Goal: Task Accomplishment & Management: Complete application form

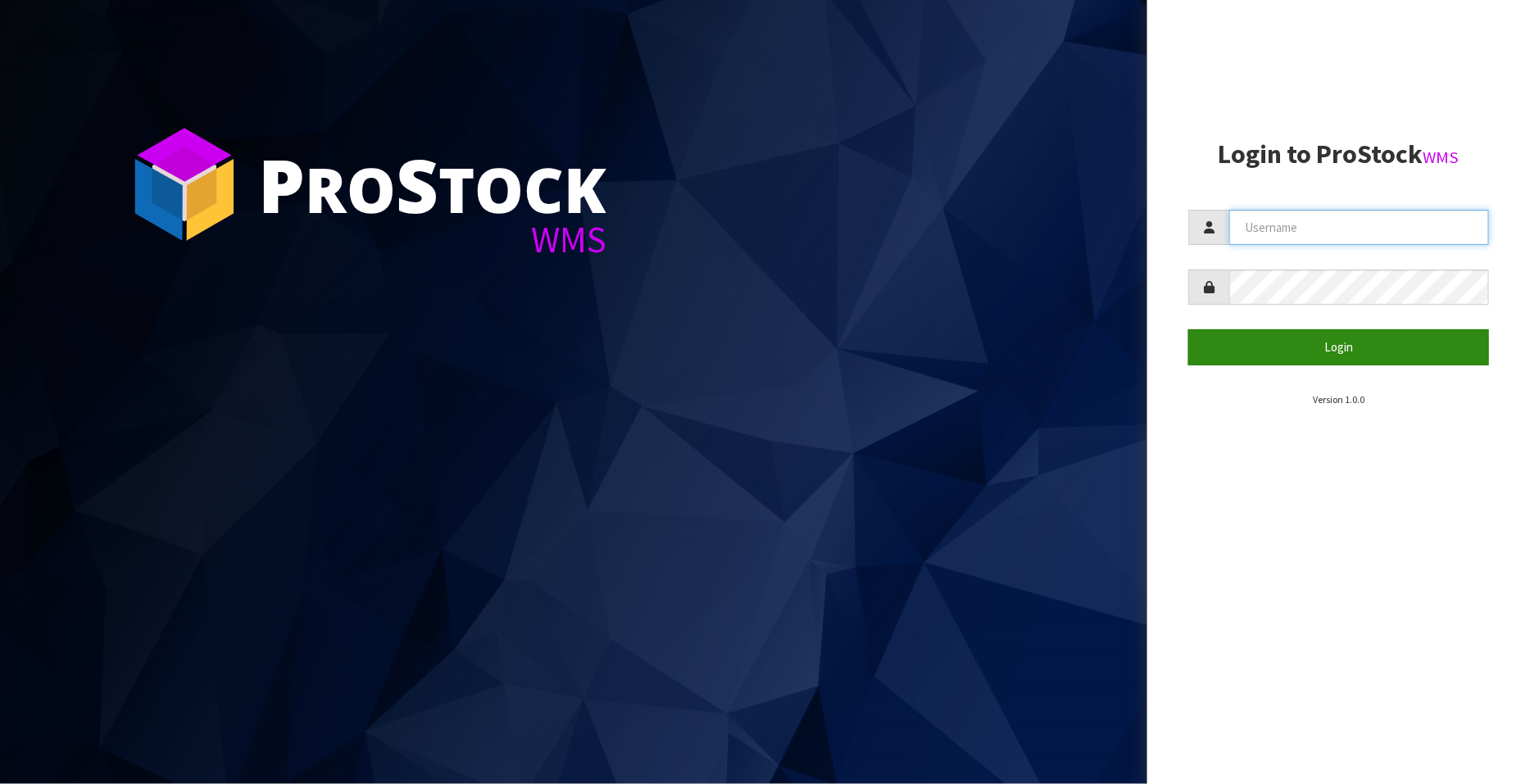
type input "FLOWAPAC"
click at [1301, 349] on button "Login" at bounding box center [1339, 348] width 301 height 36
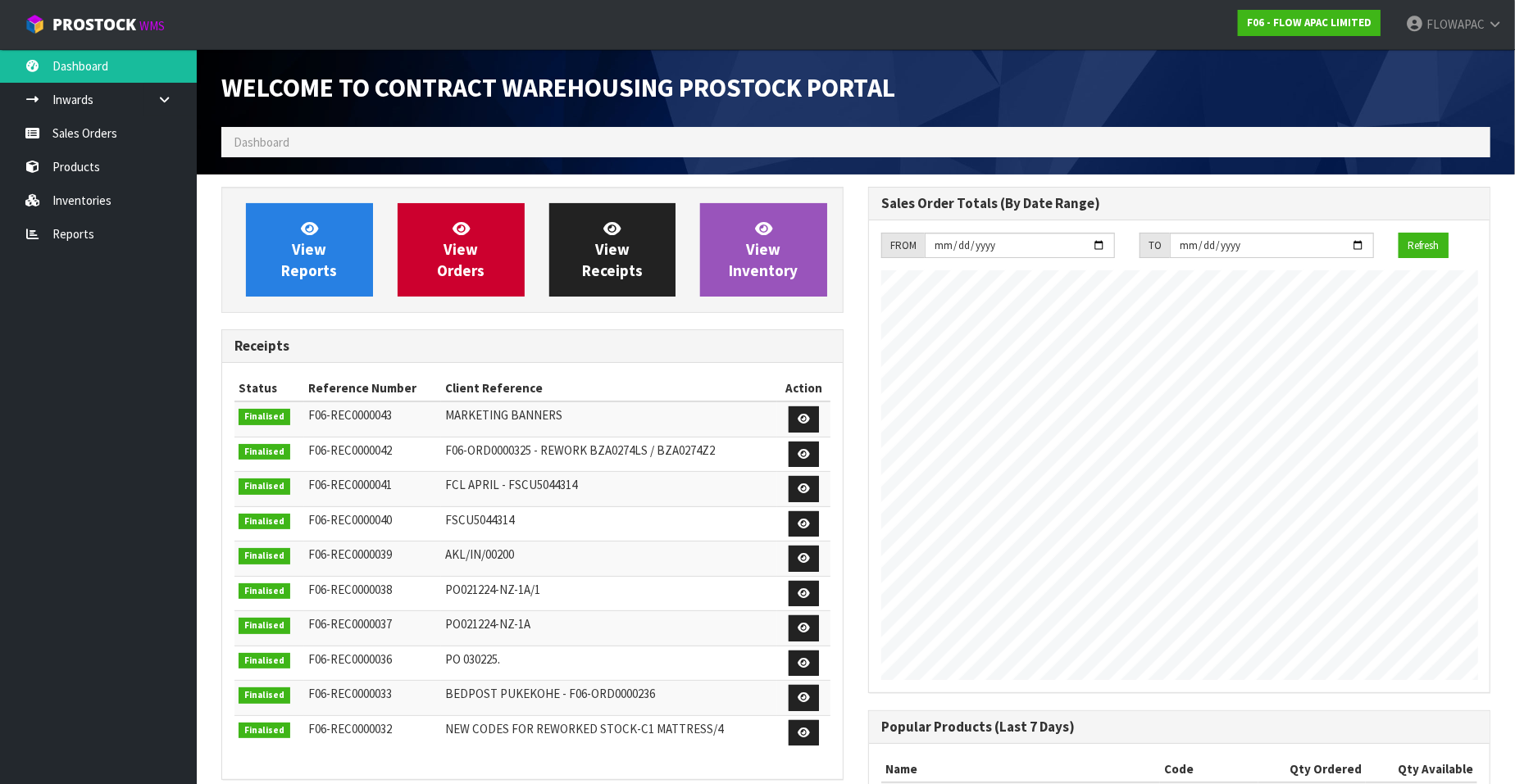
scroll to position [905, 647]
click at [101, 144] on link "Sales Orders" at bounding box center [98, 134] width 196 height 34
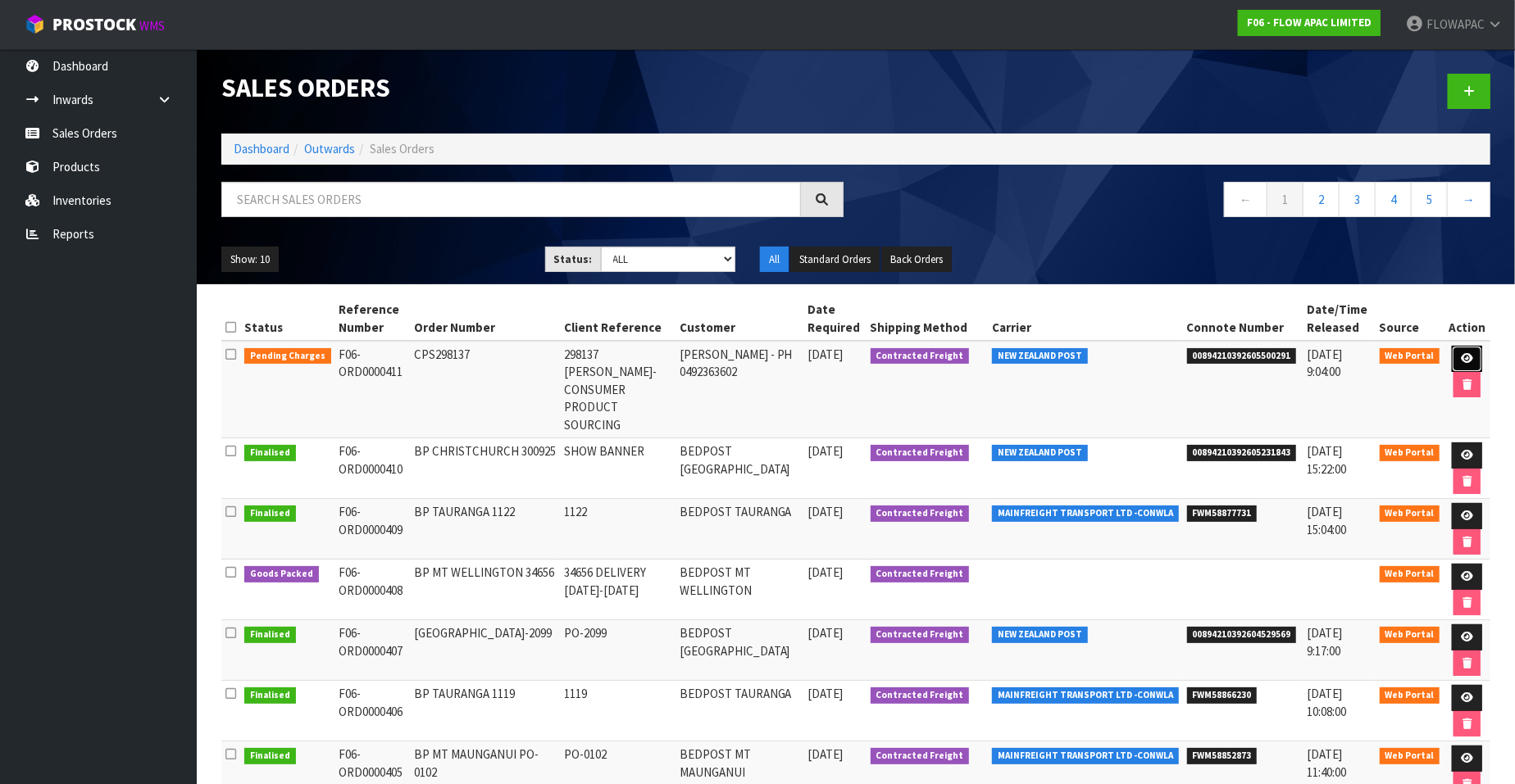
click at [1468, 356] on icon at bounding box center [1466, 358] width 12 height 10
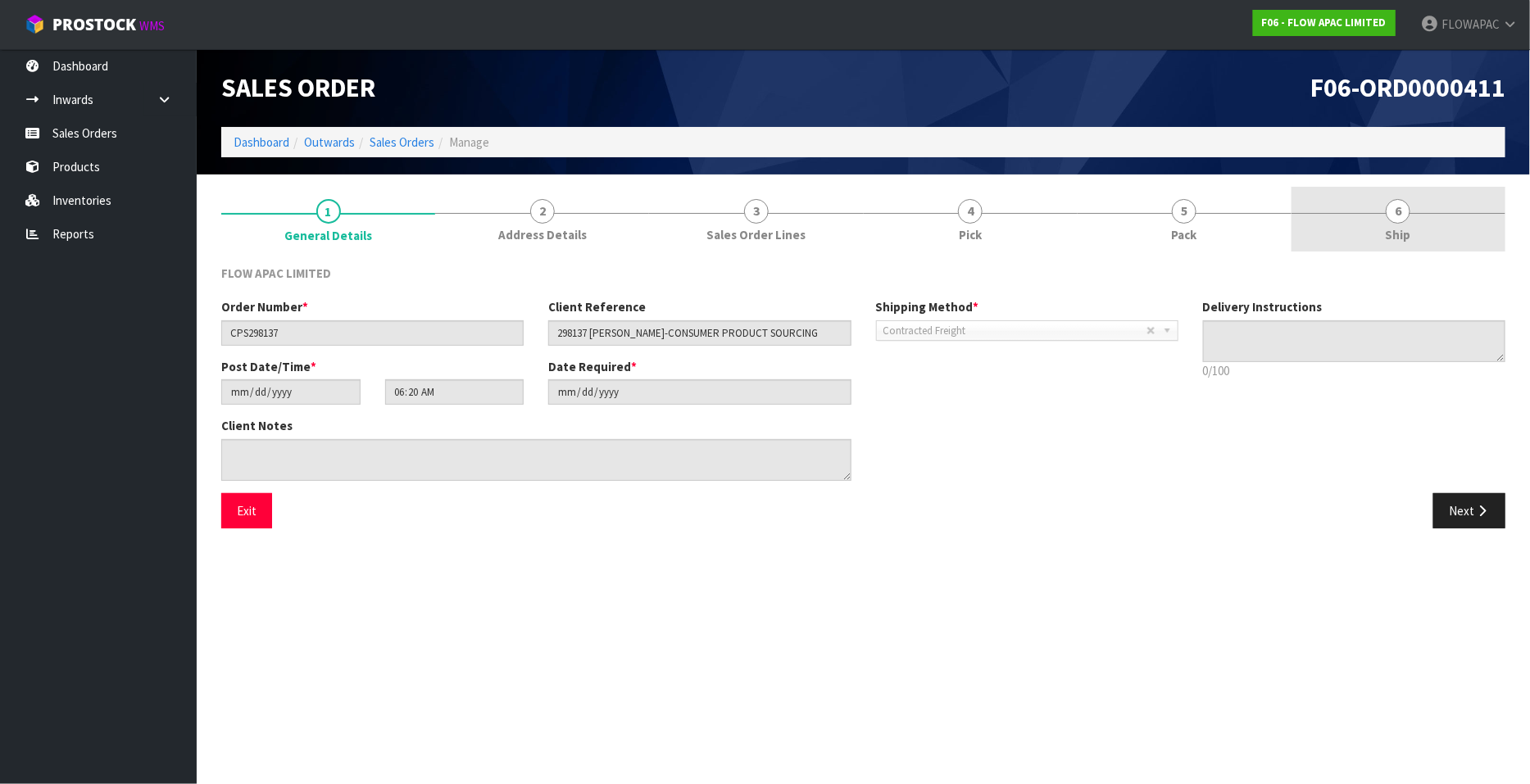
click at [1399, 207] on span "6" at bounding box center [1398, 211] width 24 height 24
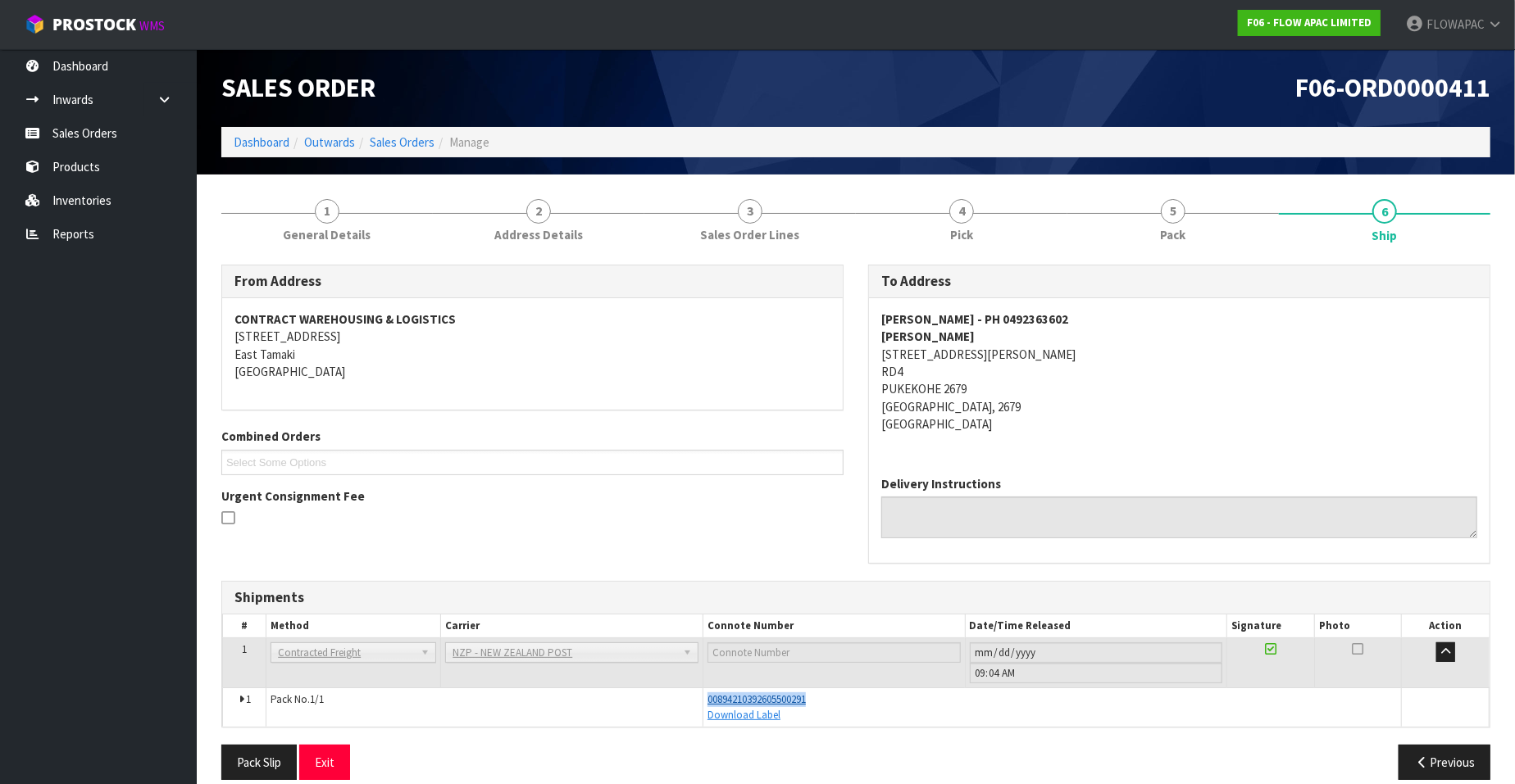
drag, startPoint x: 826, startPoint y: 700, endPoint x: 709, endPoint y: 700, distance: 117.0
click at [709, 700] on div "00894210392605500291" at bounding box center [1051, 700] width 689 height 15
copy span "00894210392605500291"
click at [86, 130] on link "Sales Orders" at bounding box center [98, 134] width 196 height 34
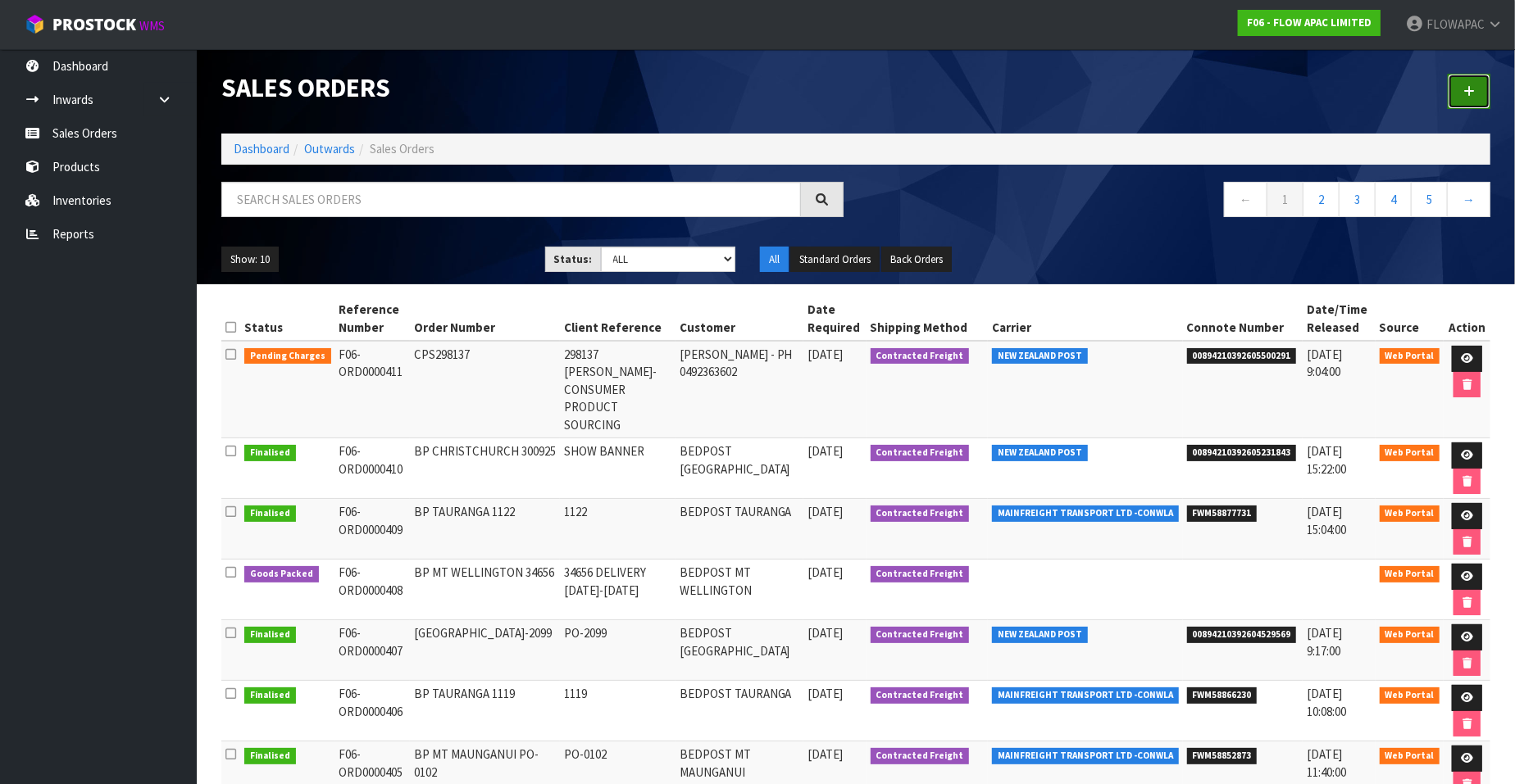
click at [1470, 87] on icon at bounding box center [1468, 91] width 11 height 12
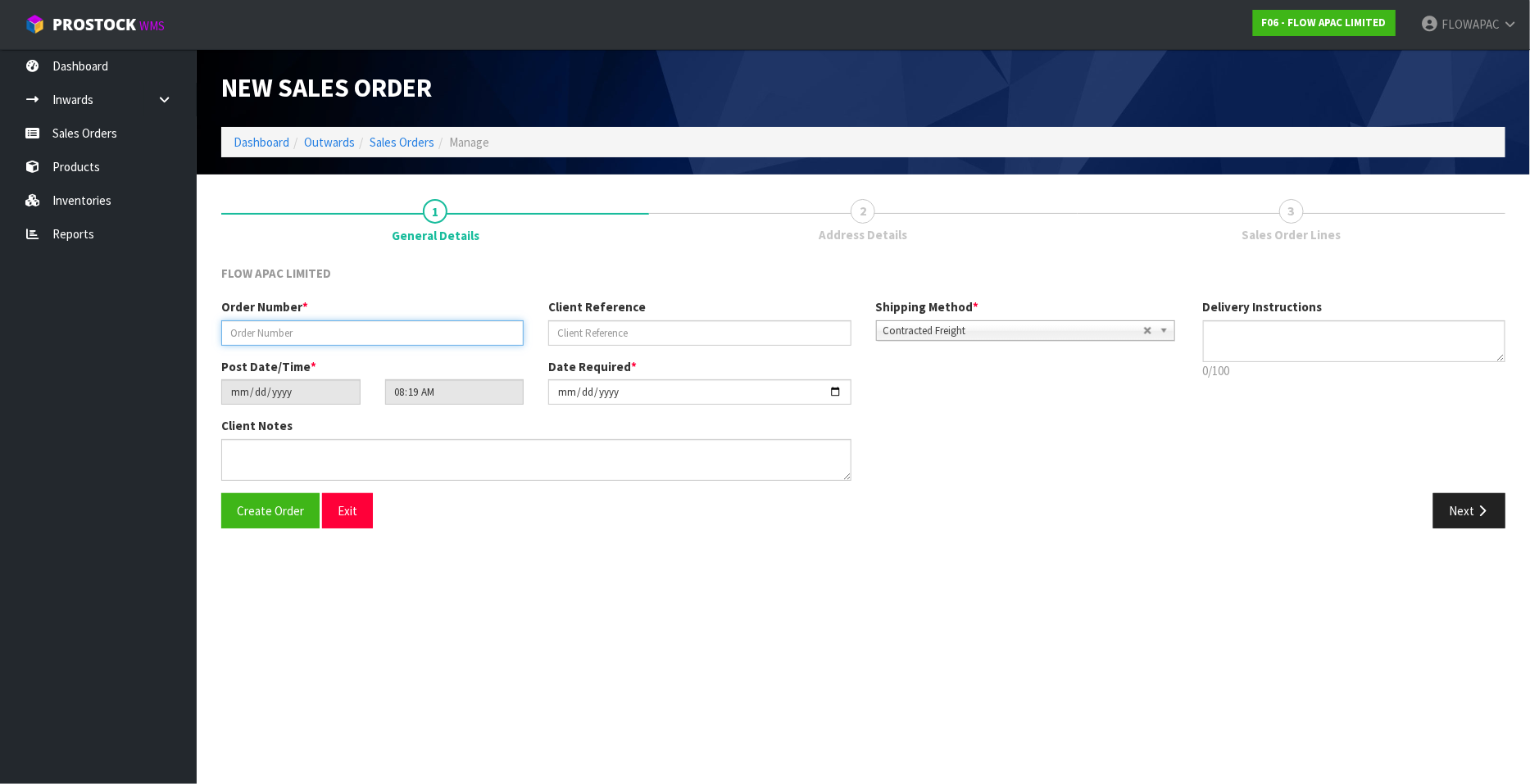
click at [278, 329] on input "text" at bounding box center [373, 333] width 303 height 25
click at [396, 328] on input "text" at bounding box center [373, 333] width 303 height 25
type input "CPS298167"
type input "298167 [PERSON_NAME]"
click at [266, 507] on span "Create Order" at bounding box center [270, 510] width 67 height 16
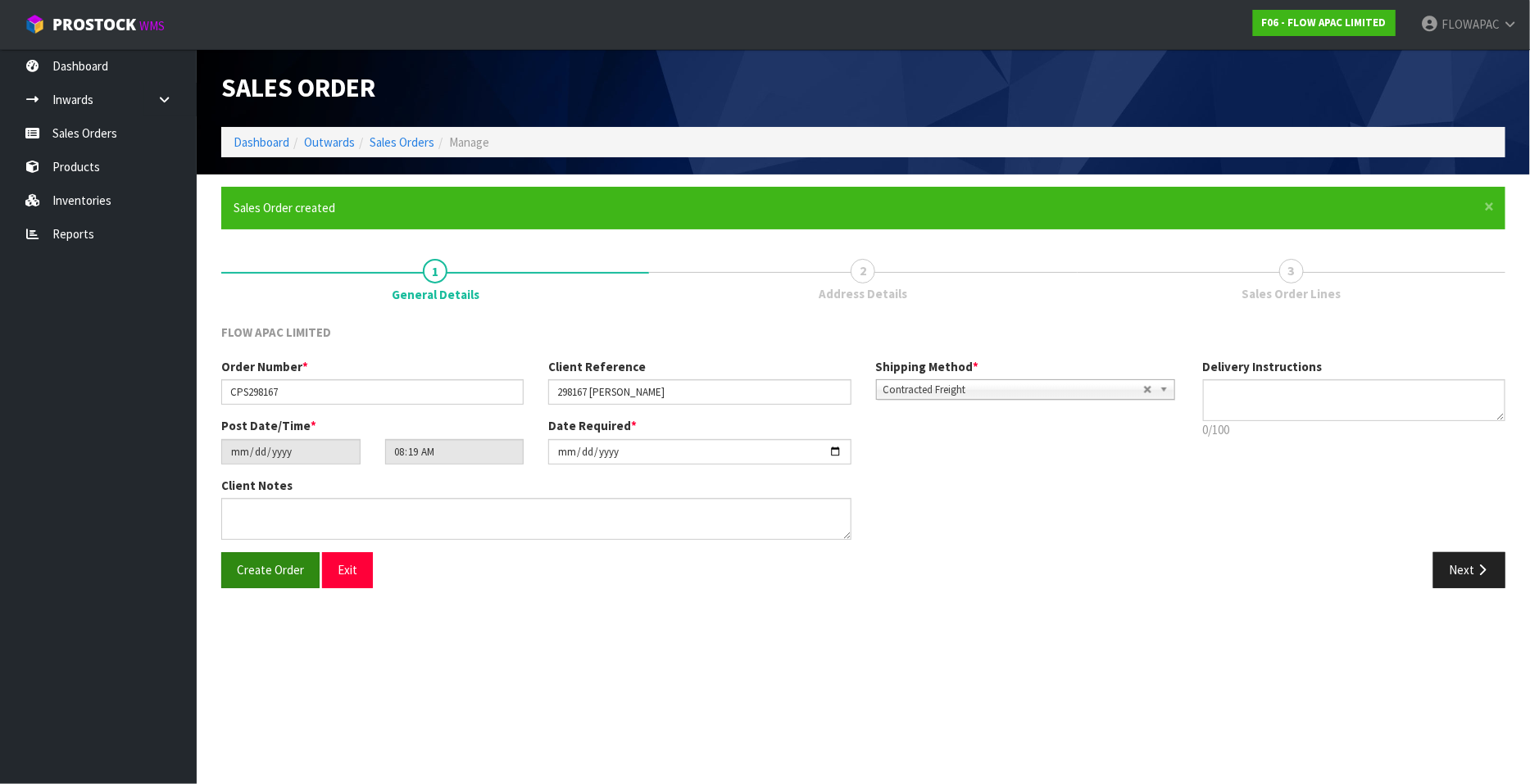
type input "11:19:00.000"
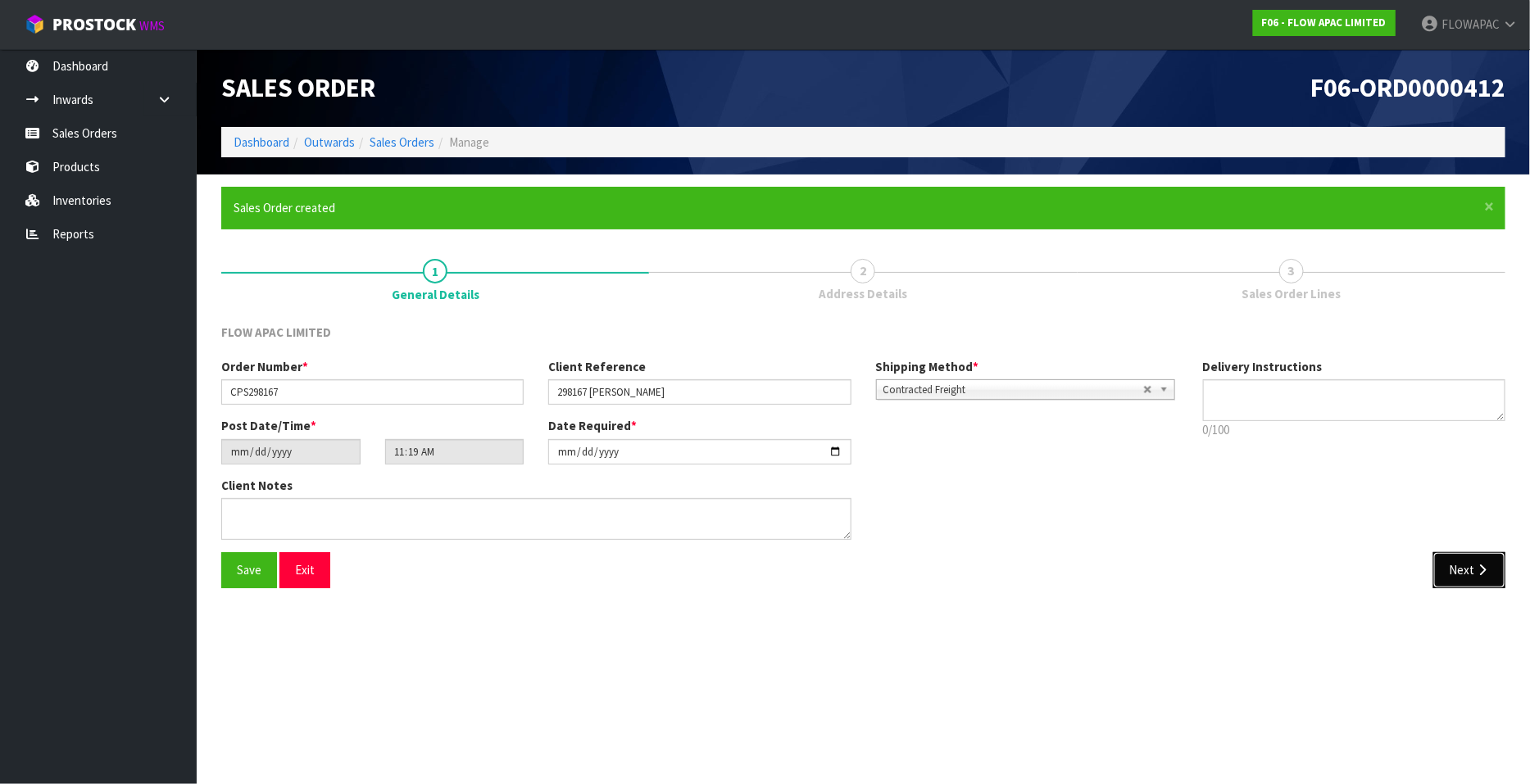
click at [1479, 564] on icon "button" at bounding box center [1482, 569] width 16 height 12
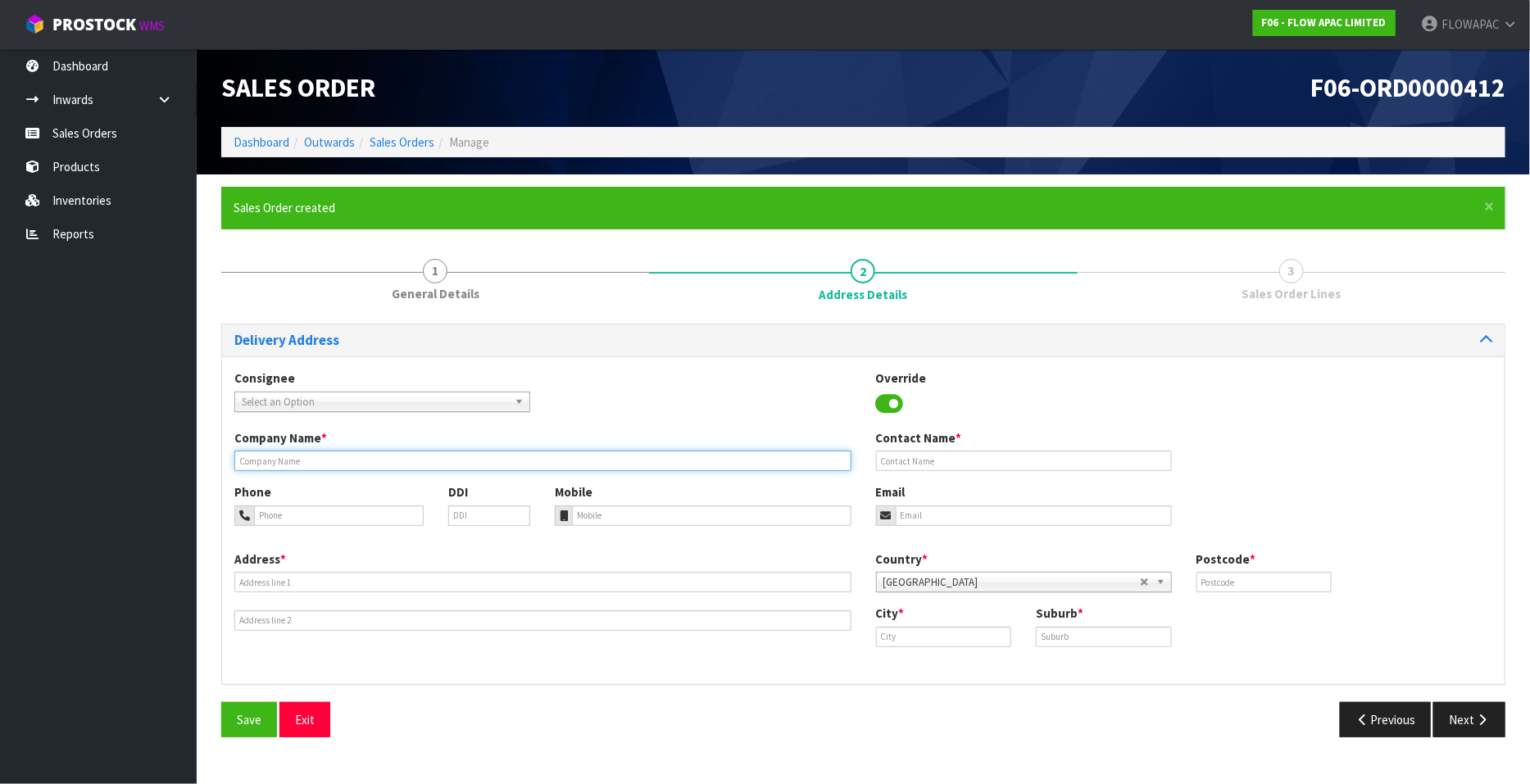
click at [360, 466] on input "text" at bounding box center [543, 461] width 617 height 21
drag, startPoint x: 373, startPoint y: 463, endPoint x: 308, endPoint y: 456, distance: 65.4
click at [308, 456] on input "[PERSON_NAME] PH 04212289901" at bounding box center [543, 461] width 617 height 21
type input "[PERSON_NAME] PH"
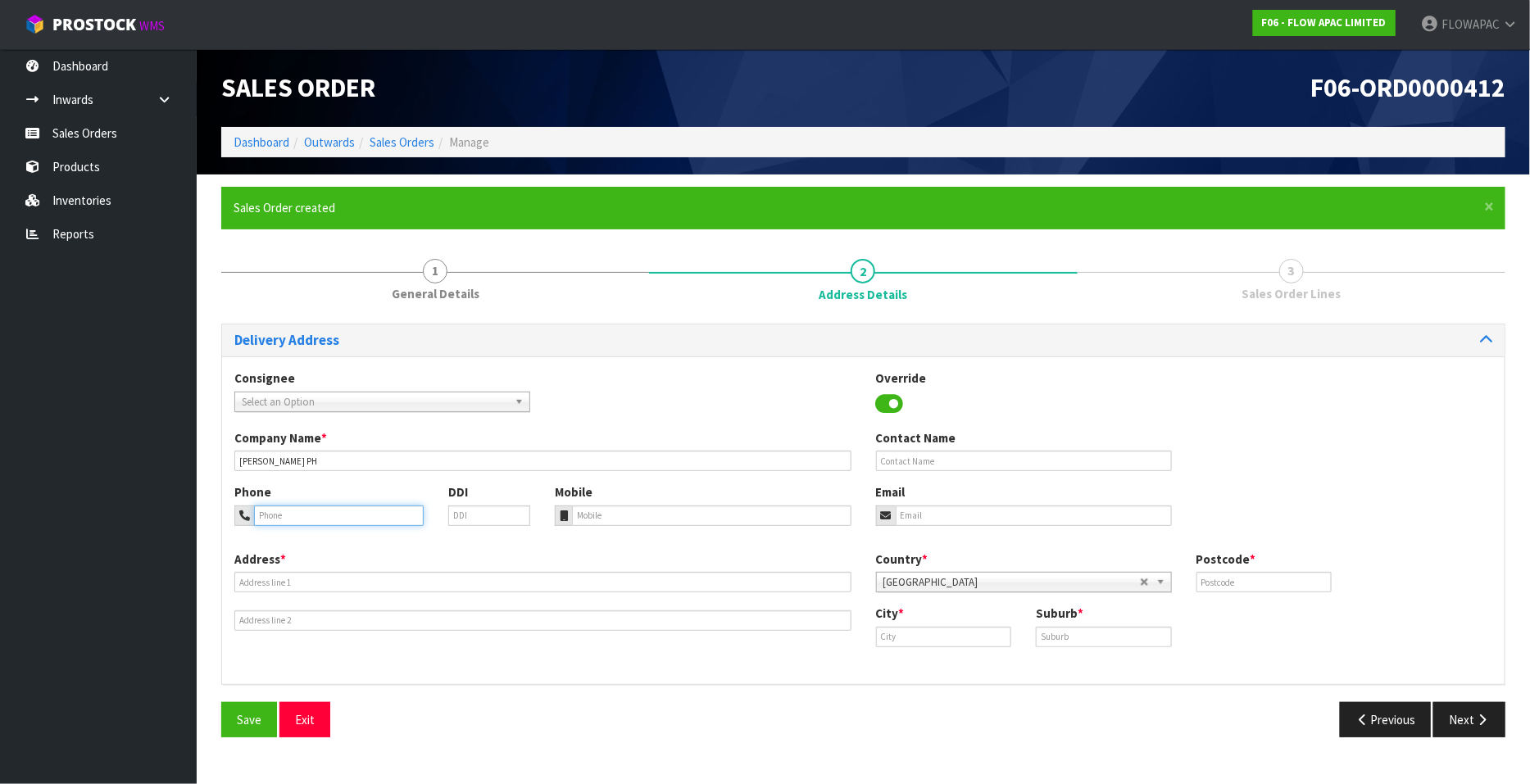
click at [295, 518] on input "tel" at bounding box center [339, 516] width 170 height 21
paste input "04212289901"
type input "04212289901"
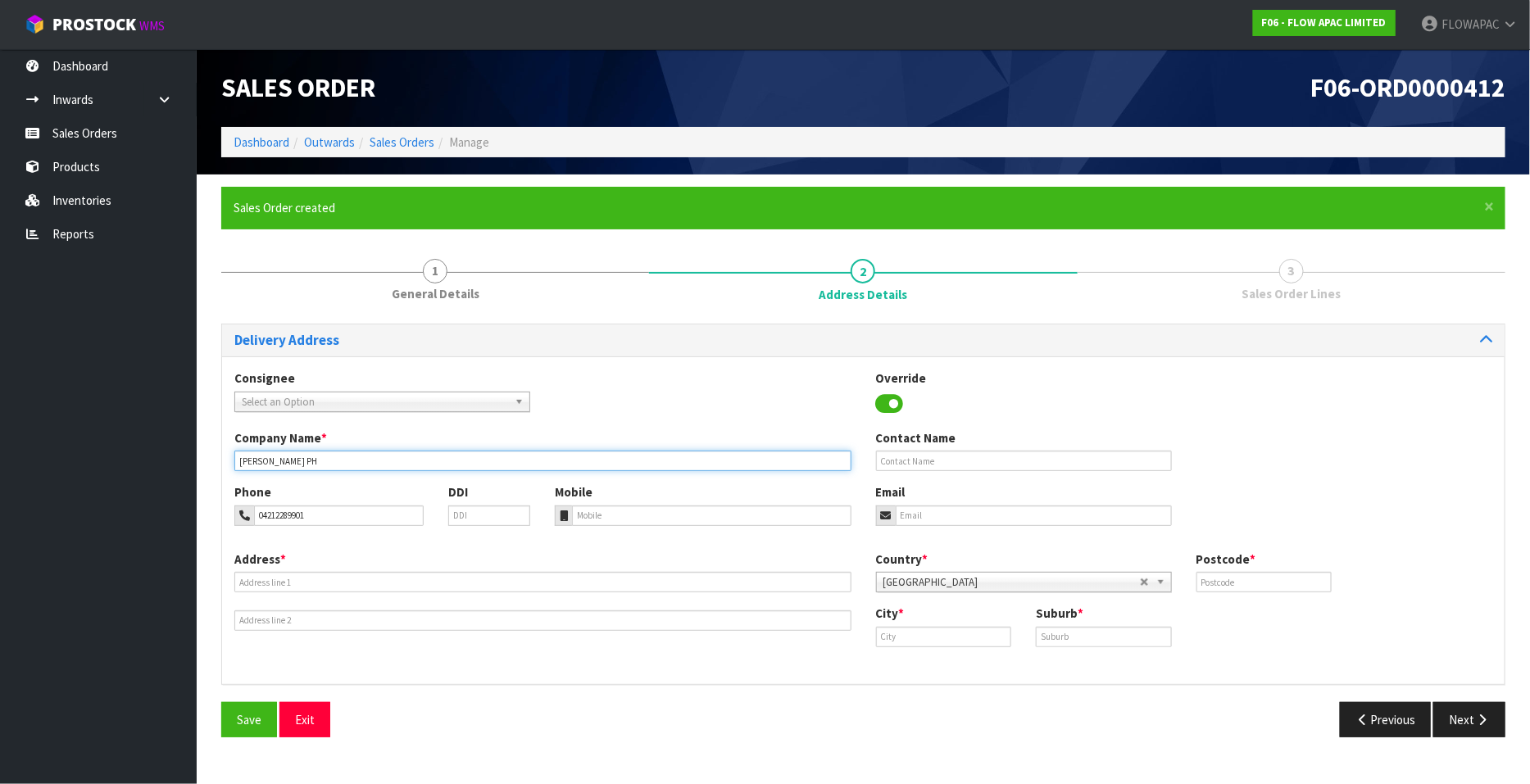
click at [338, 458] on input "[PERSON_NAME] PH" at bounding box center [543, 461] width 617 height 21
type input "[PERSON_NAME]"
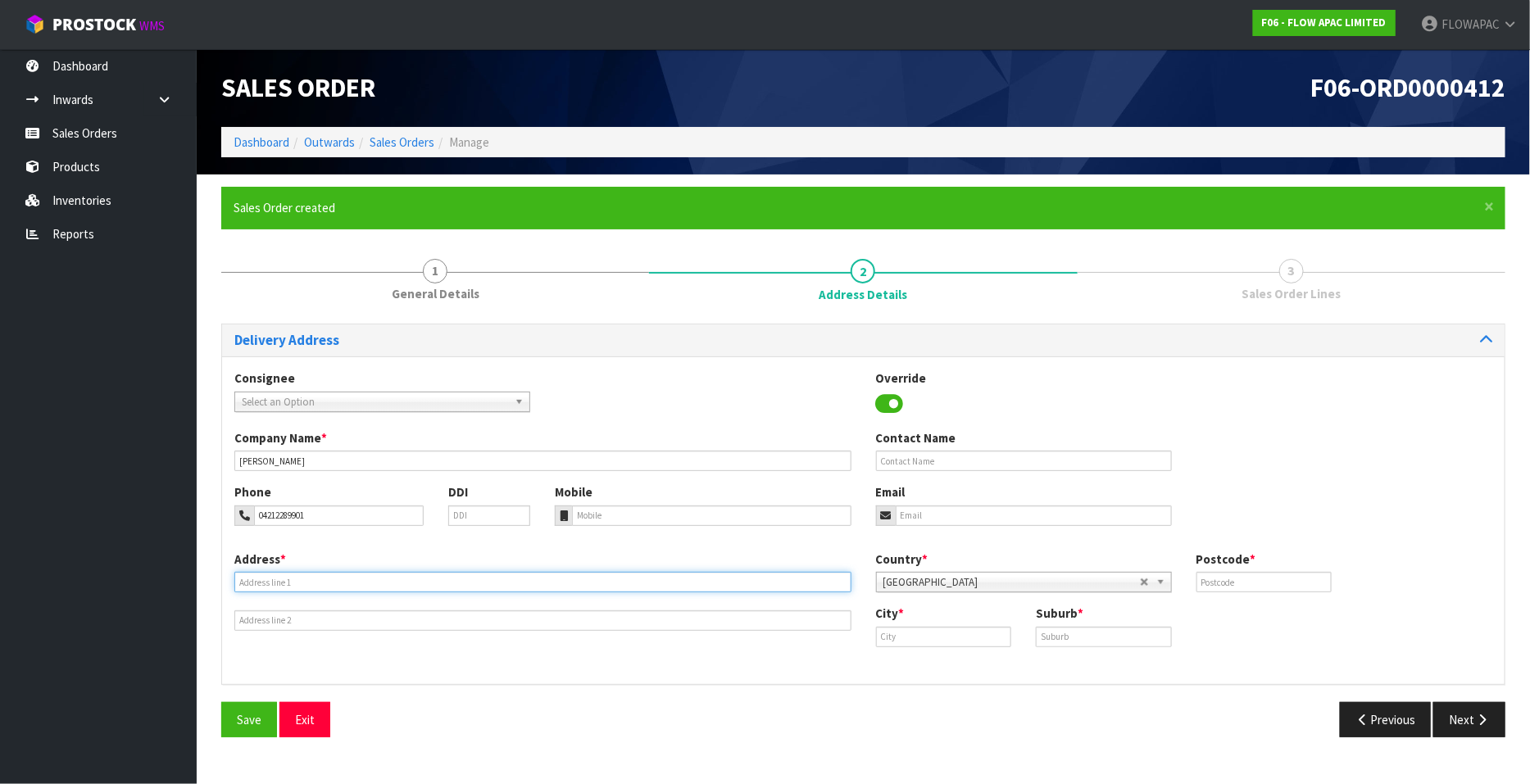
click at [320, 590] on input "text" at bounding box center [543, 582] width 617 height 21
type input "[STREET_ADDRESS]"
click at [942, 633] on input "text" at bounding box center [944, 637] width 136 height 21
type input "[GEOGRAPHIC_DATA]"
click at [1054, 636] on input "text" at bounding box center [1104, 637] width 136 height 21
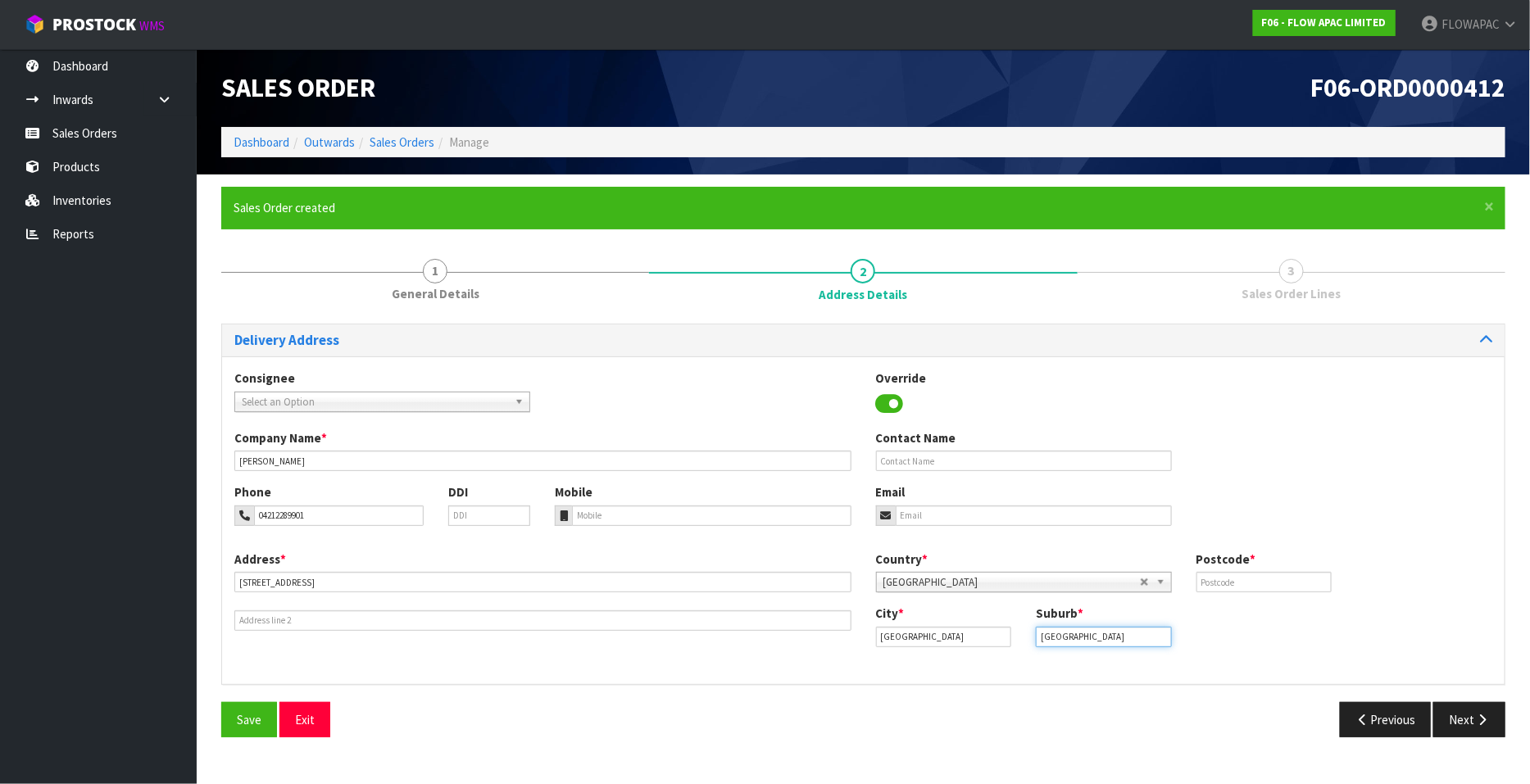
type input "[GEOGRAPHIC_DATA]"
click at [1254, 581] on input "text" at bounding box center [1265, 582] width 136 height 21
type input "1010"
click at [252, 718] on span "Save" at bounding box center [249, 720] width 24 height 16
click at [897, 406] on icon at bounding box center [890, 404] width 28 height 24
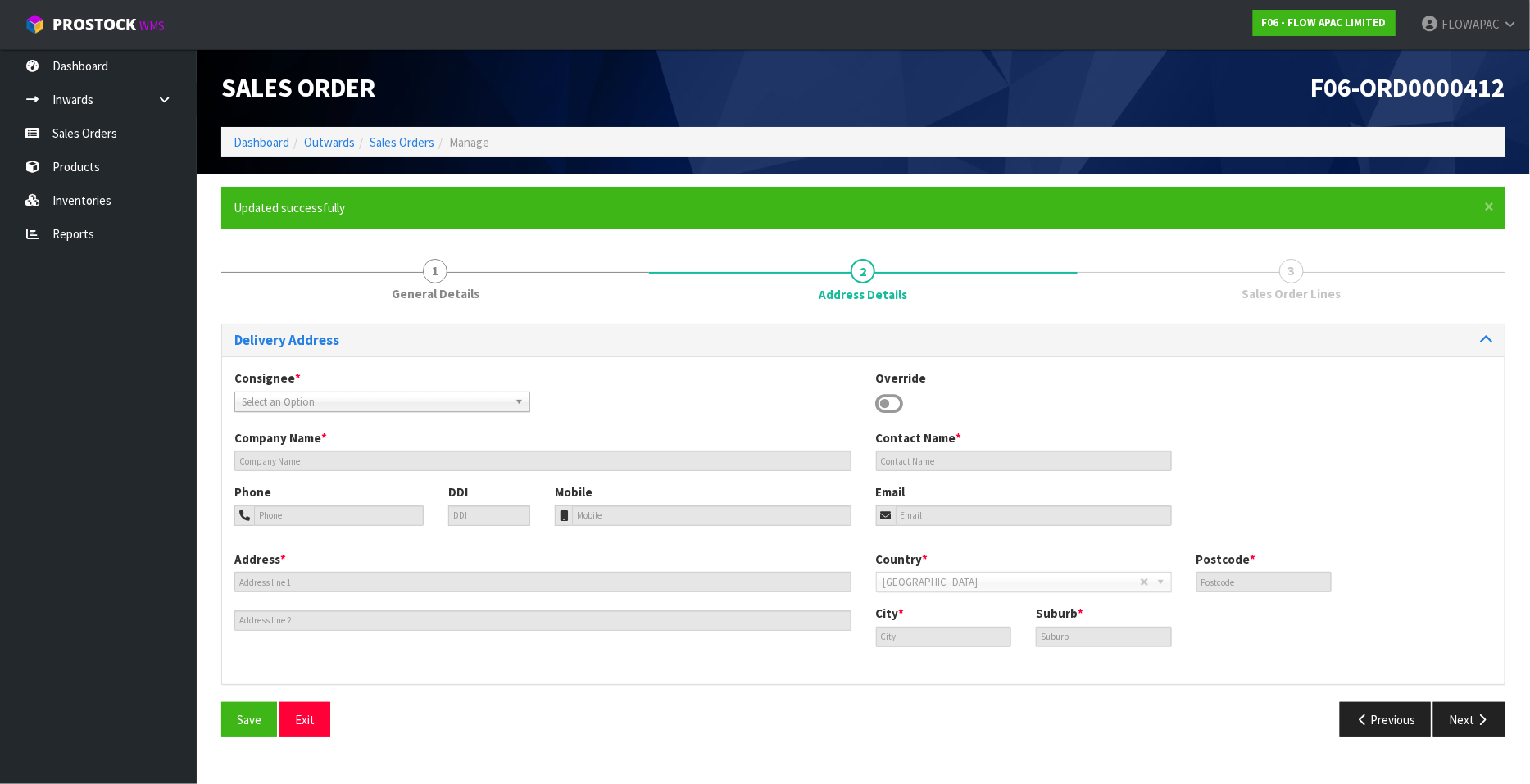
click at [888, 399] on icon at bounding box center [890, 404] width 28 height 24
click at [293, 719] on button "Exit" at bounding box center [305, 720] width 50 height 36
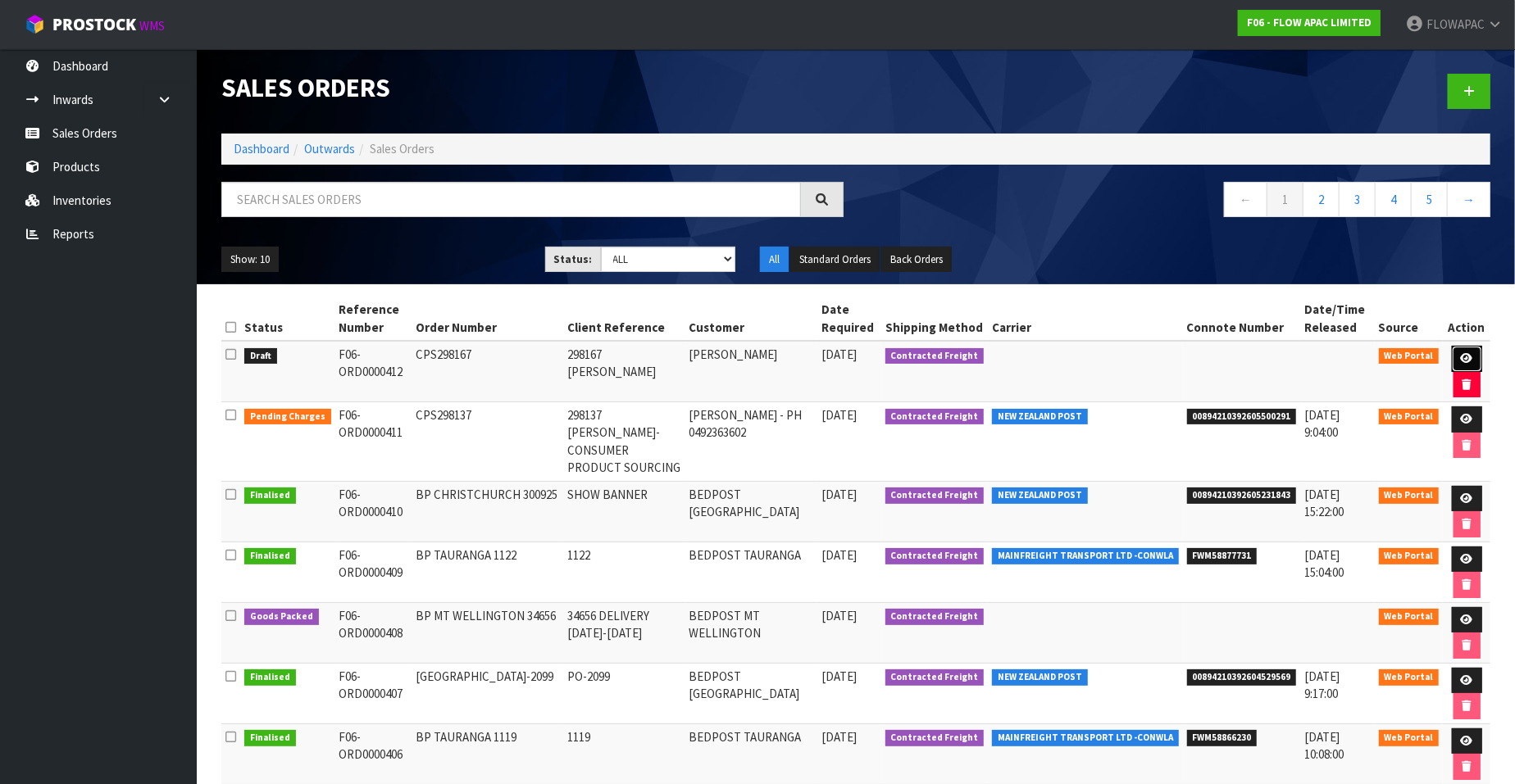
click at [1467, 358] on icon at bounding box center [1466, 358] width 12 height 10
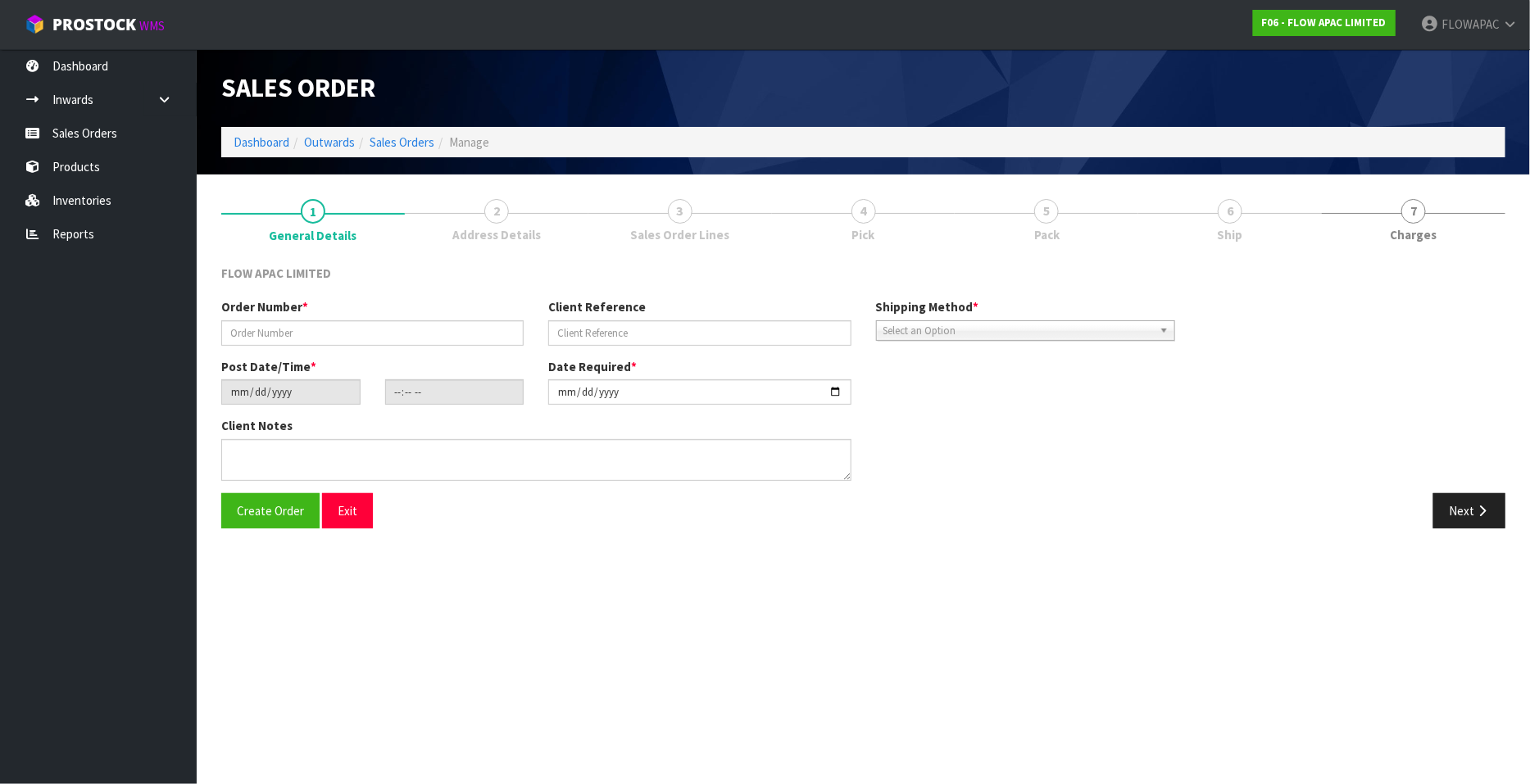
type input "CPS298167"
type input "298167 [PERSON_NAME]"
type input "[DATE]"
type input "14:19:00.000"
type input "[DATE]"
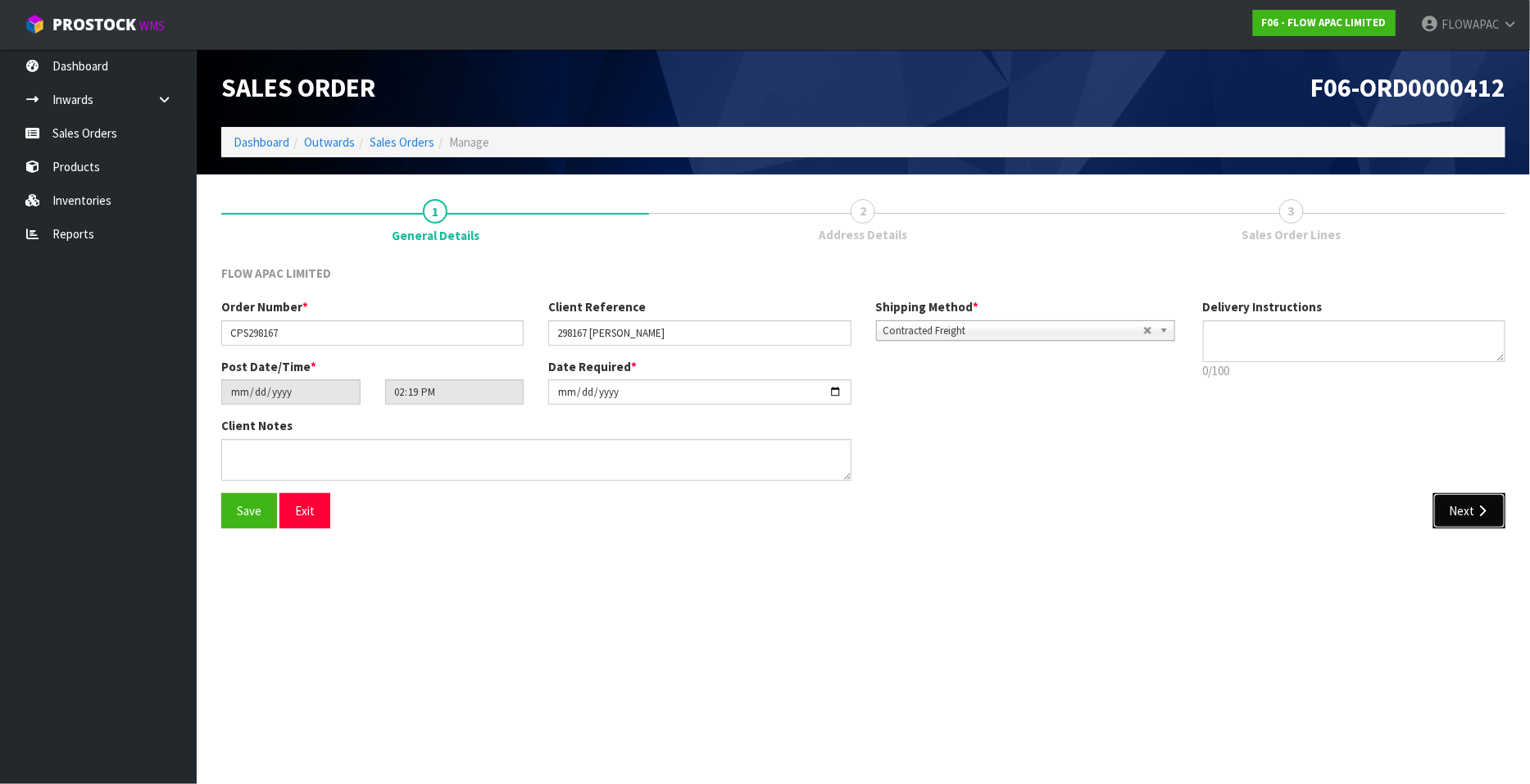
click at [1475, 506] on icon "button" at bounding box center [1482, 510] width 16 height 12
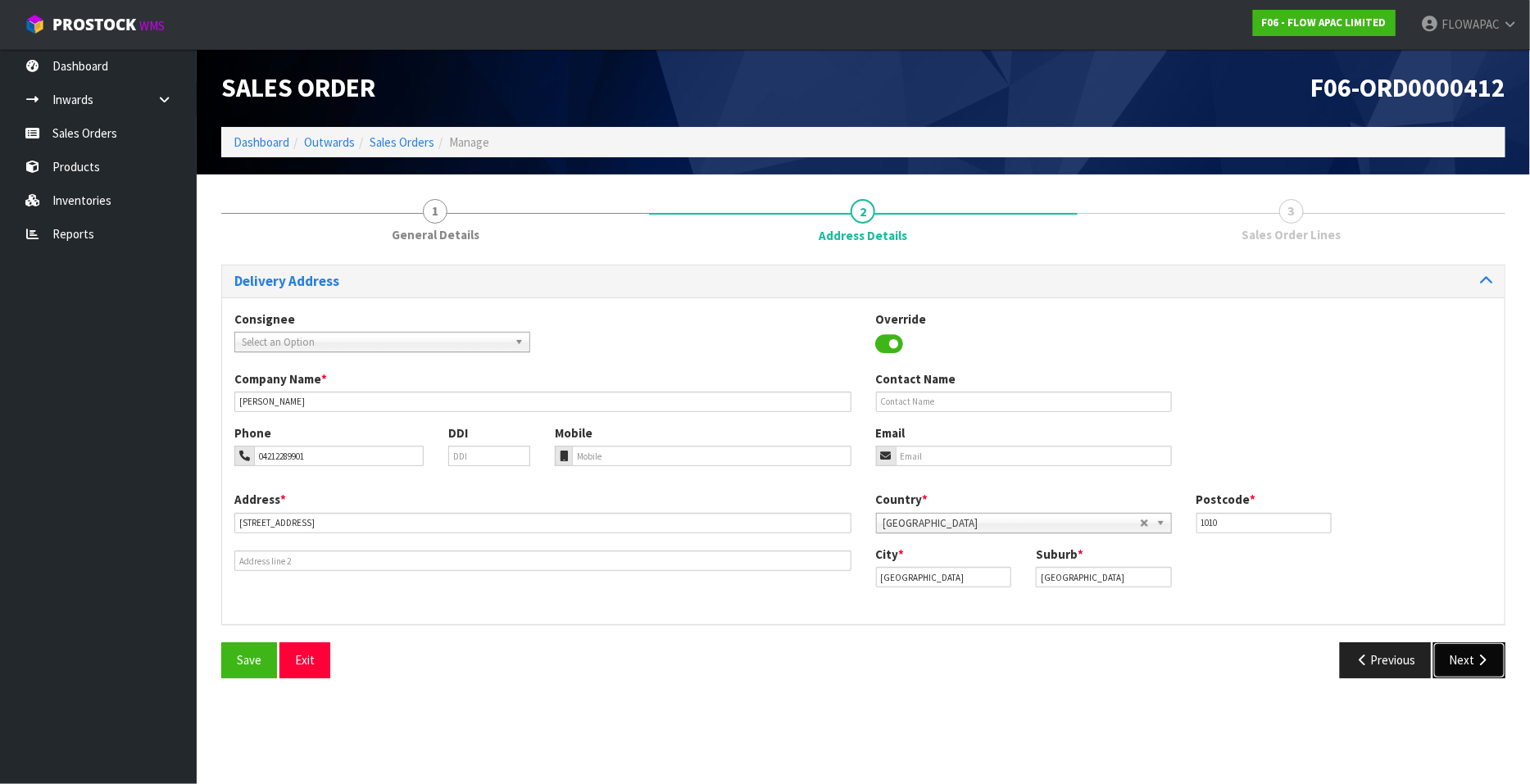
click at [1467, 660] on button "Next" at bounding box center [1469, 660] width 72 height 36
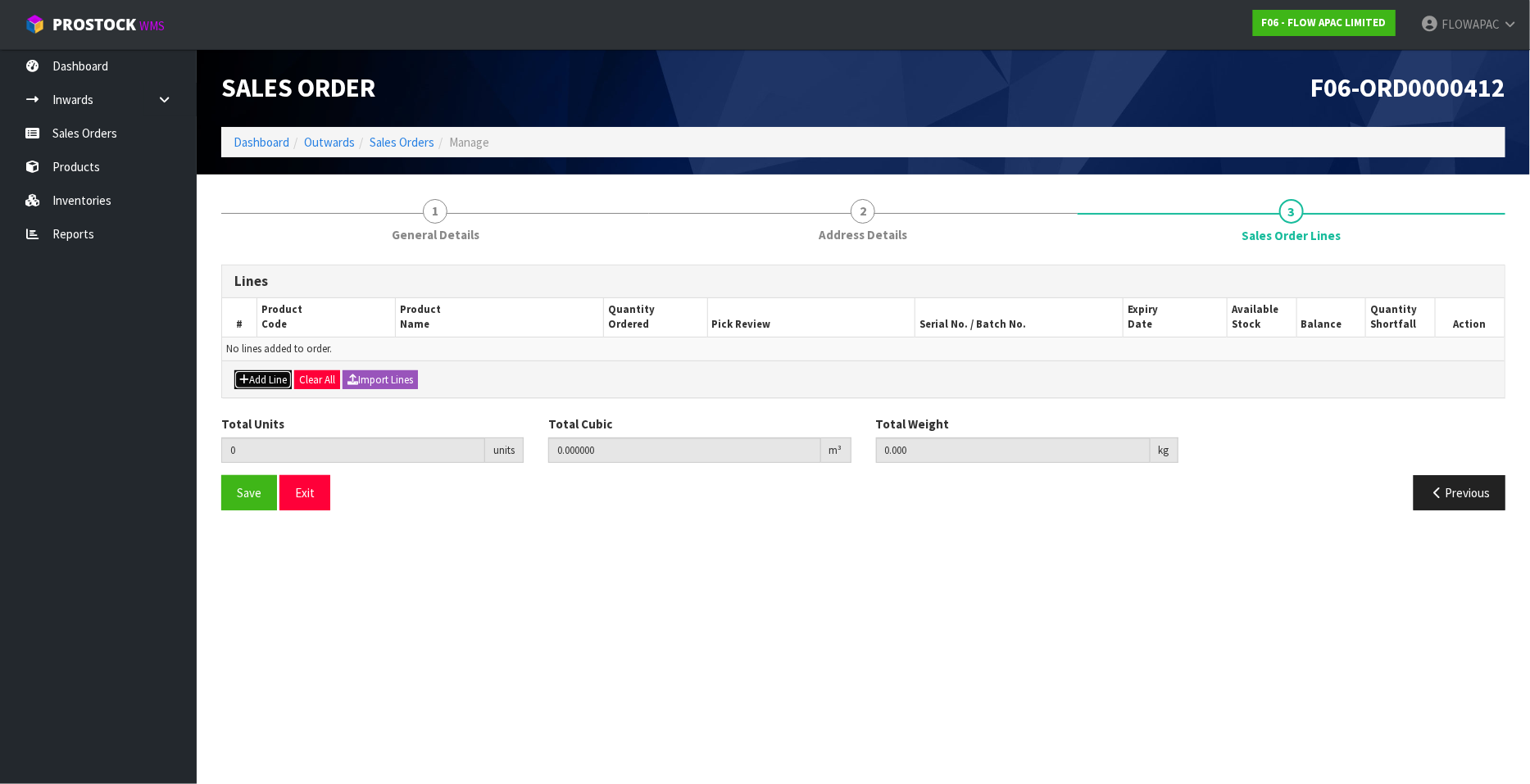
click at [265, 377] on button "Add Line" at bounding box center [263, 379] width 57 height 20
type input "0"
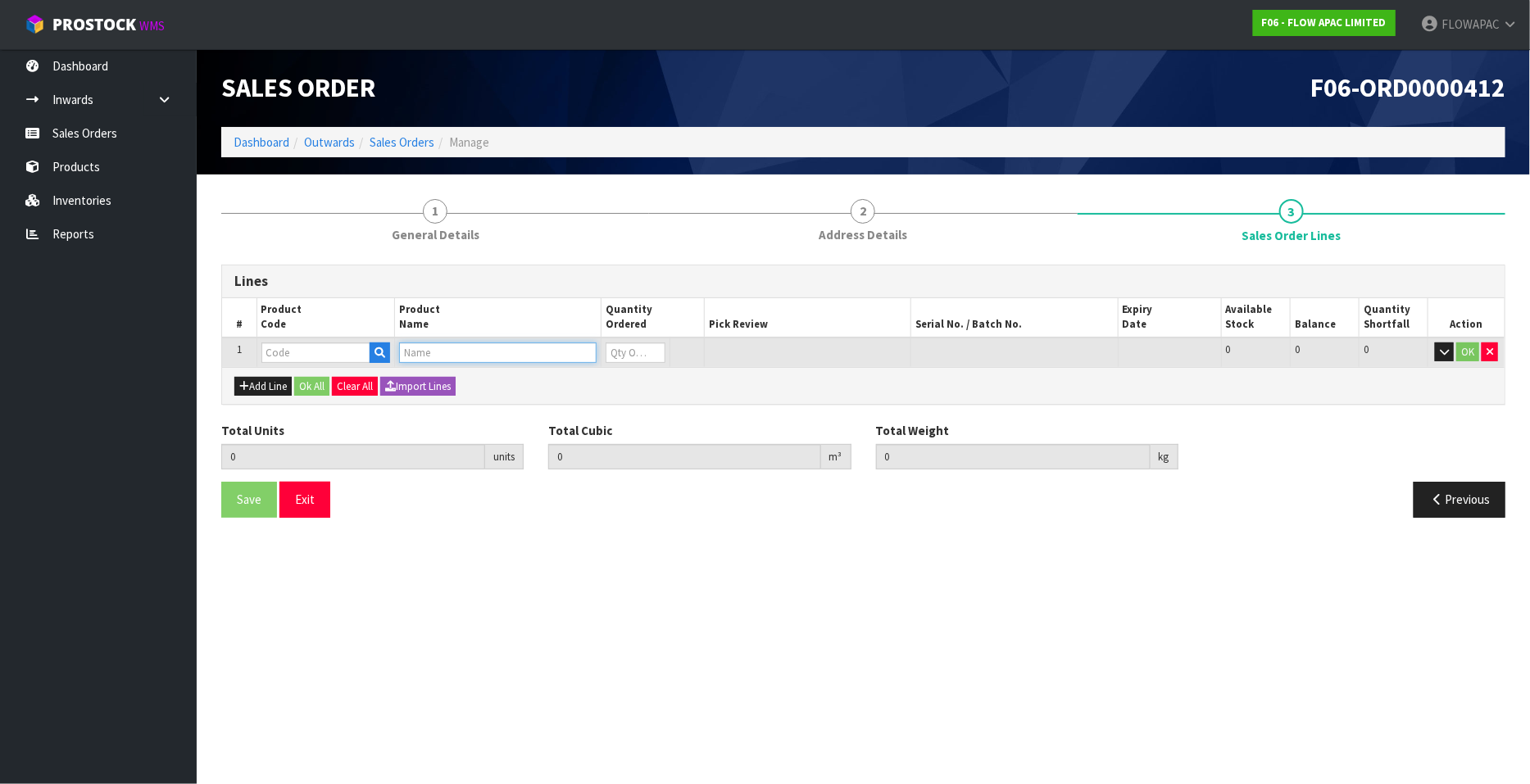
click at [439, 358] on input "text" at bounding box center [497, 353] width 197 height 21
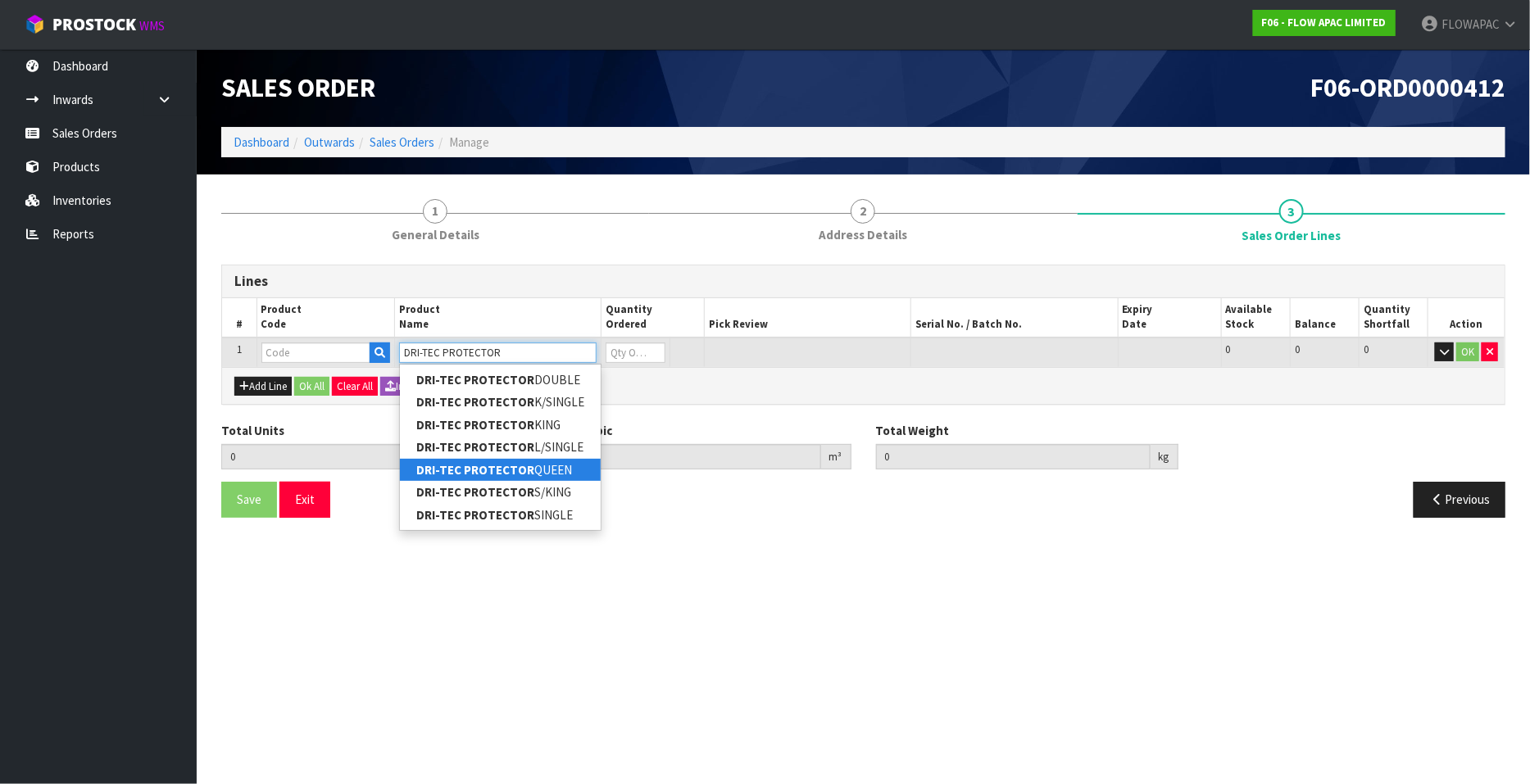
type input "DRI-TEC PROTECTOR"
click at [562, 463] on link "DRI-TEC PROTECTOR QUEEN" at bounding box center [500, 470] width 201 height 22
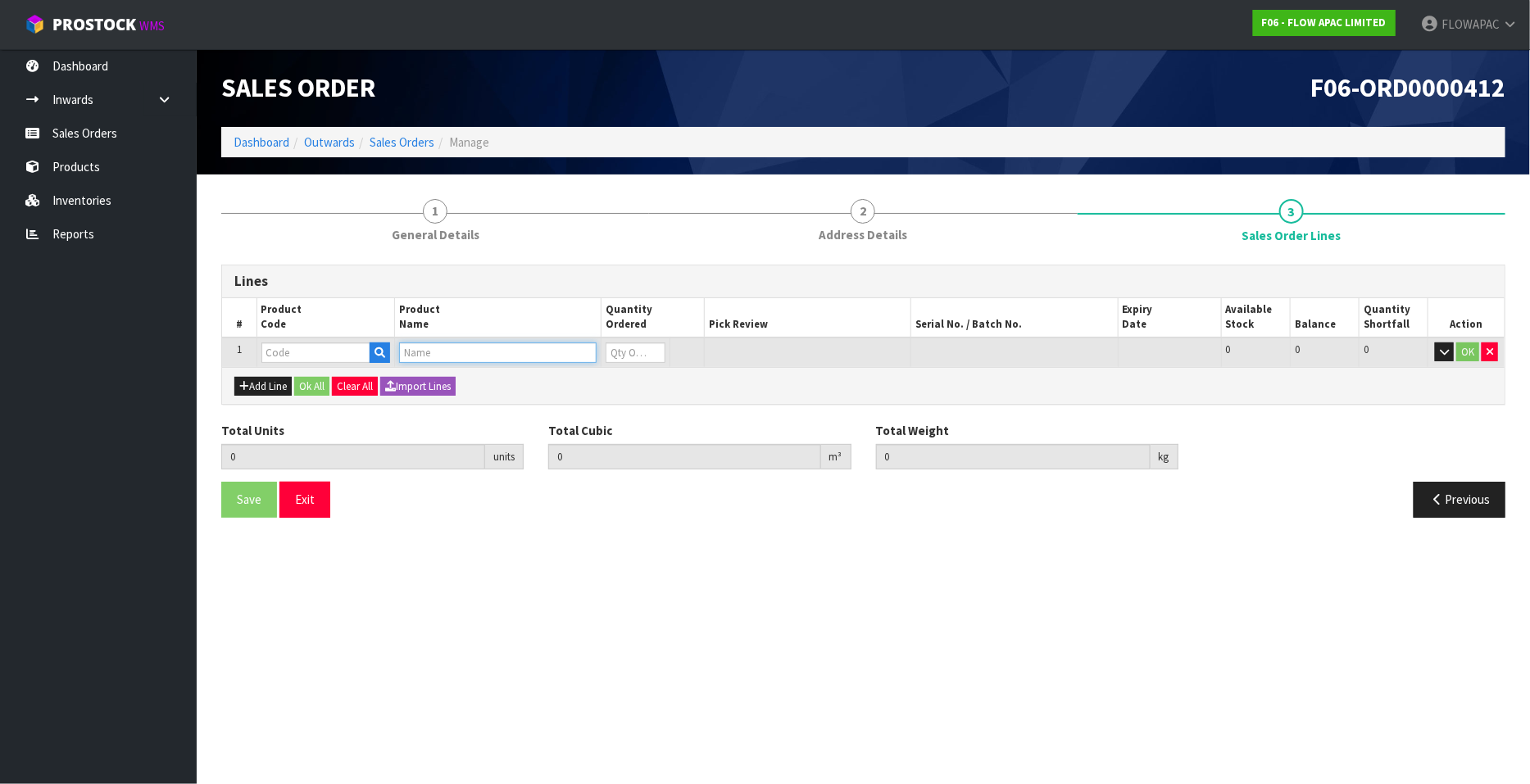
type input "DRI-TEC PROTECTOR QUEEN"
type input "0.000000"
type input "0.000"
type input "BZM03AWZ5"
type input "0"
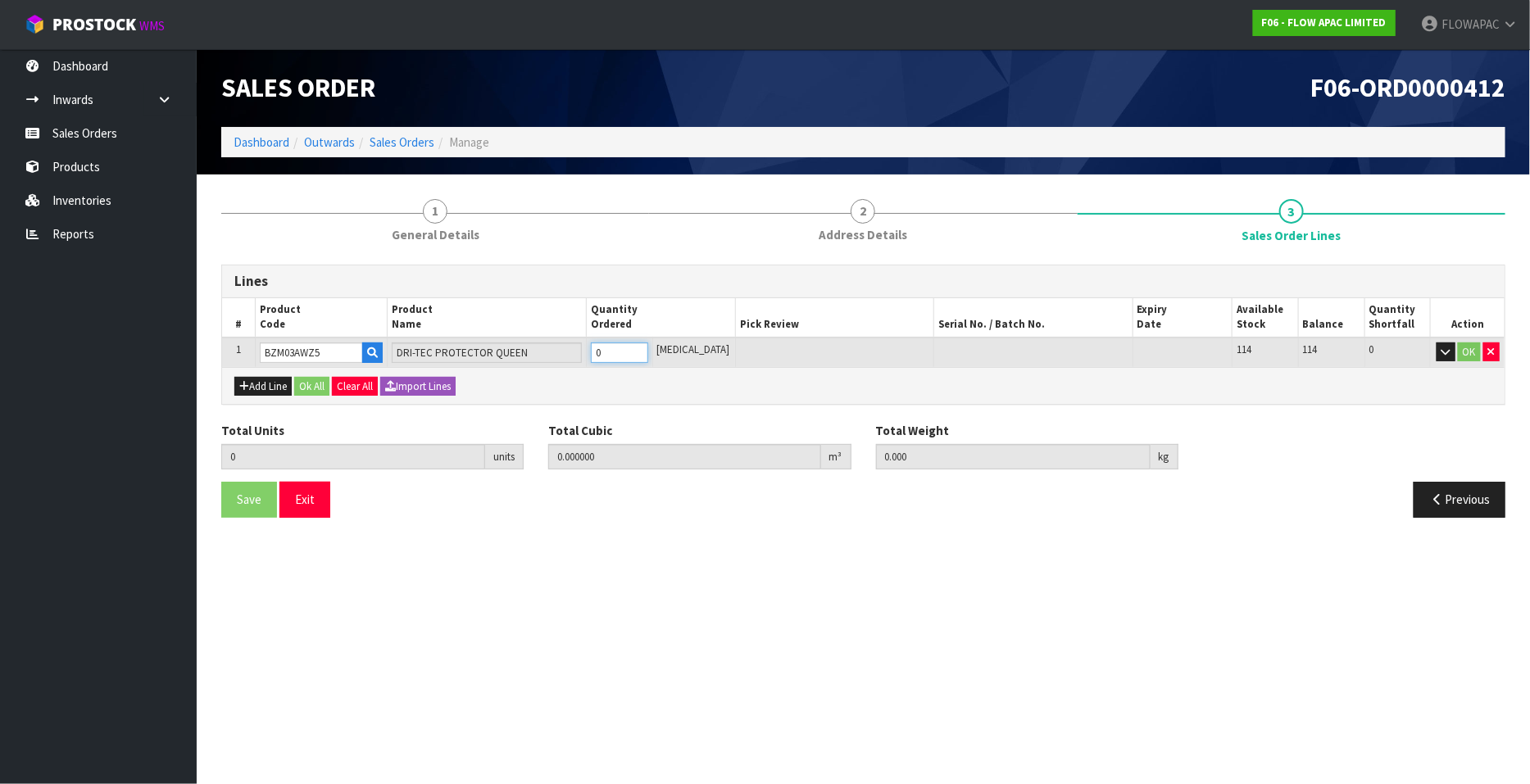
type input "1"
type input "0.01221"
type input "1.55"
type input "1"
click at [649, 346] on input "1" at bounding box center [619, 353] width 57 height 21
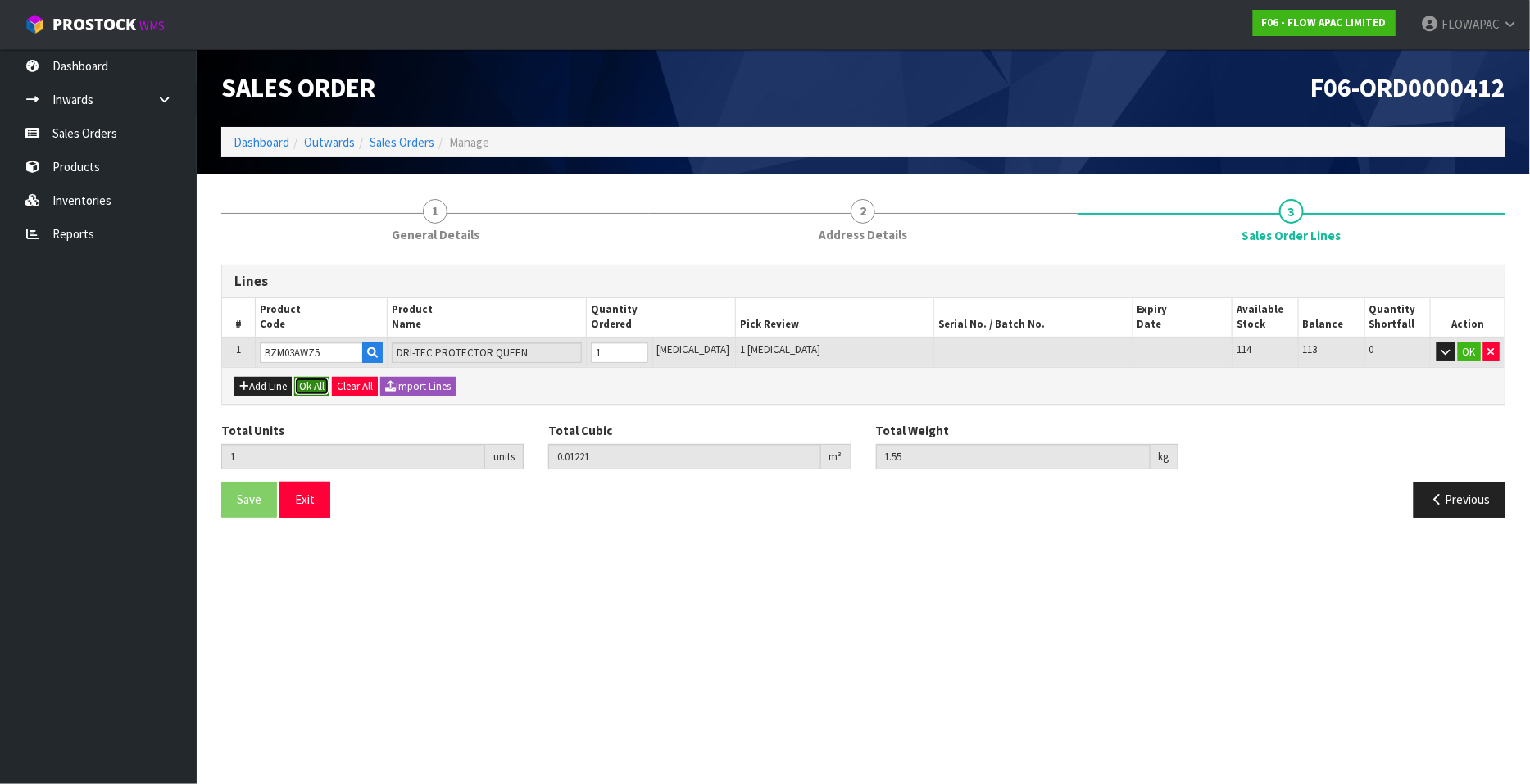
click at [314, 384] on button "Ok All" at bounding box center [312, 386] width 36 height 20
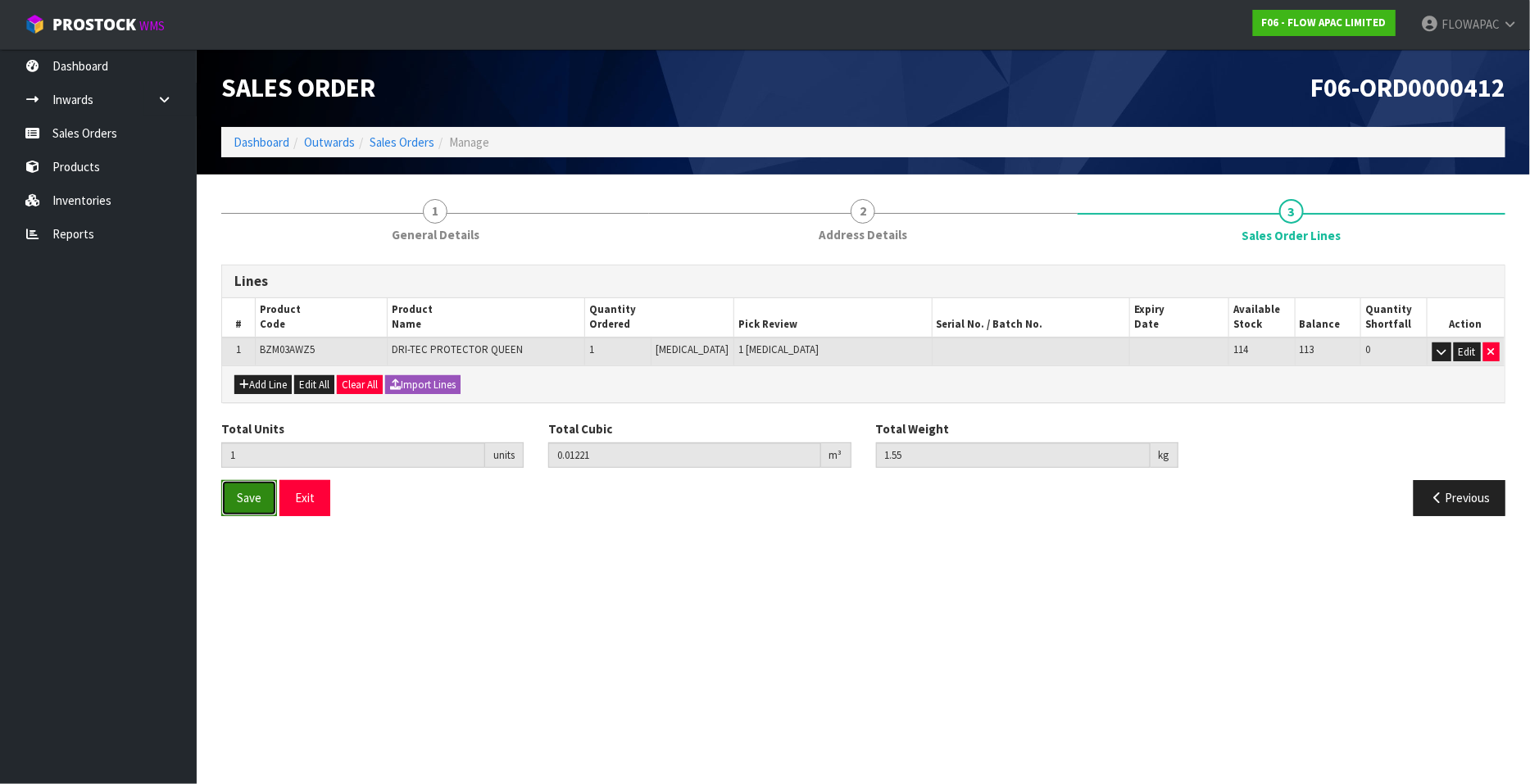
click at [247, 496] on span "Save" at bounding box center [249, 497] width 24 height 16
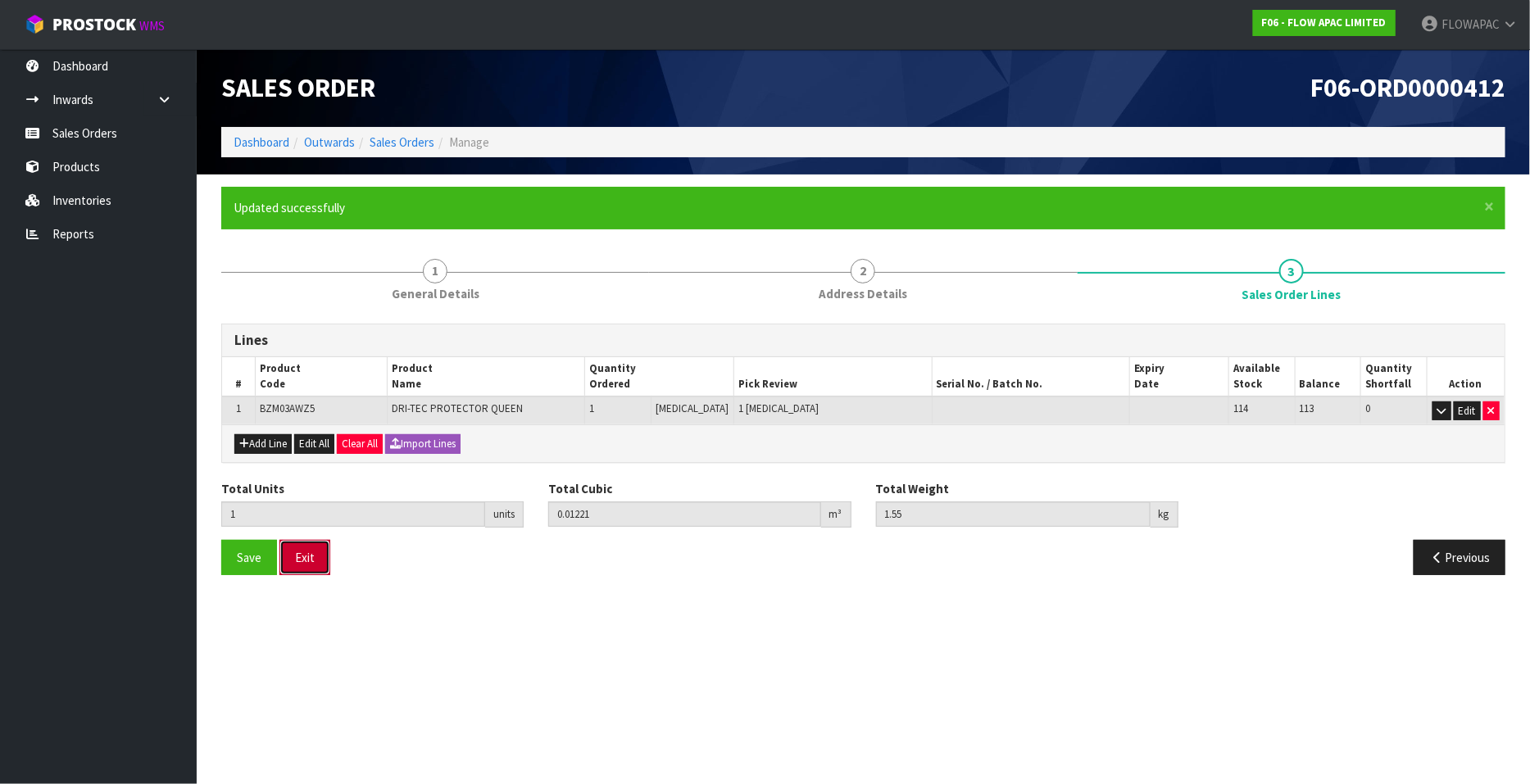
click at [318, 559] on button "Exit" at bounding box center [305, 558] width 50 height 36
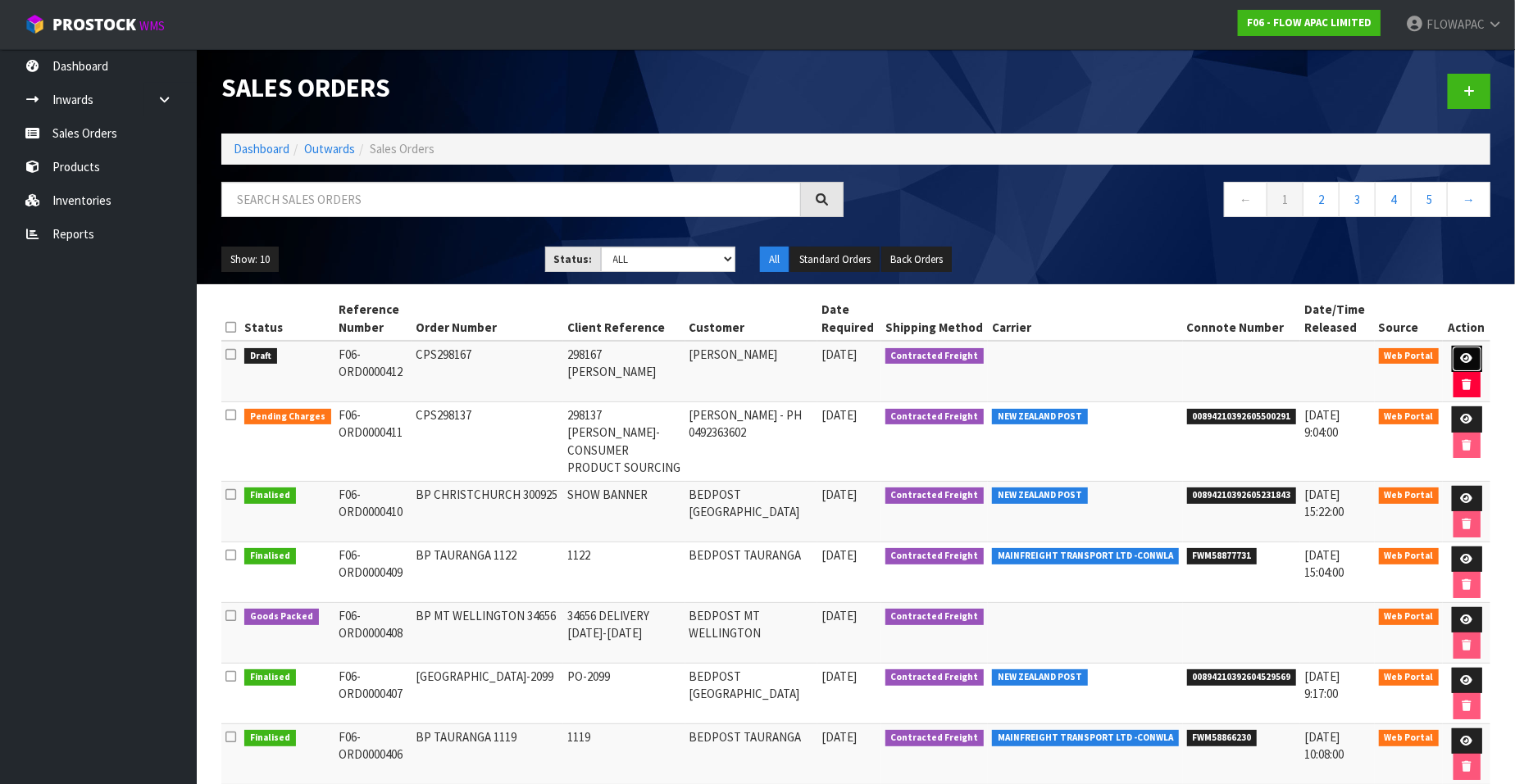
click at [1463, 353] on icon at bounding box center [1466, 358] width 12 height 10
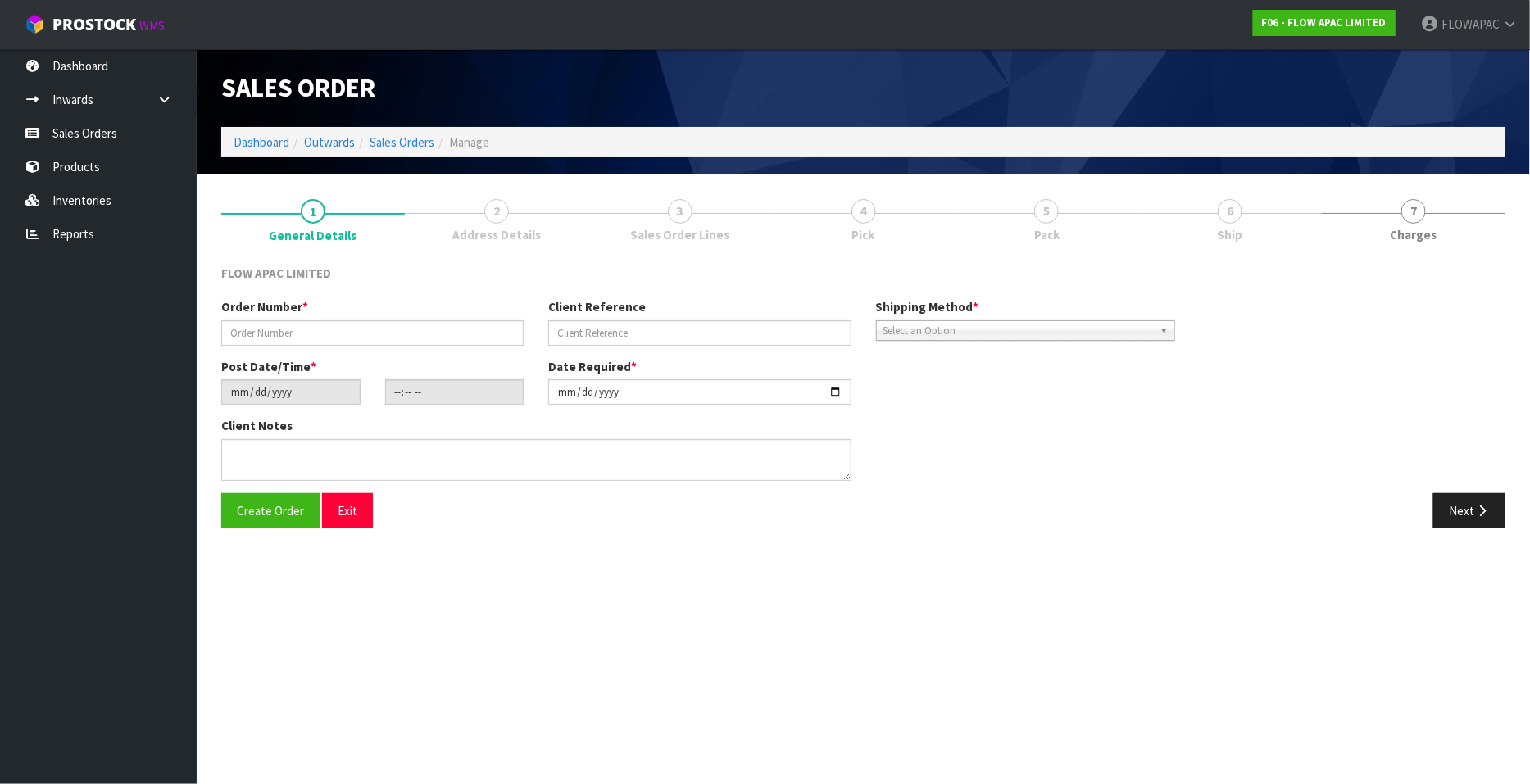
type input "CPS298167"
type input "298167 [PERSON_NAME]"
type input "[DATE]"
type input "17:19:00.000"
type input "[DATE]"
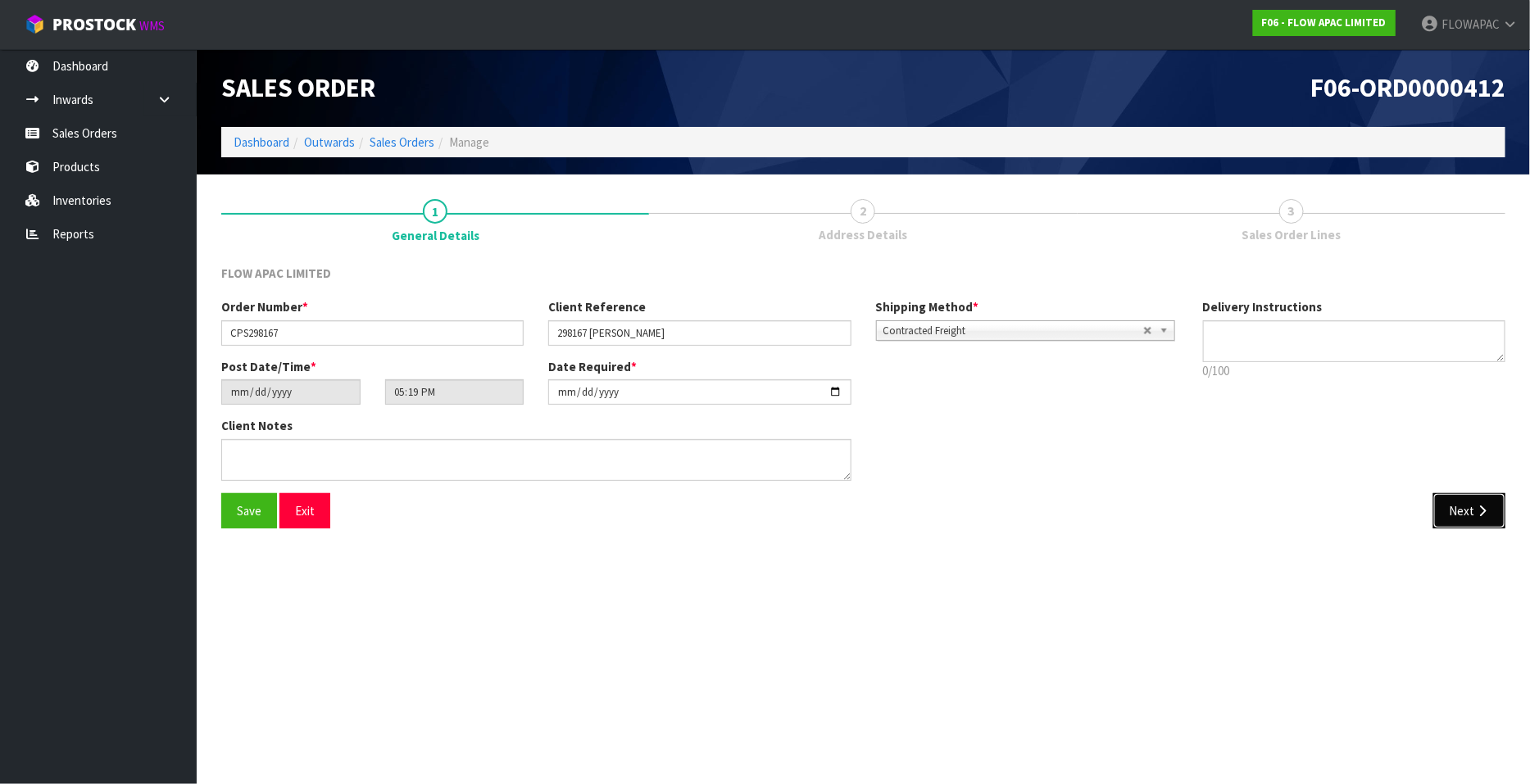
click at [1457, 514] on button "Next" at bounding box center [1469, 511] width 72 height 36
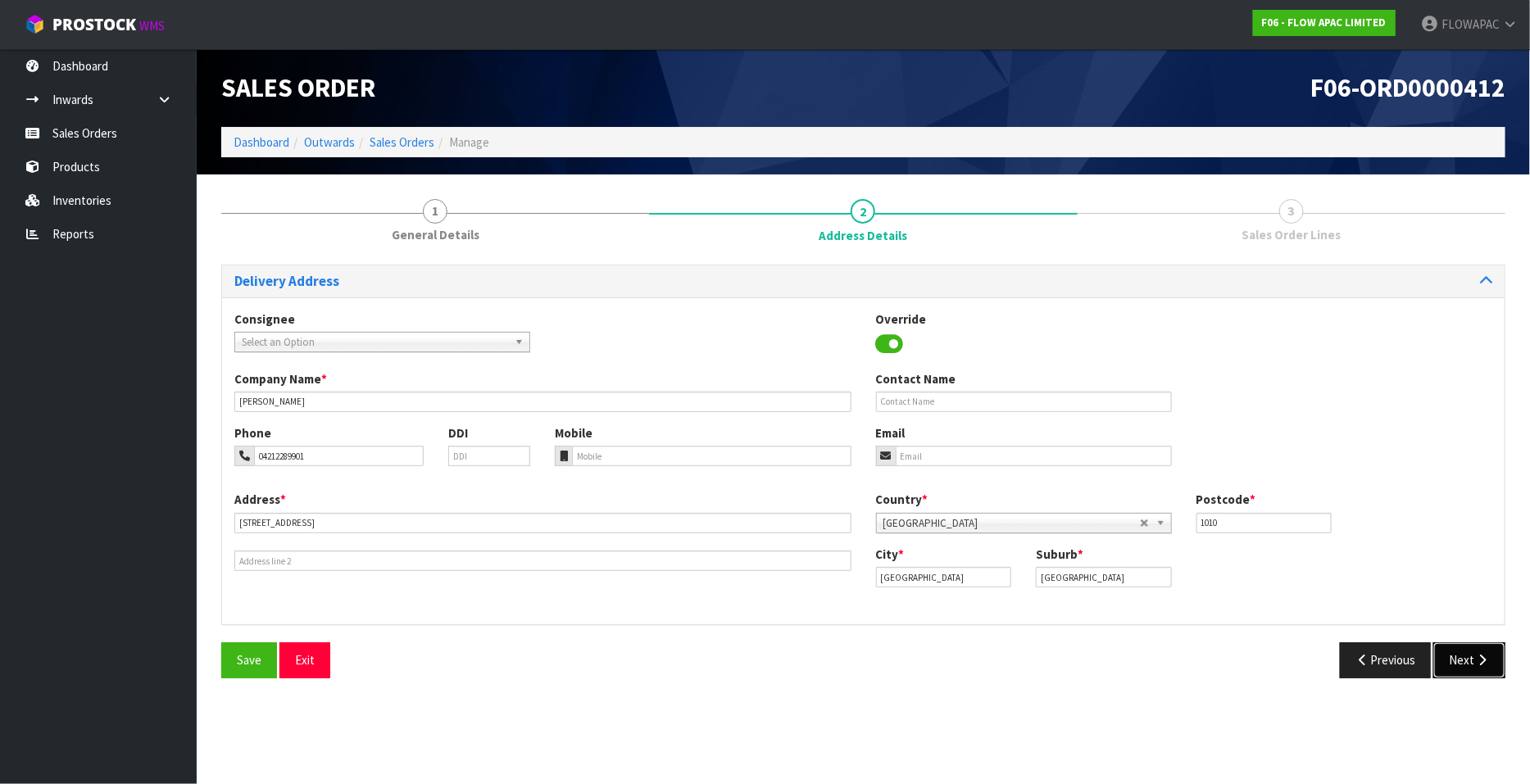
click at [1466, 660] on button "Next" at bounding box center [1469, 660] width 72 height 36
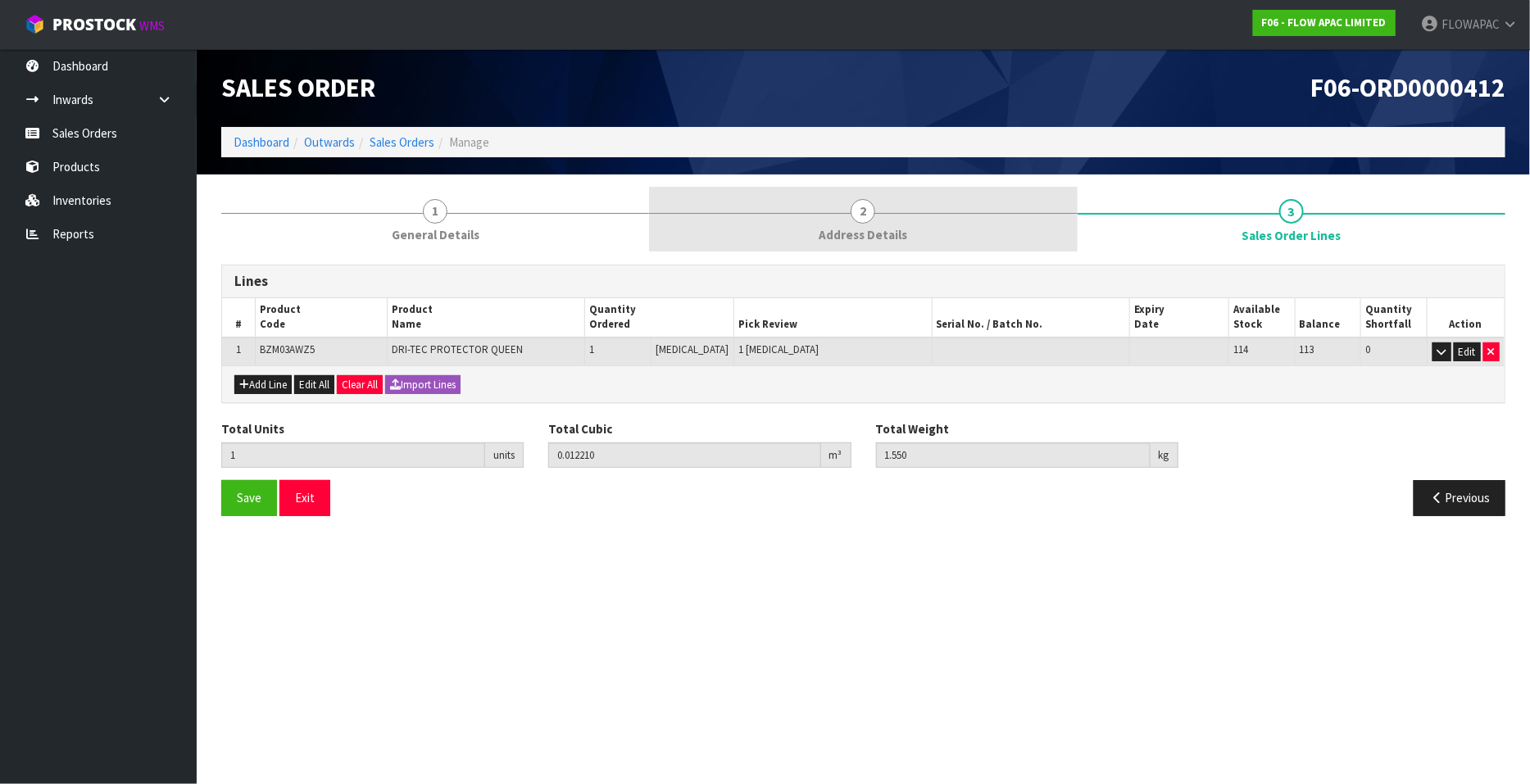
click at [865, 215] on span "2" at bounding box center [863, 211] width 24 height 24
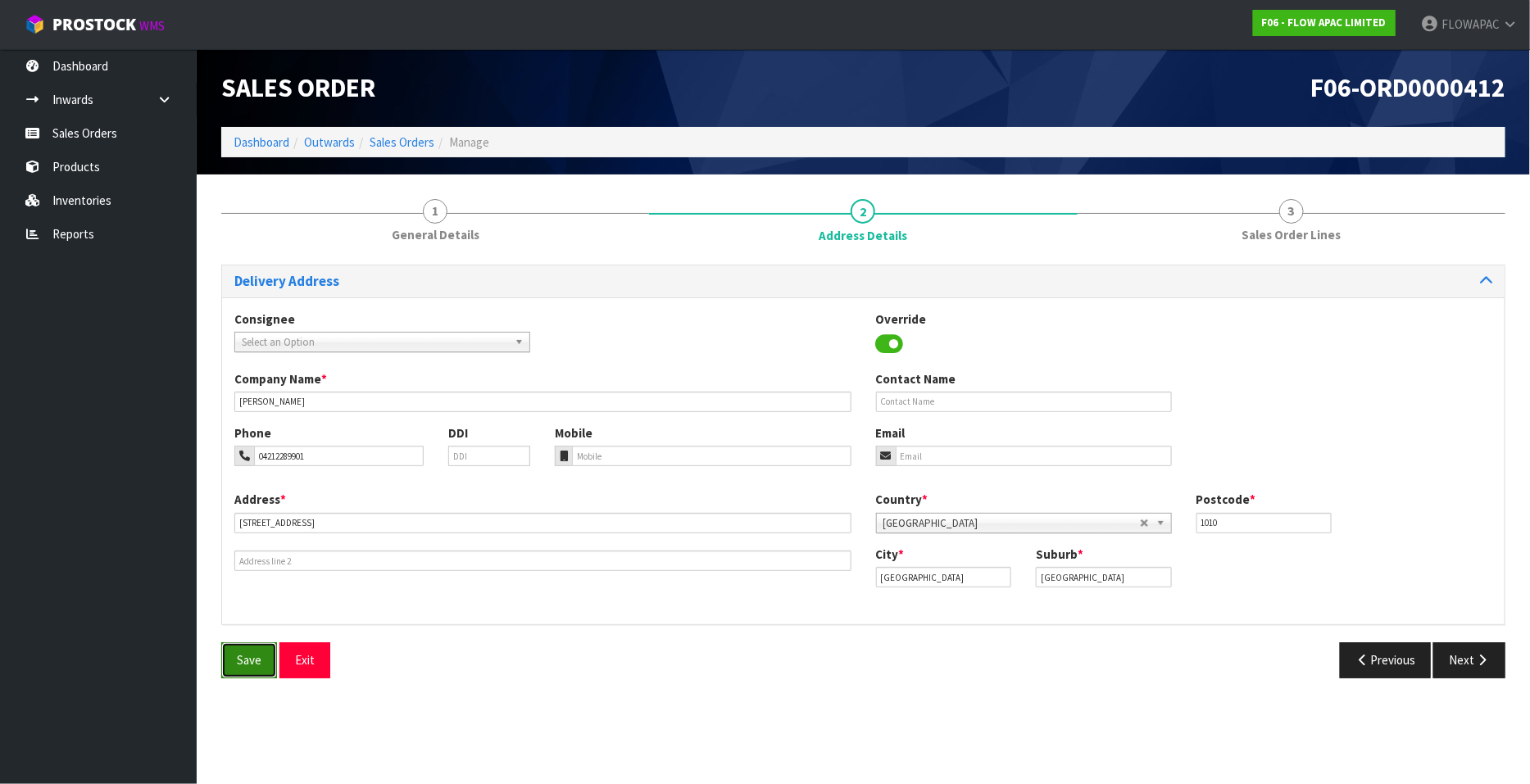
click at [254, 671] on button "Save" at bounding box center [250, 660] width 56 height 36
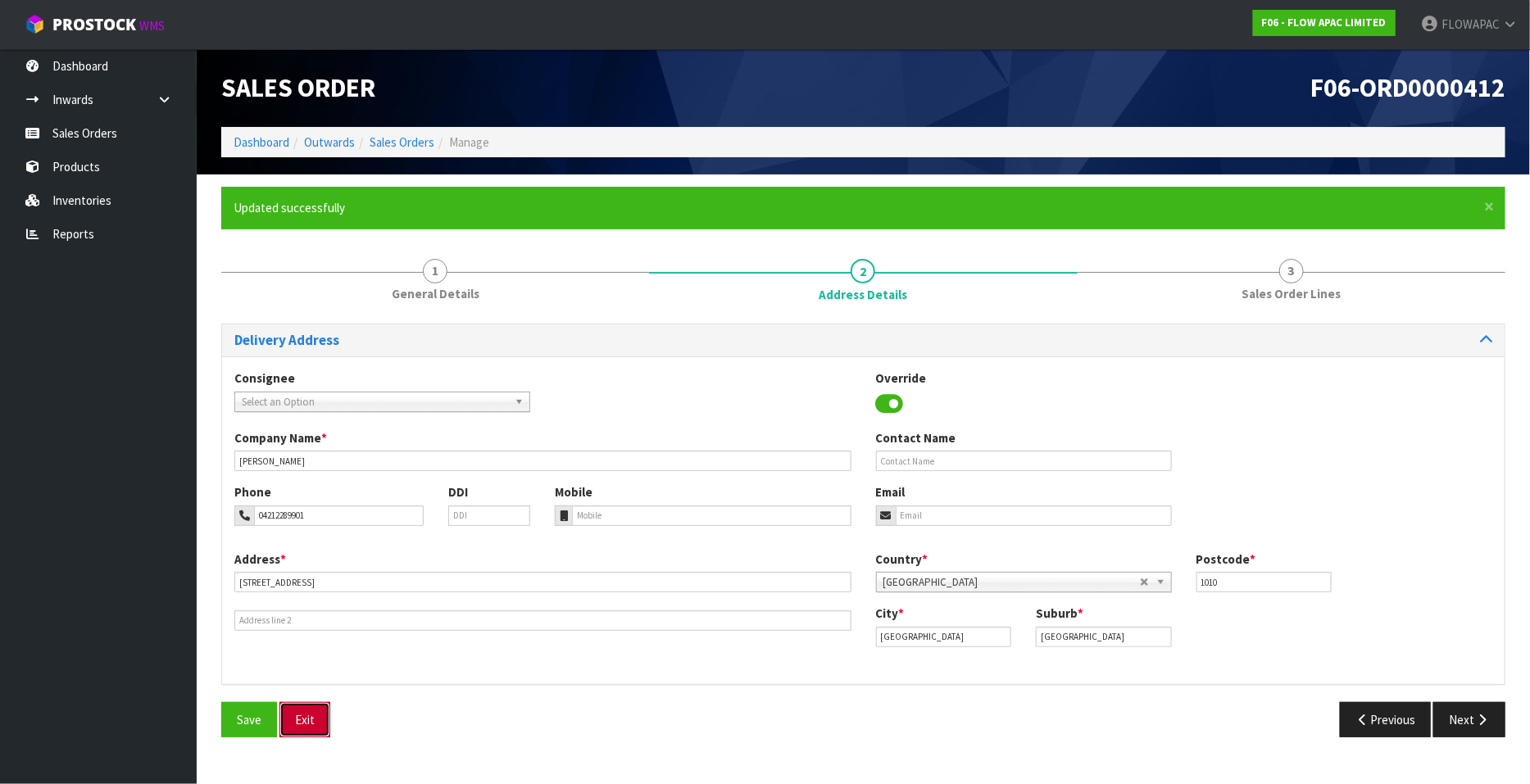
click at [298, 728] on button "Exit" at bounding box center [305, 720] width 50 height 36
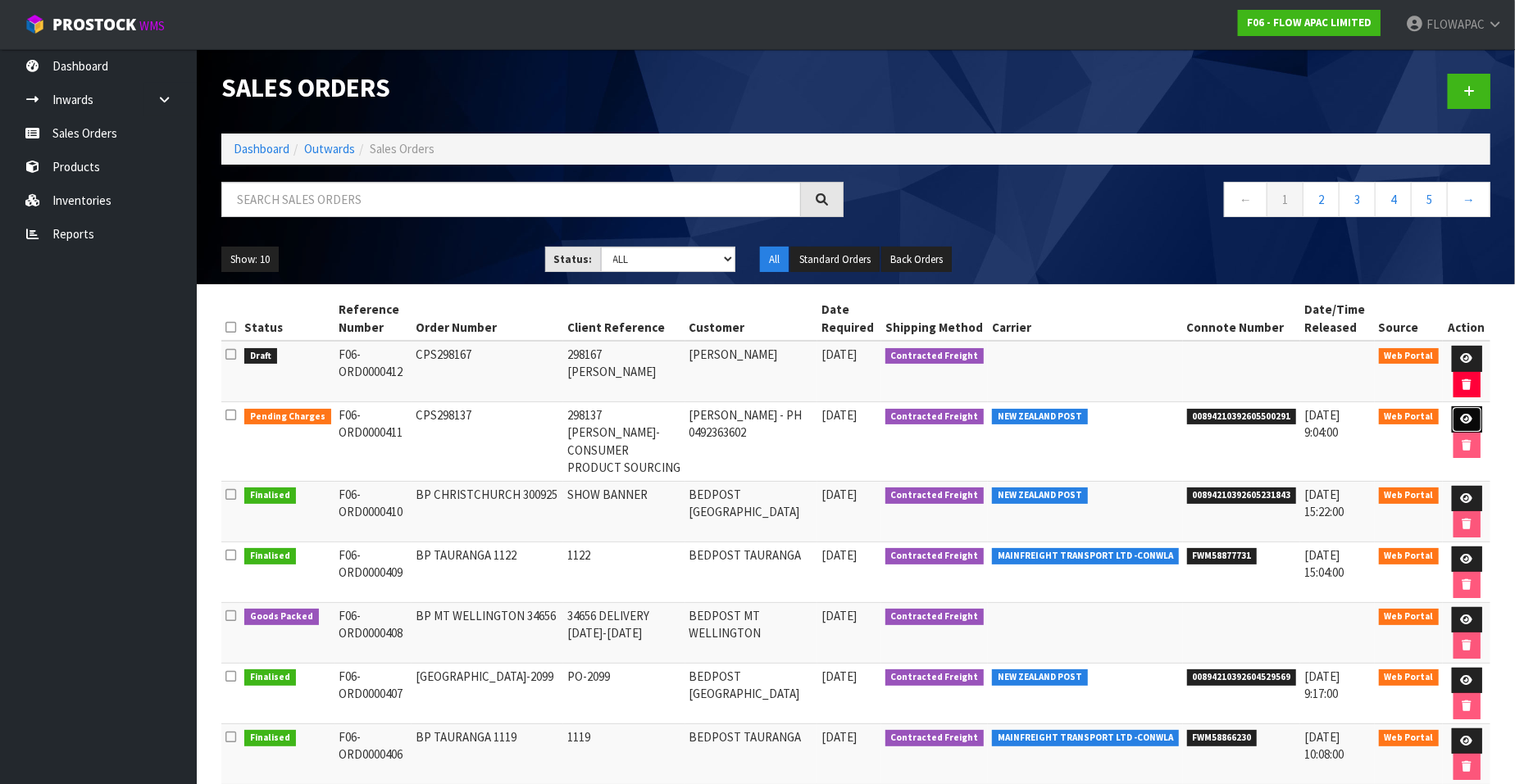
click at [1471, 416] on link at bounding box center [1466, 420] width 30 height 26
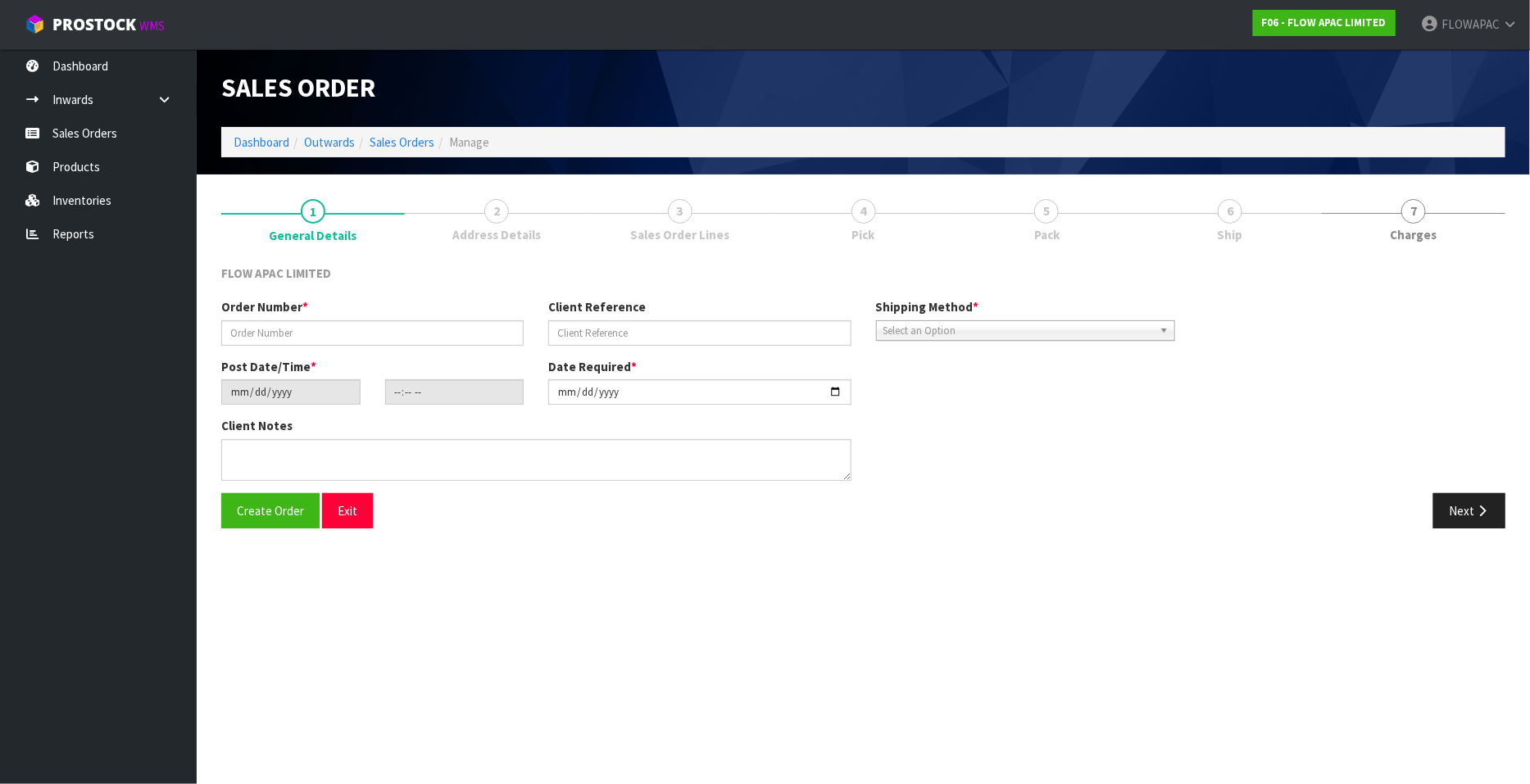
type input "CPS298137"
type input "298137 [PERSON_NAME]-CONSUMER PRODUCT SOURCING"
type input "[DATE]"
type input "06:20:00.000"
type input "[DATE]"
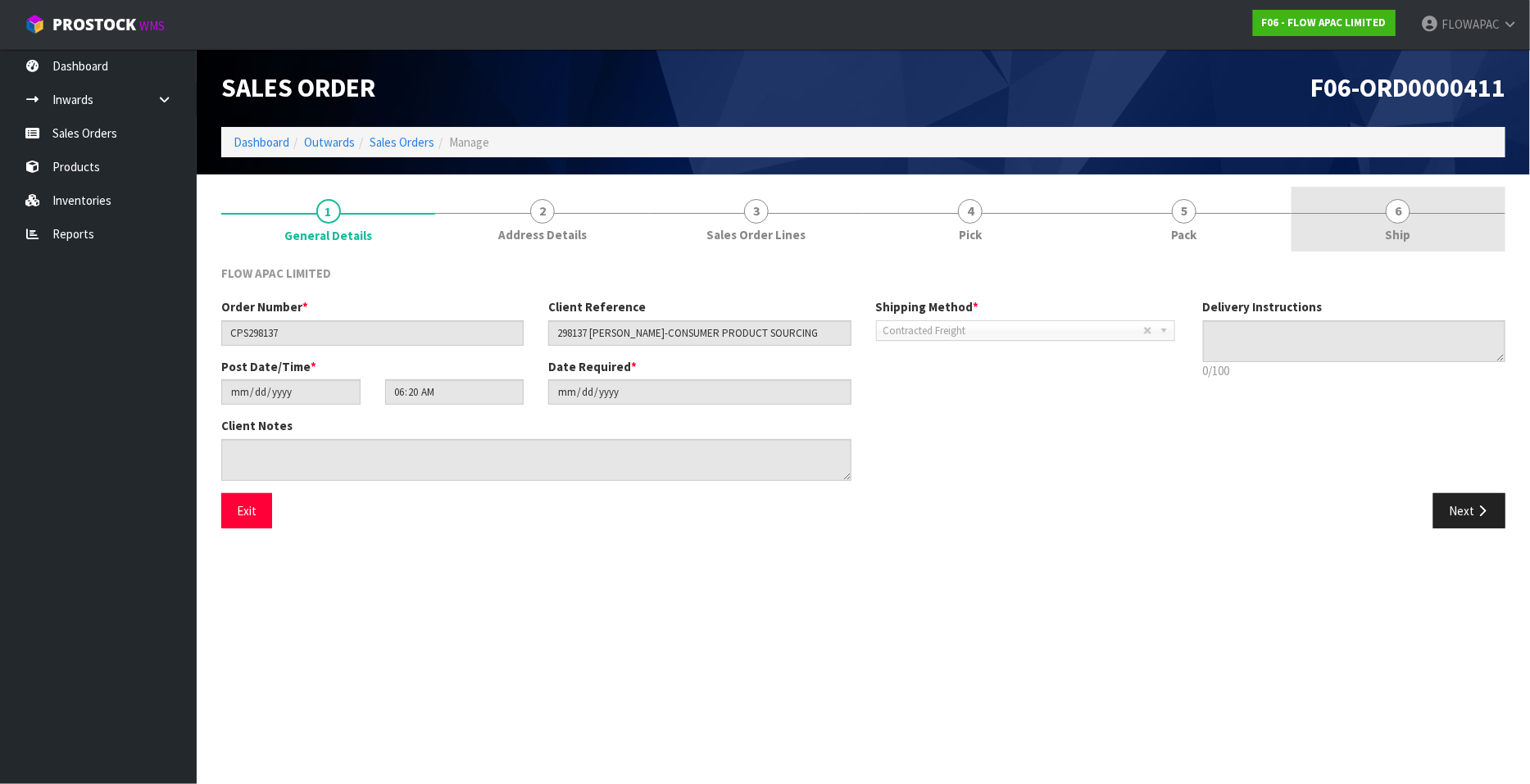
click at [1395, 219] on span "6" at bounding box center [1398, 211] width 24 height 24
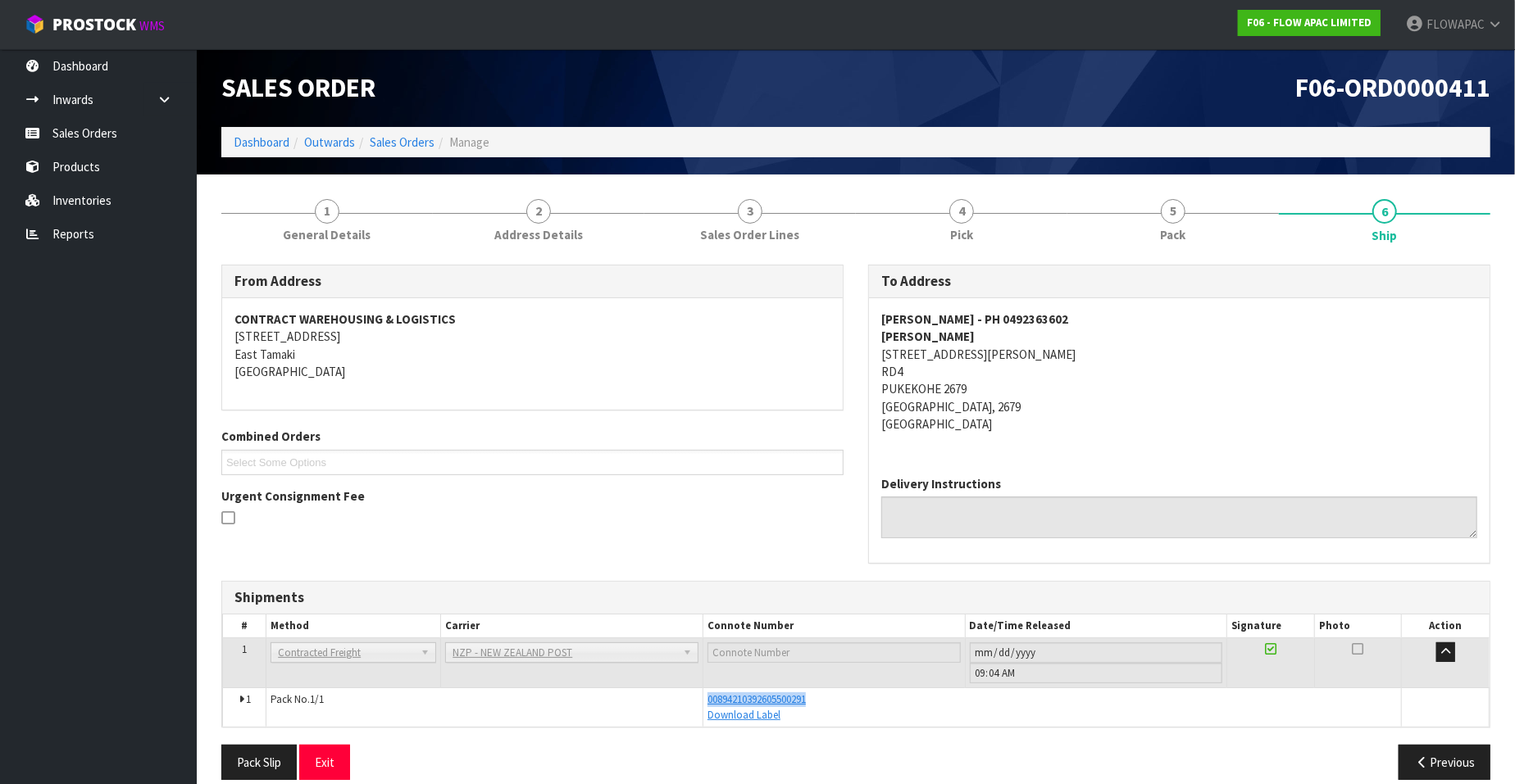
drag, startPoint x: 821, startPoint y: 694, endPoint x: 701, endPoint y: 694, distance: 120.0
click at [701, 694] on tr "1 Pack No. 1/1 00894210392605500291 Download Label Glass Charge 0.038610 m 3 5.…" at bounding box center [856, 707] width 1266 height 38
copy tr "00894210392605500291"
click at [323, 215] on span "1" at bounding box center [327, 211] width 24 height 24
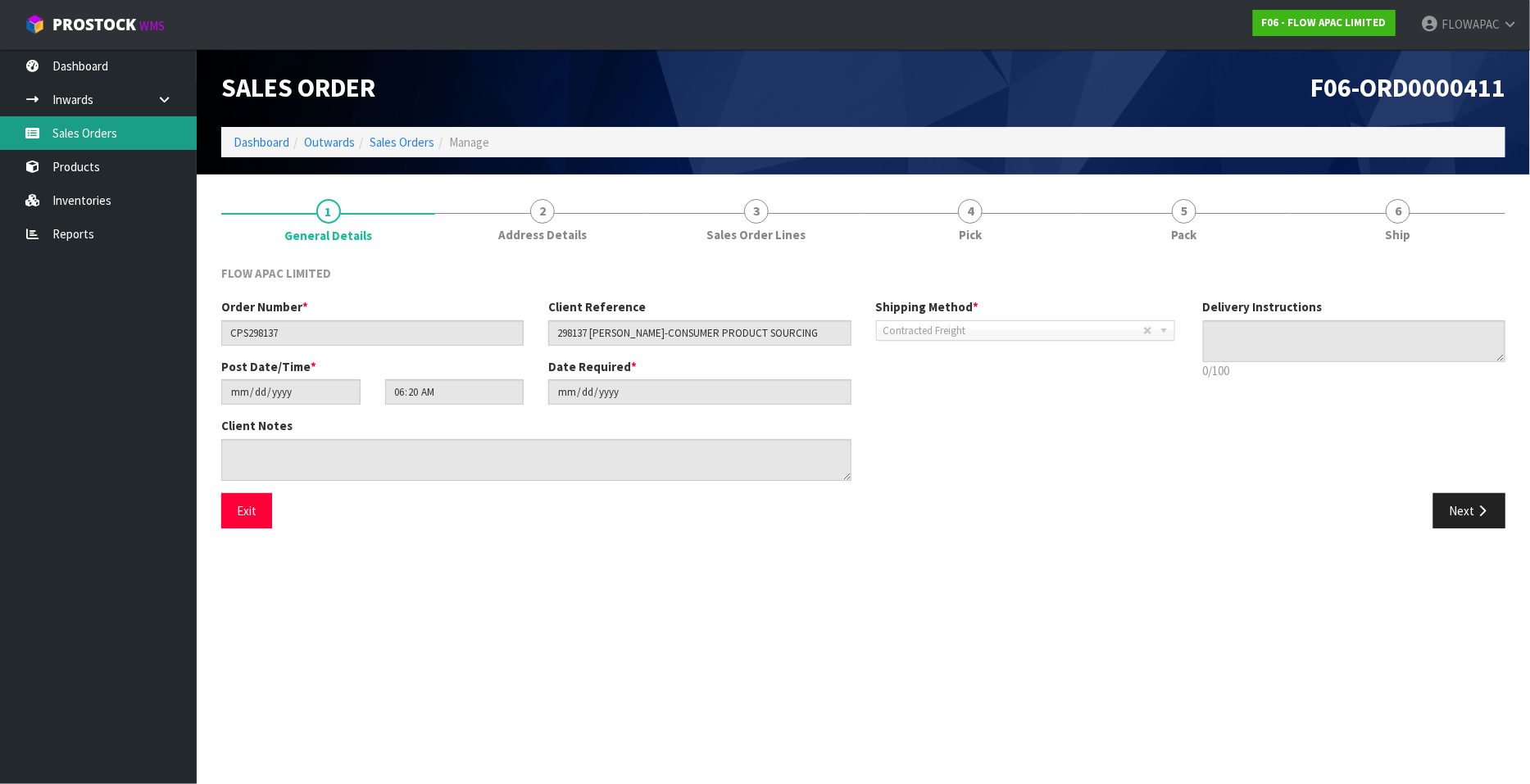
click at [108, 134] on link "Sales Orders" at bounding box center [98, 134] width 196 height 34
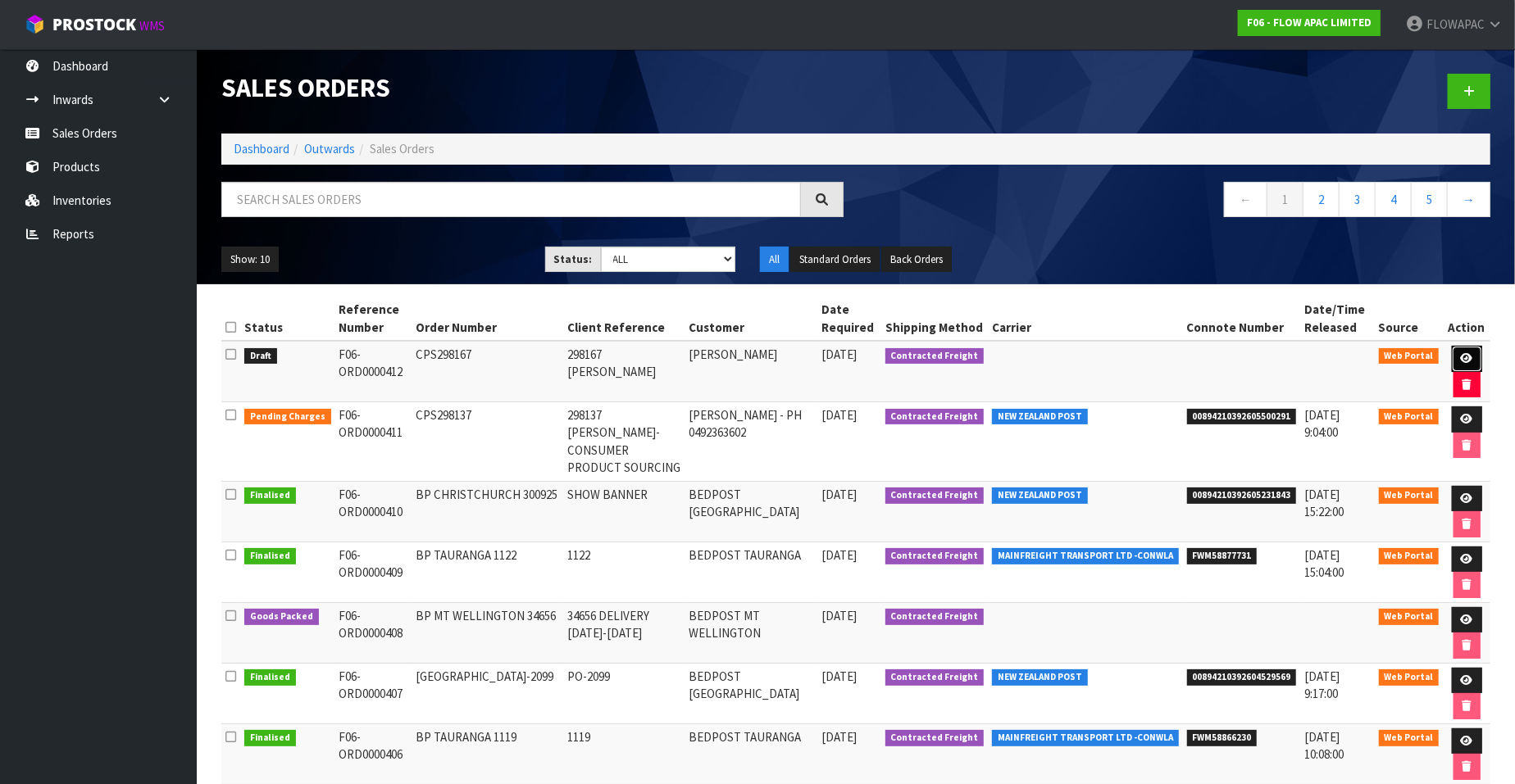
click at [1466, 353] on icon at bounding box center [1466, 358] width 12 height 10
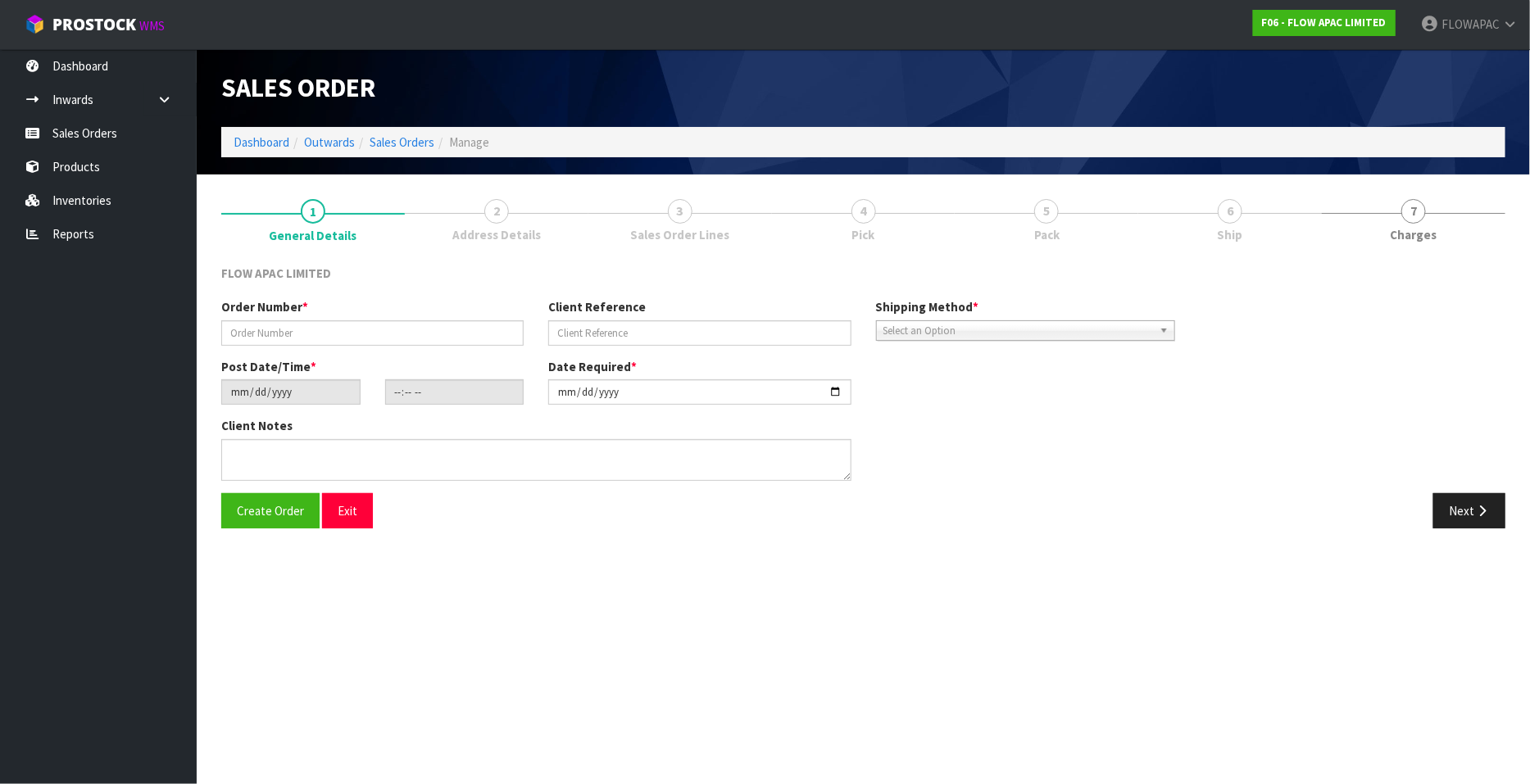
type input "CPS298167"
type input "298167 [PERSON_NAME]"
type input "[DATE]"
type input "20:19:00.000"
type input "[DATE]"
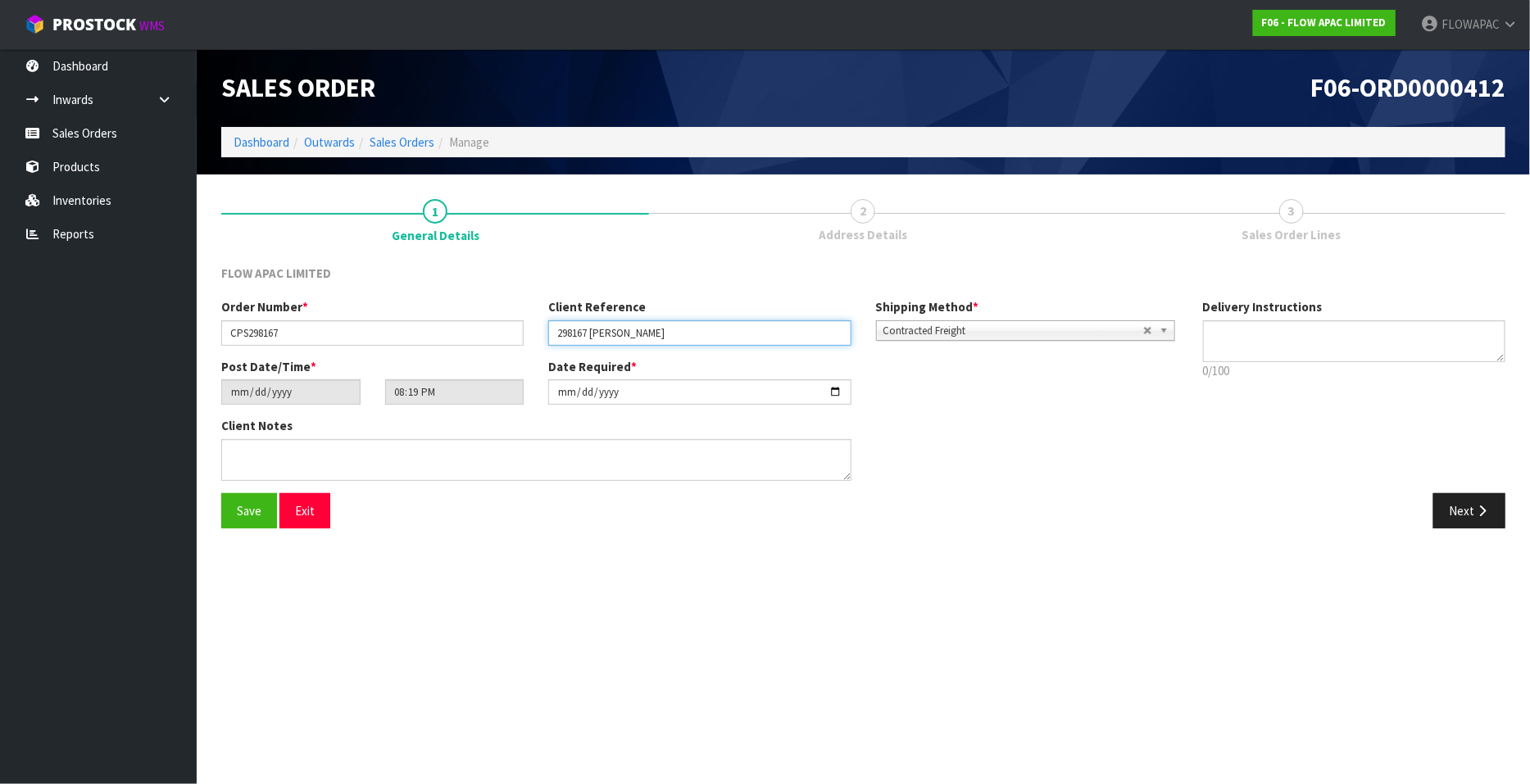
click at [709, 327] on input "298167 [PERSON_NAME]" at bounding box center [700, 333] width 303 height 25
type input "298167 [PERSON_NAME] - CONSUMER PRODUCT SOURCING"
click at [249, 514] on span "Save" at bounding box center [249, 510] width 24 height 16
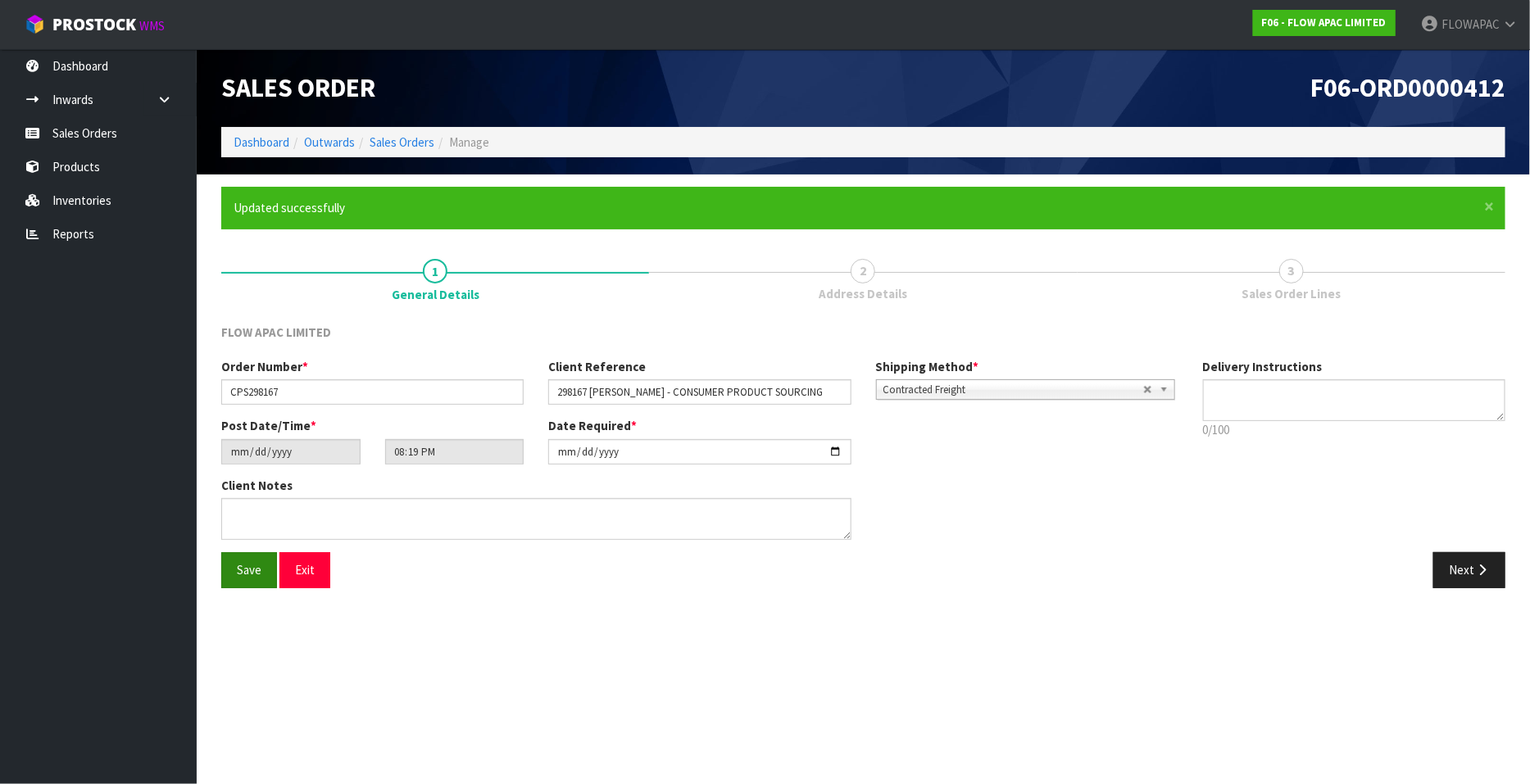
type input "23:19:00.000"
click at [1475, 559] on button "Next" at bounding box center [1469, 570] width 72 height 36
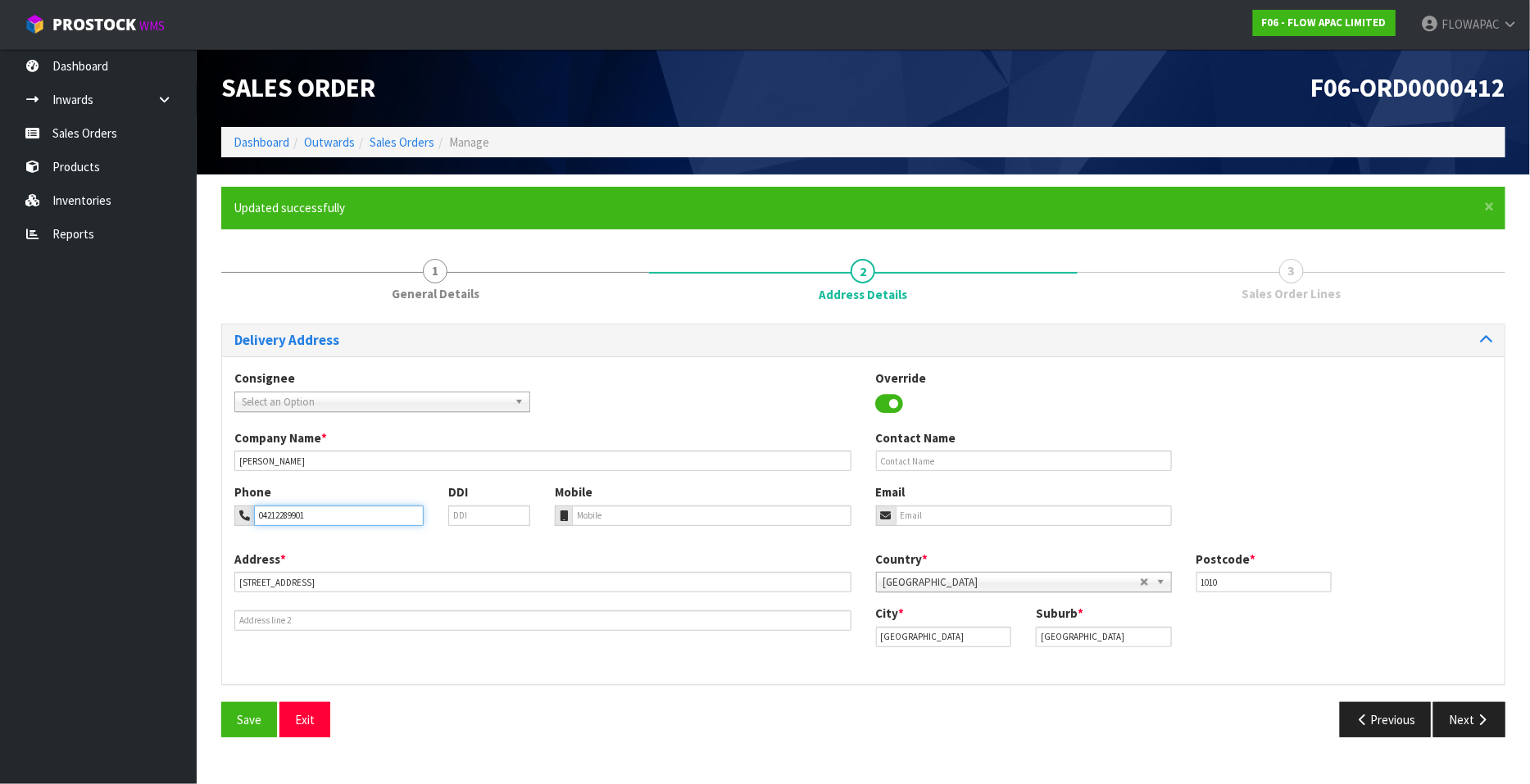
drag, startPoint x: 331, startPoint y: 518, endPoint x: 237, endPoint y: 517, distance: 94.0
click at [237, 517] on div "04212289901" at bounding box center [329, 516] width 190 height 21
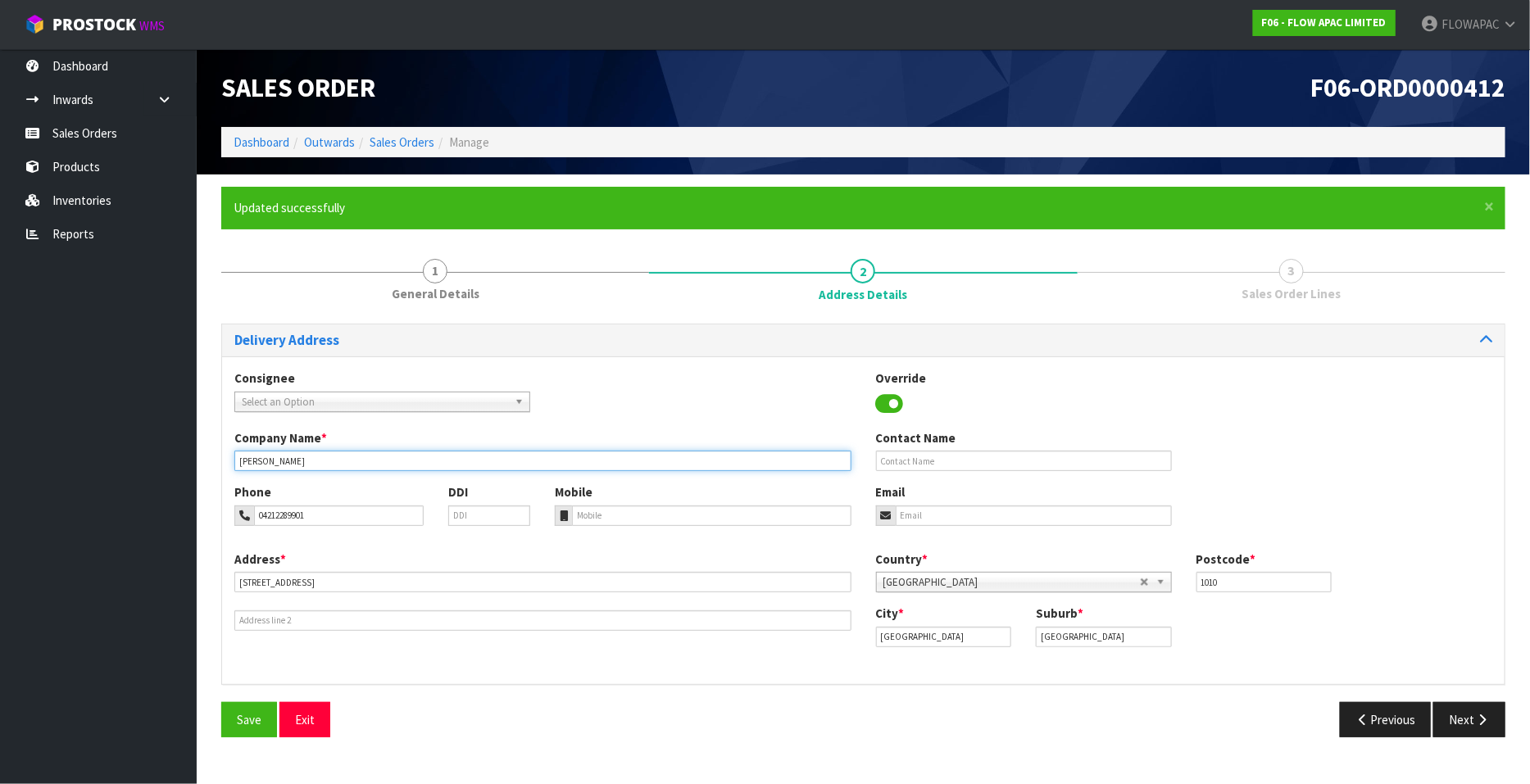
click at [335, 460] on input "[PERSON_NAME]" at bounding box center [543, 461] width 617 height 21
paste input "04212289901"
type input "[PERSON_NAME] PH 04212289901"
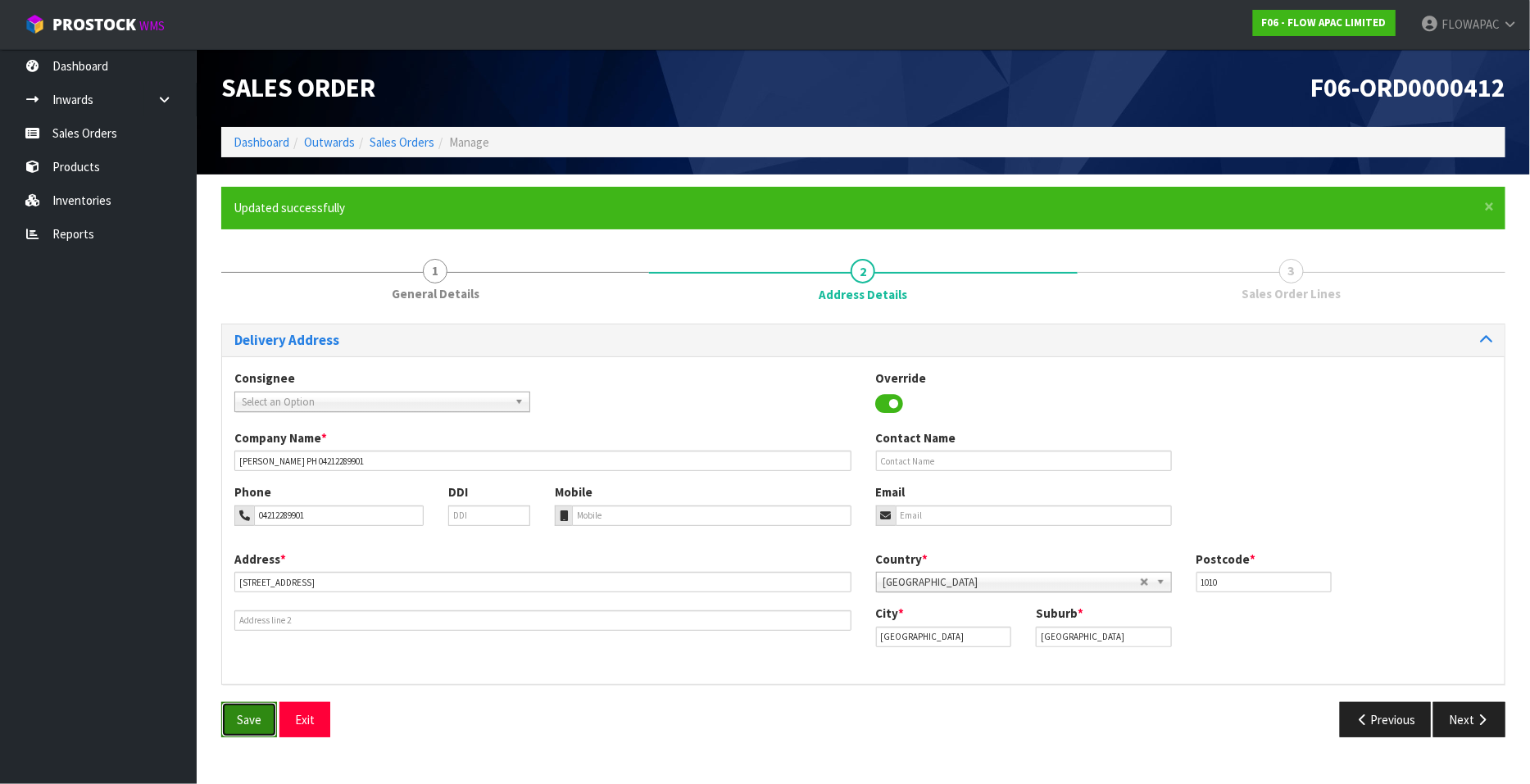
click at [254, 722] on span "Save" at bounding box center [249, 720] width 24 height 16
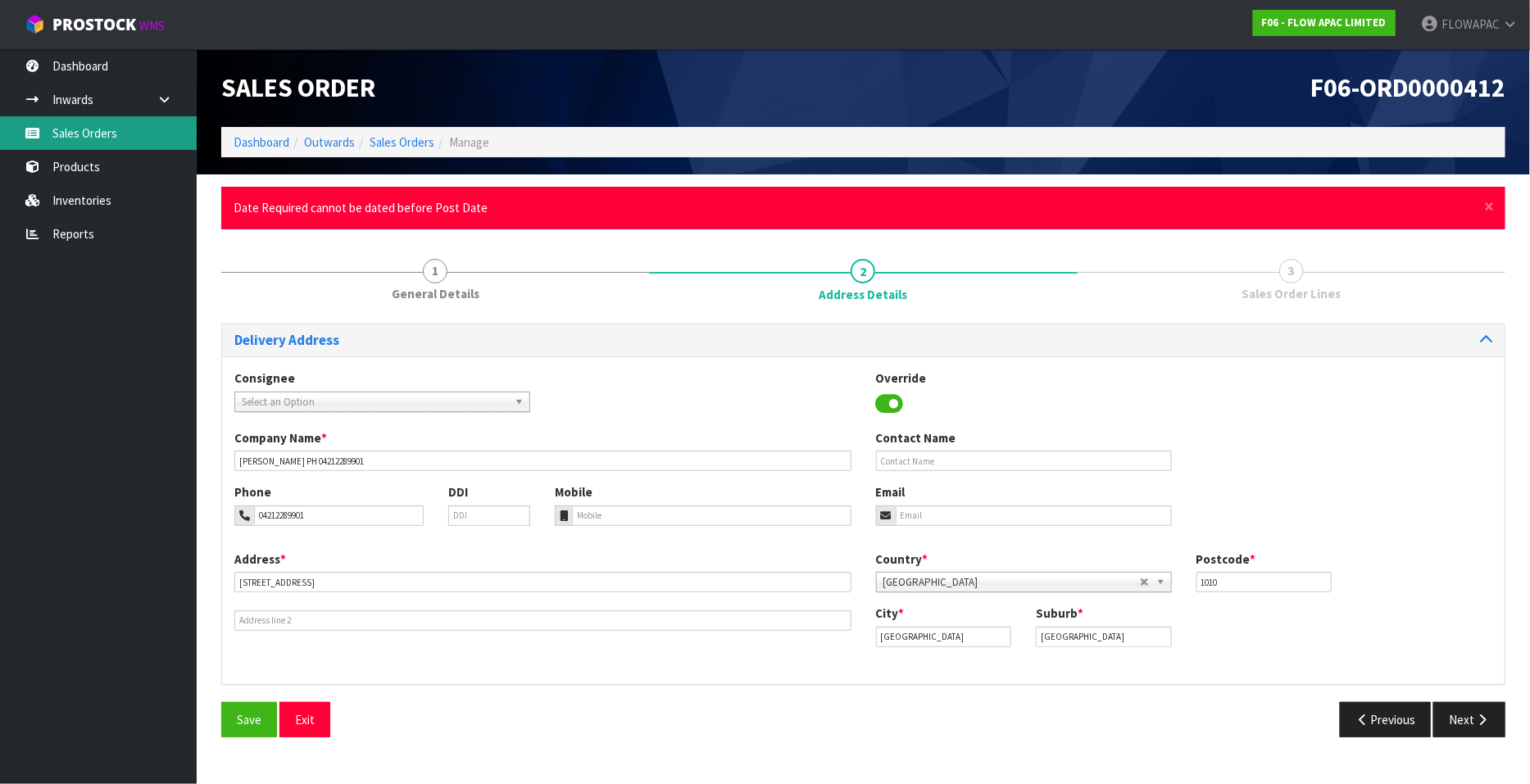
click at [107, 133] on link "Sales Orders" at bounding box center [98, 134] width 196 height 34
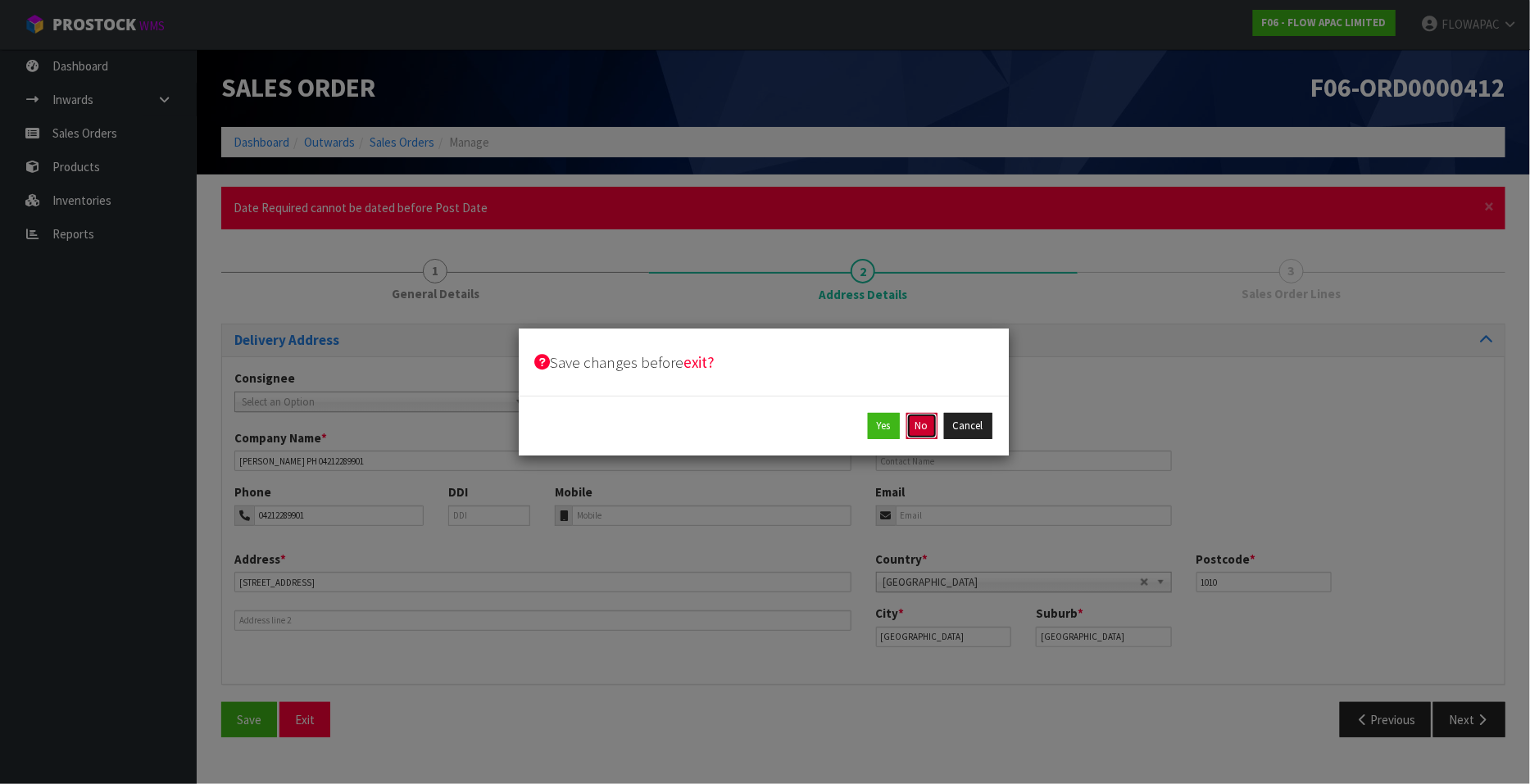
click at [929, 416] on button "No" at bounding box center [922, 426] width 31 height 26
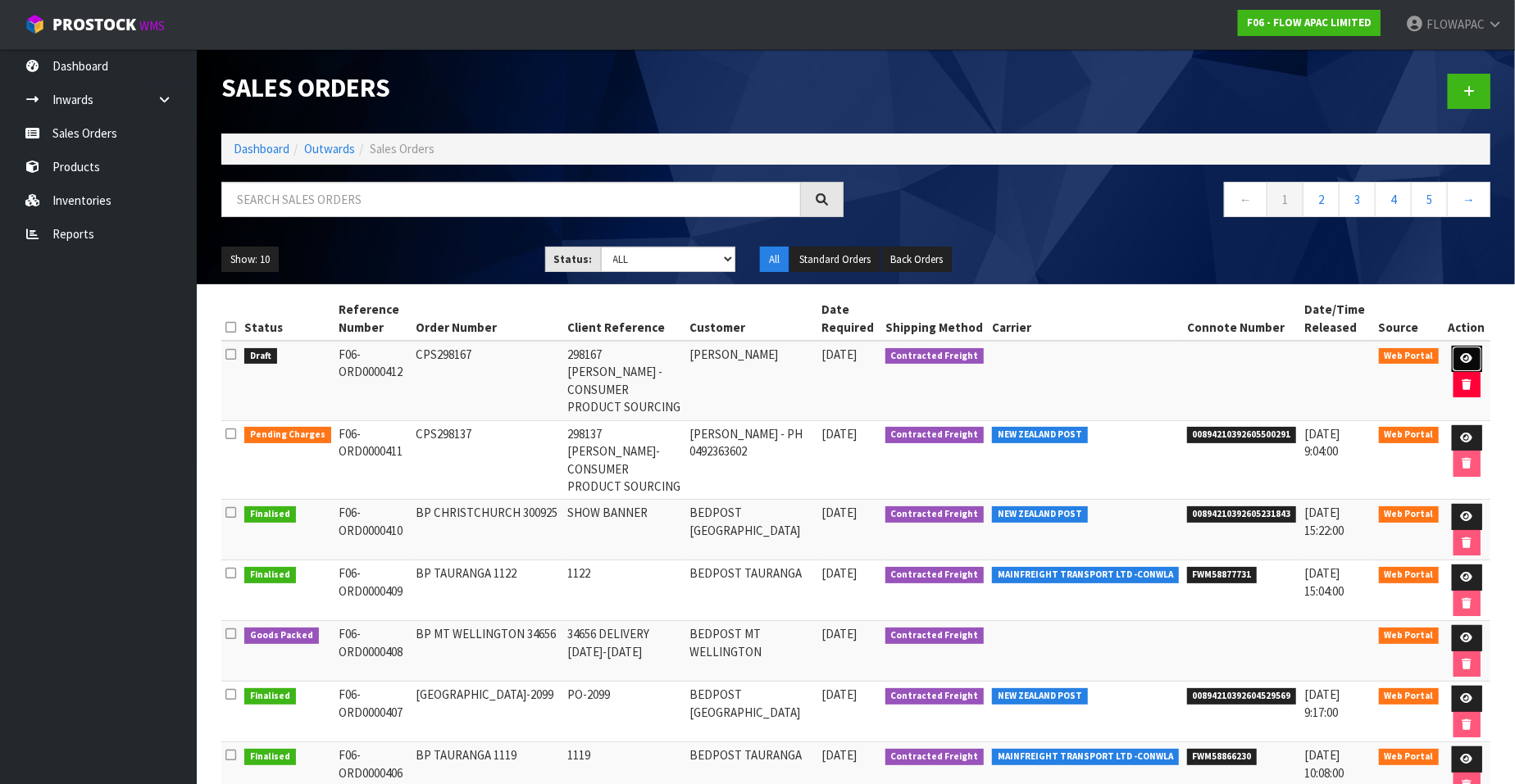
click at [1462, 356] on icon at bounding box center [1466, 358] width 12 height 10
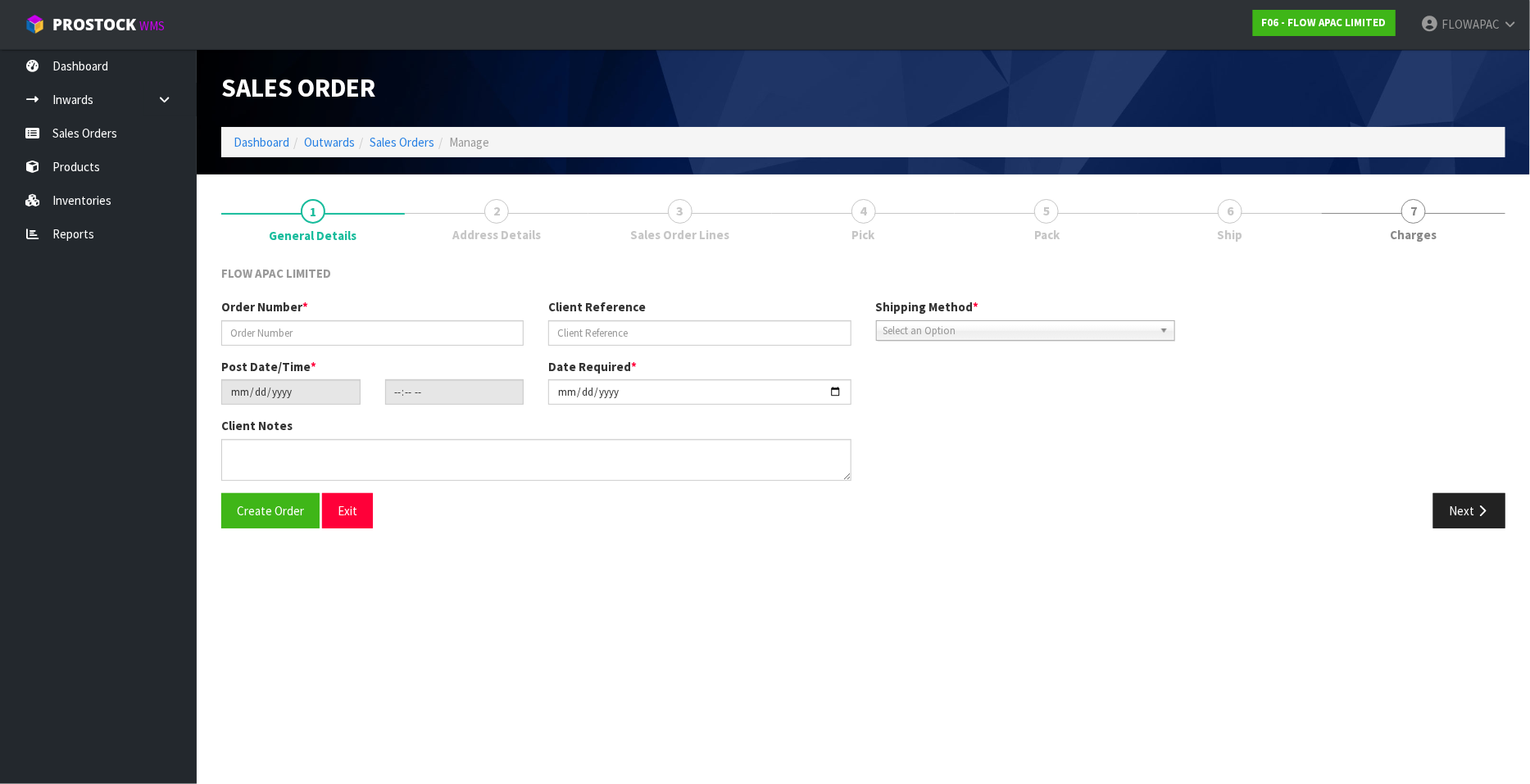
type input "CPS298167"
type input "298167 [PERSON_NAME] - CONSUMER PRODUCT SOURCING"
type input "[DATE]"
type input "23:19:00.000"
type input "[DATE]"
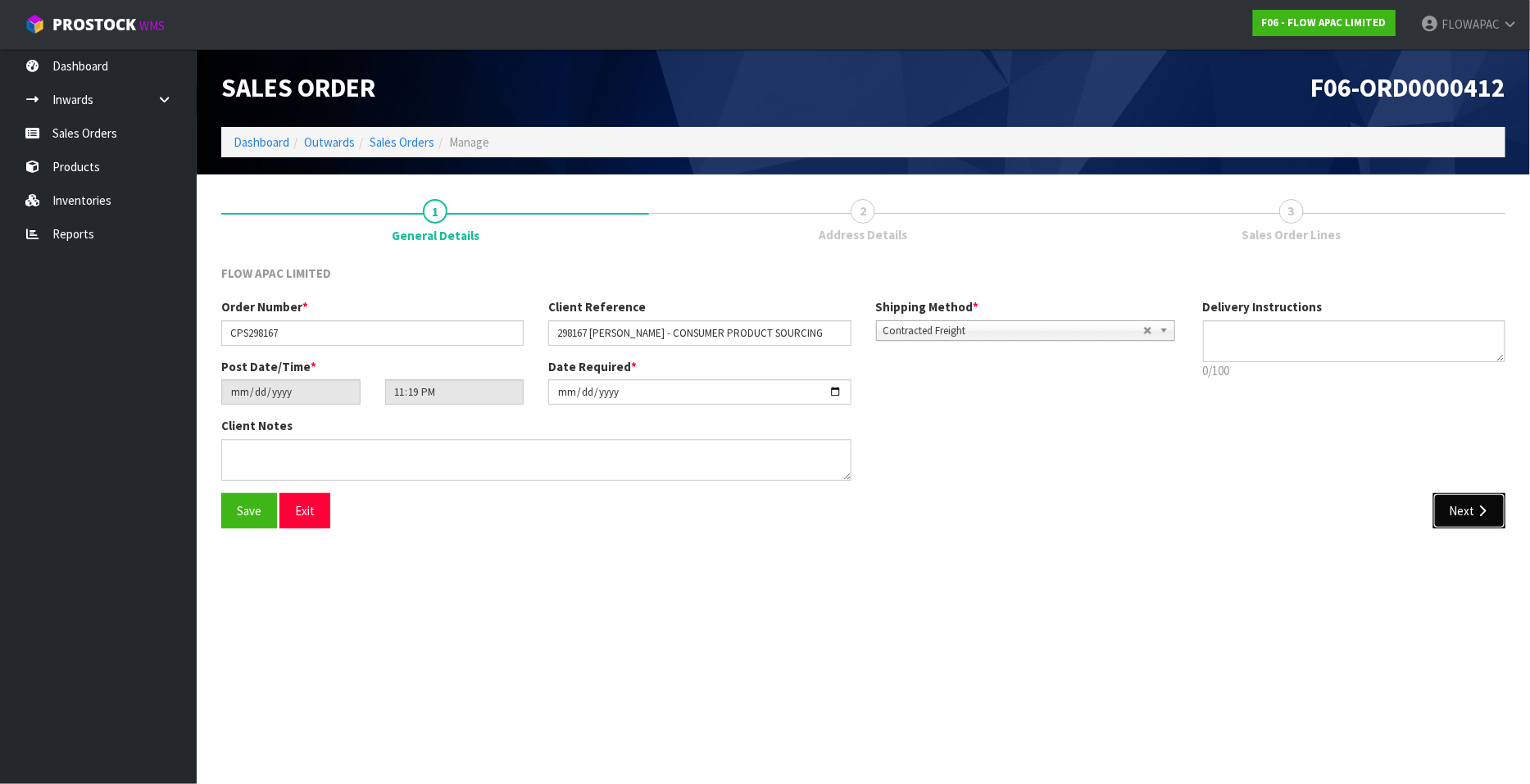
click at [1459, 507] on button "Next" at bounding box center [1469, 511] width 72 height 36
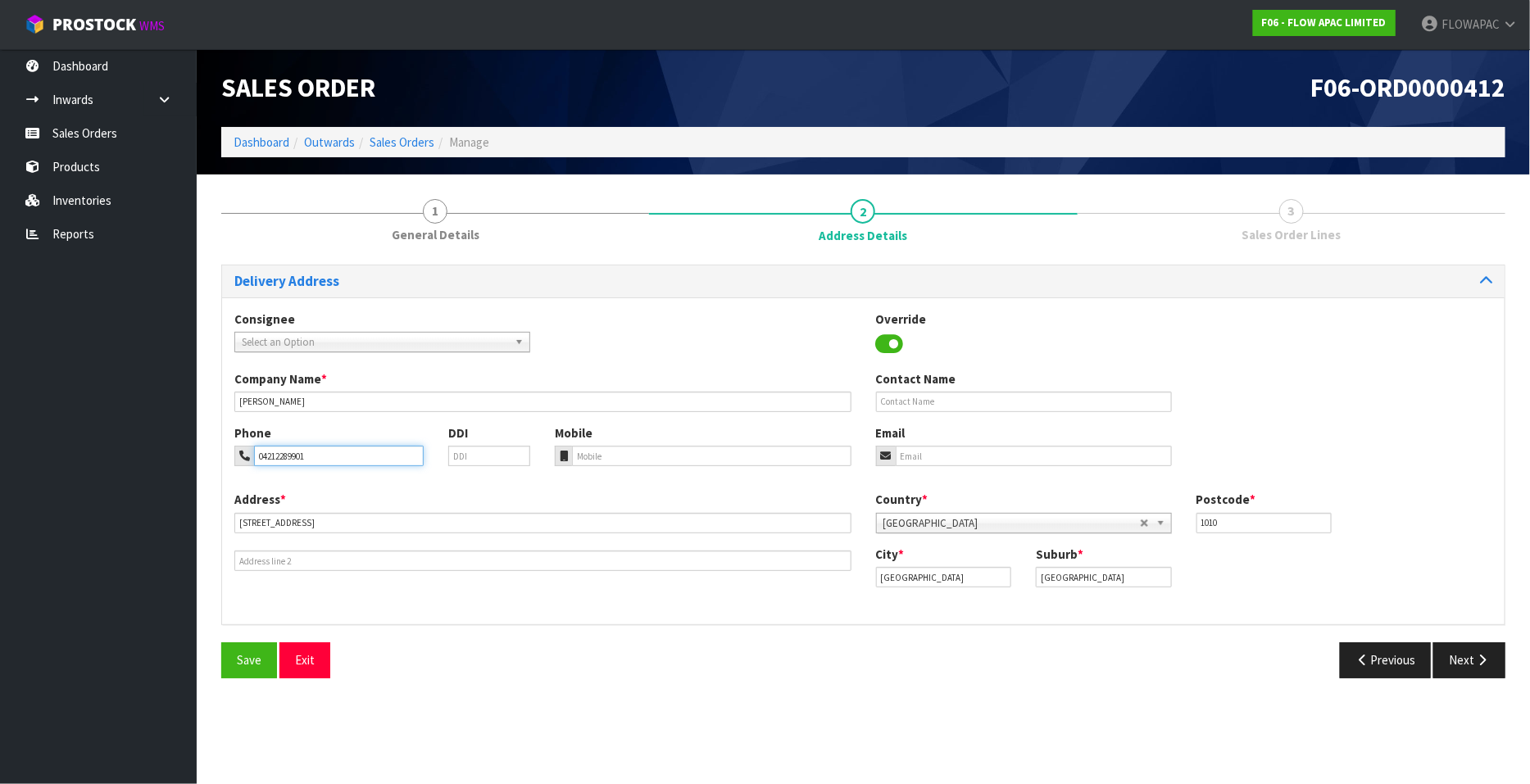
drag, startPoint x: 310, startPoint y: 456, endPoint x: 241, endPoint y: 455, distance: 69.0
click at [241, 455] on div "04212289901" at bounding box center [329, 456] width 190 height 21
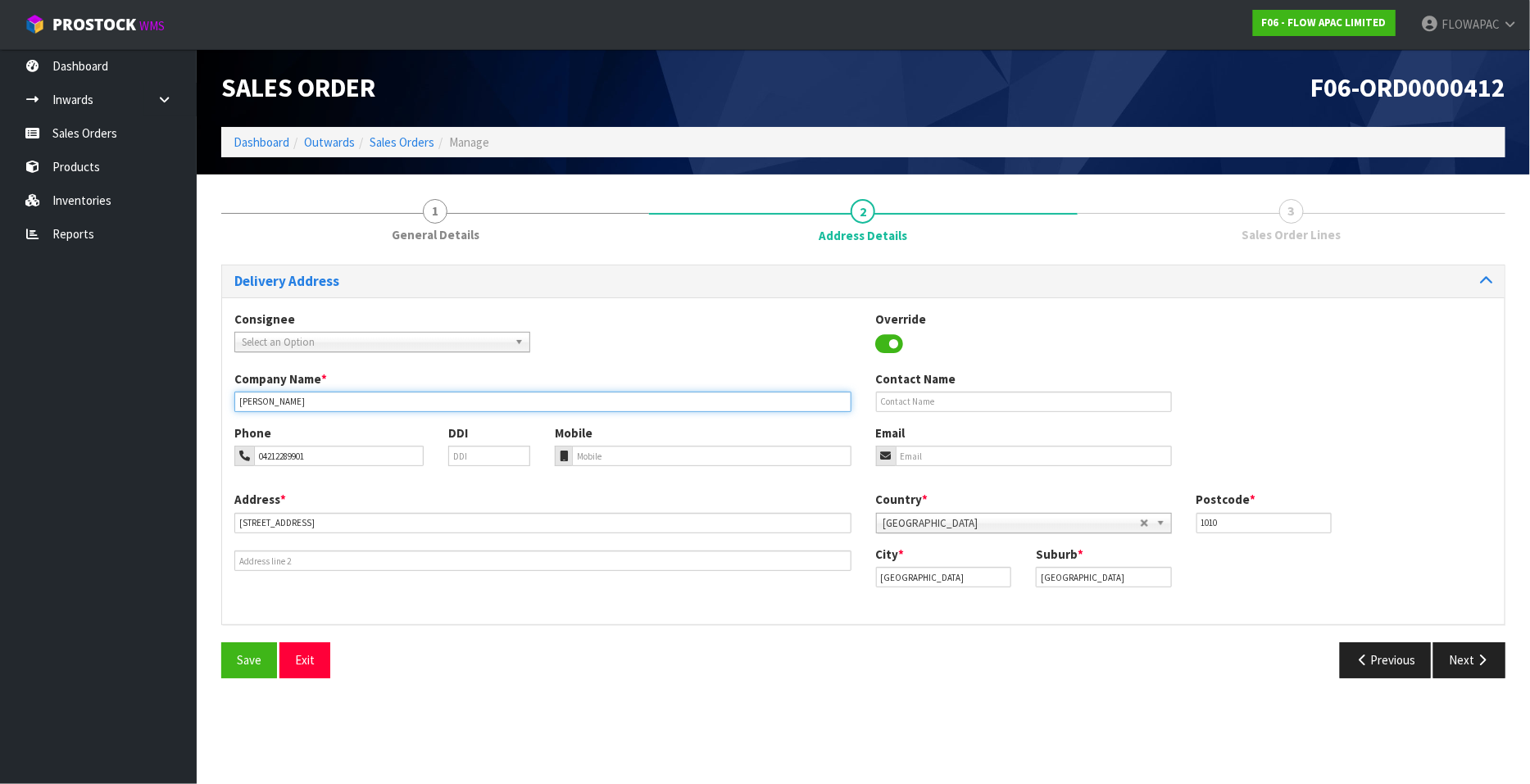
click at [364, 407] on input "[PERSON_NAME]" at bounding box center [543, 402] width 617 height 21
paste input "04212289901"
type input "[PERSON_NAME] PH 04212289901"
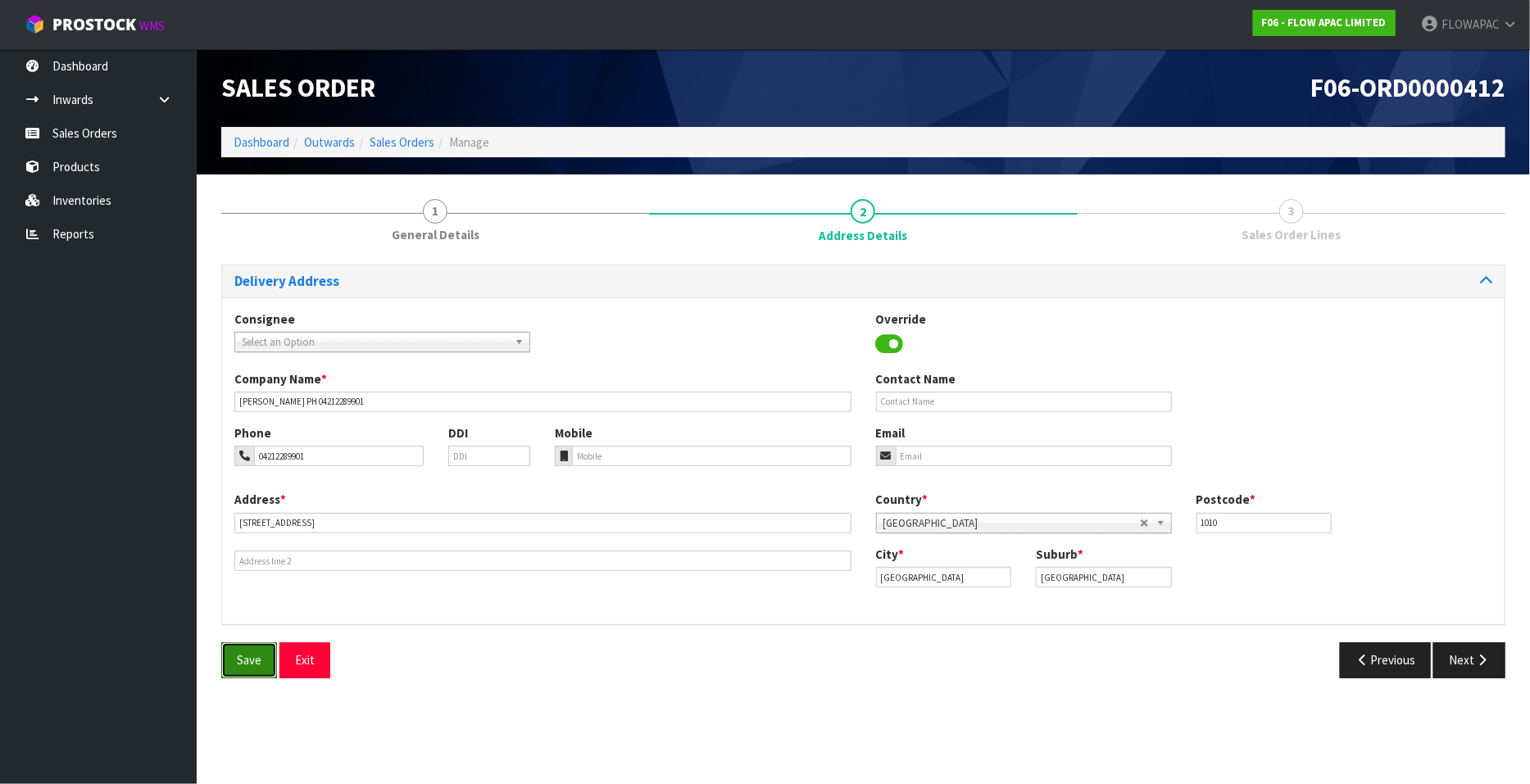
click at [256, 663] on span "Save" at bounding box center [249, 660] width 24 height 16
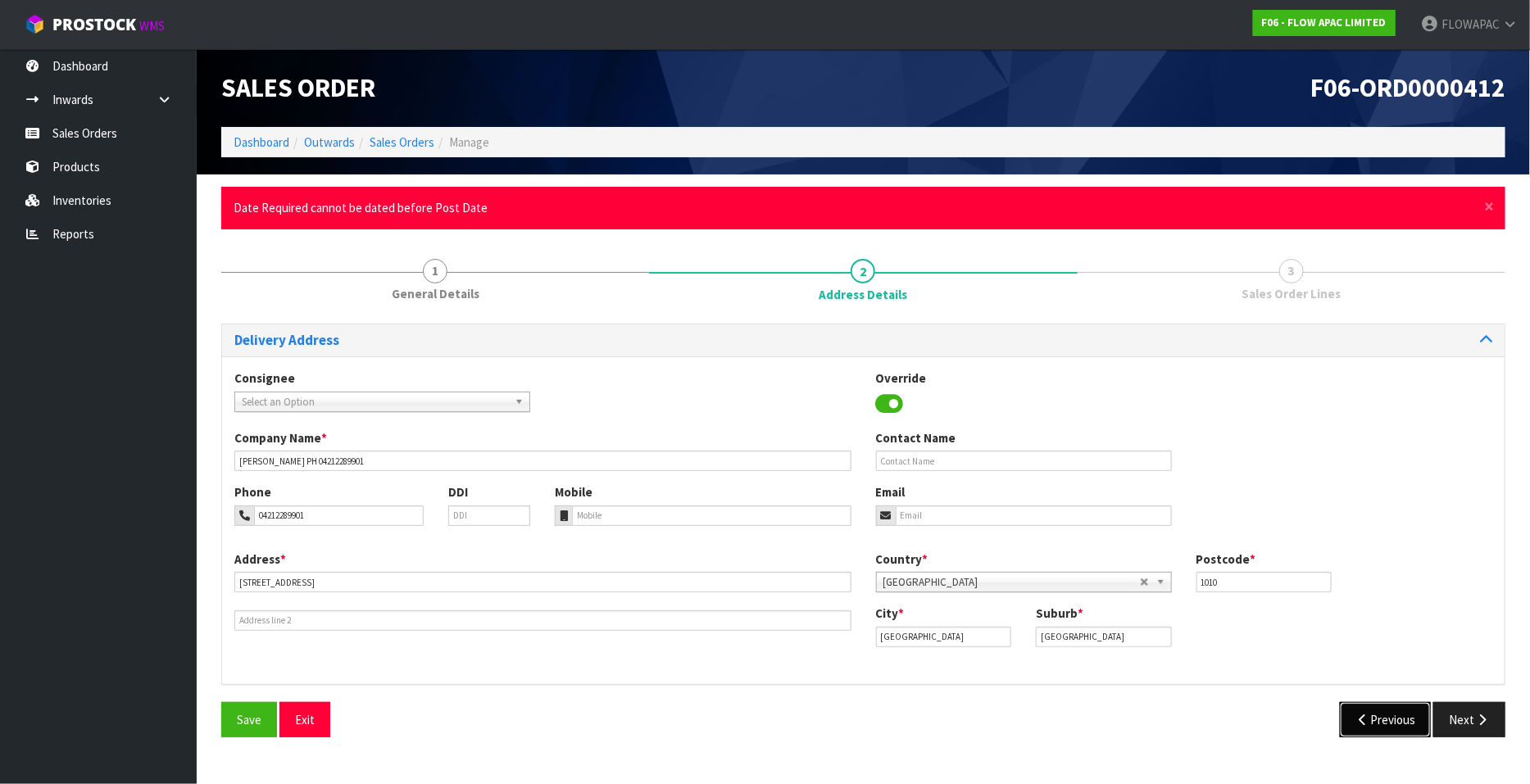
click at [1381, 722] on button "Previous" at bounding box center [1386, 720] width 92 height 36
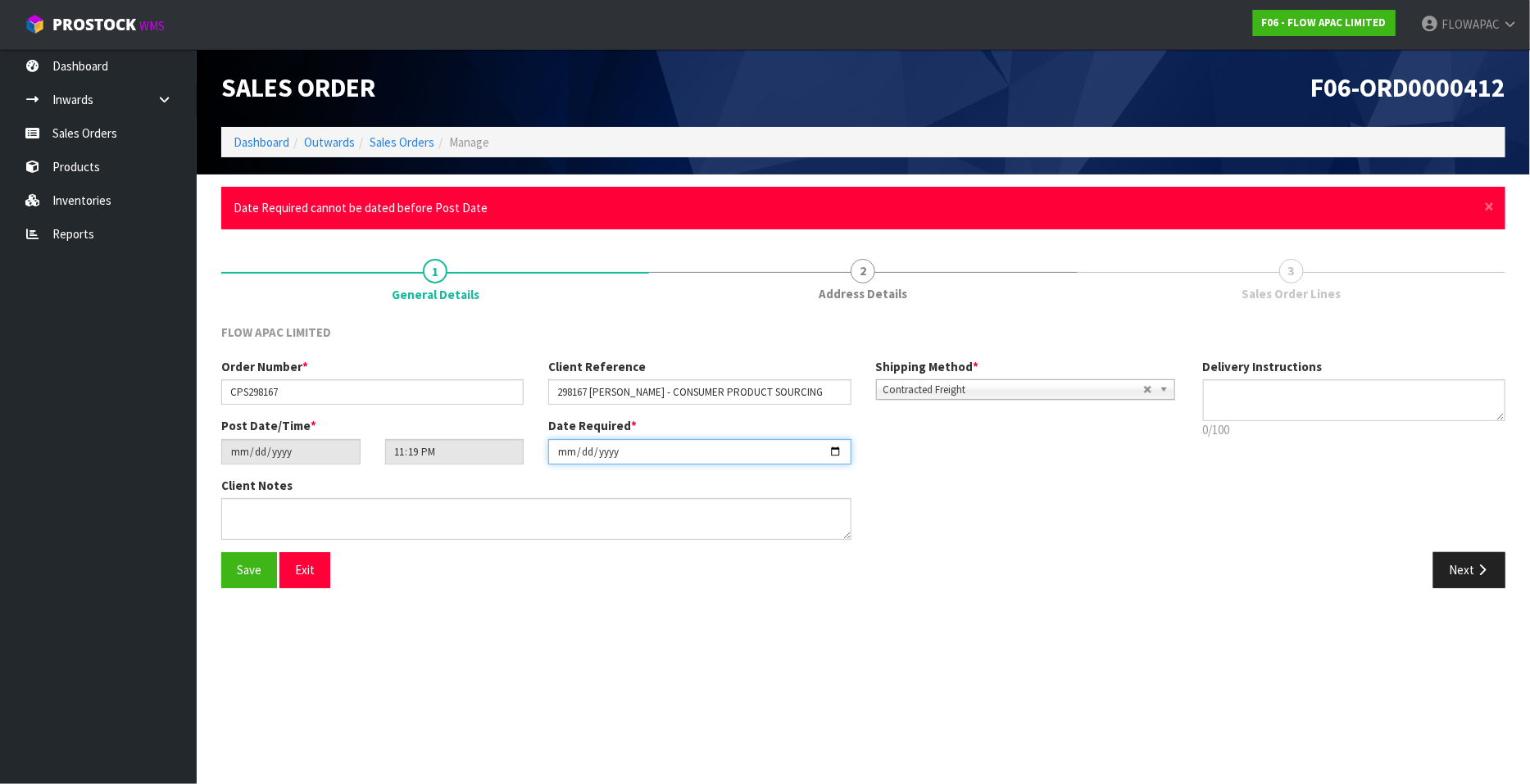
click at [835, 453] on input "[DATE]" at bounding box center [700, 451] width 303 height 25
type input "[DATE]"
click at [249, 567] on span "Save" at bounding box center [249, 570] width 24 height 16
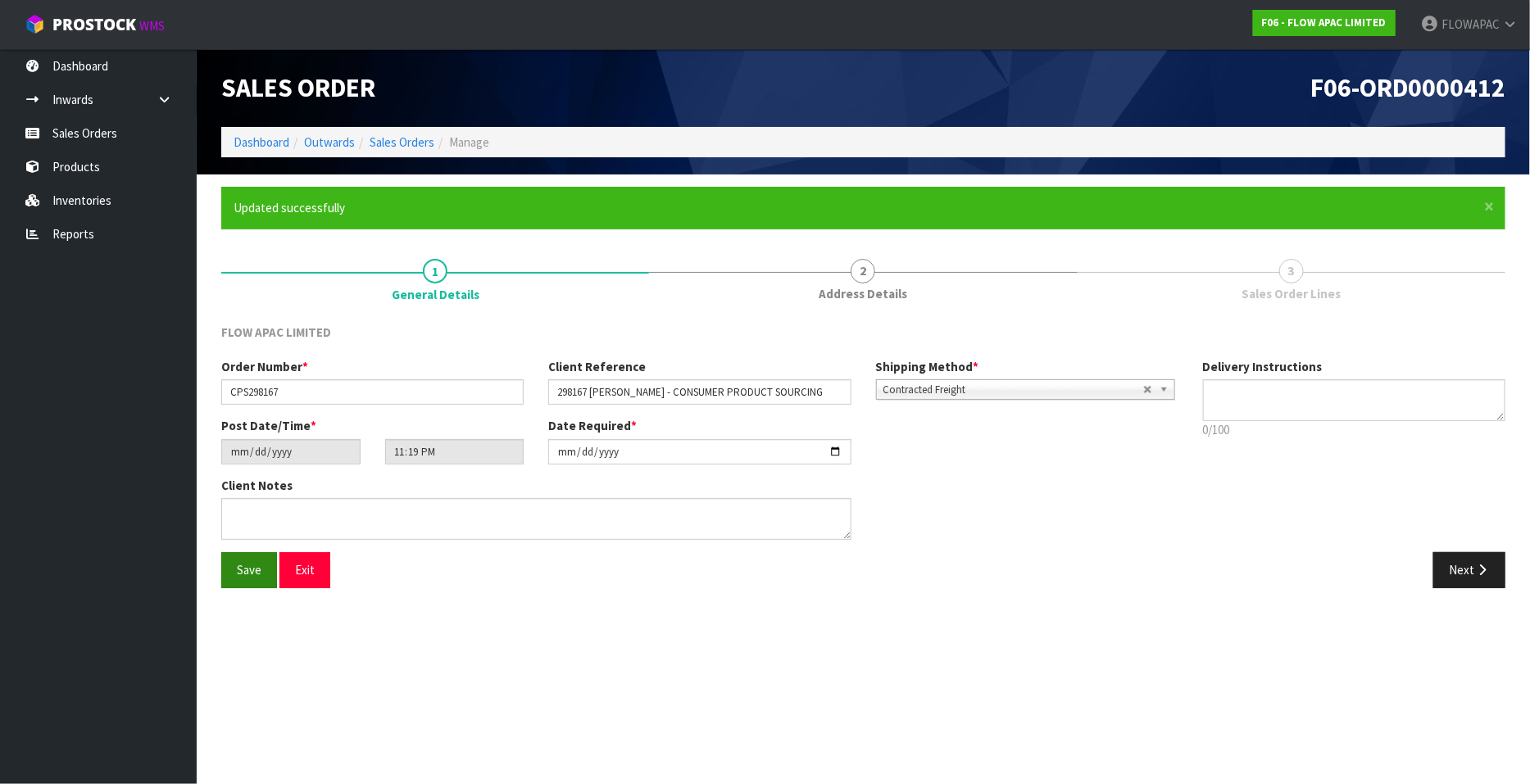
type input "[DATE]"
type input "02:19:00.000"
click at [306, 567] on button "Exit" at bounding box center [305, 570] width 50 height 36
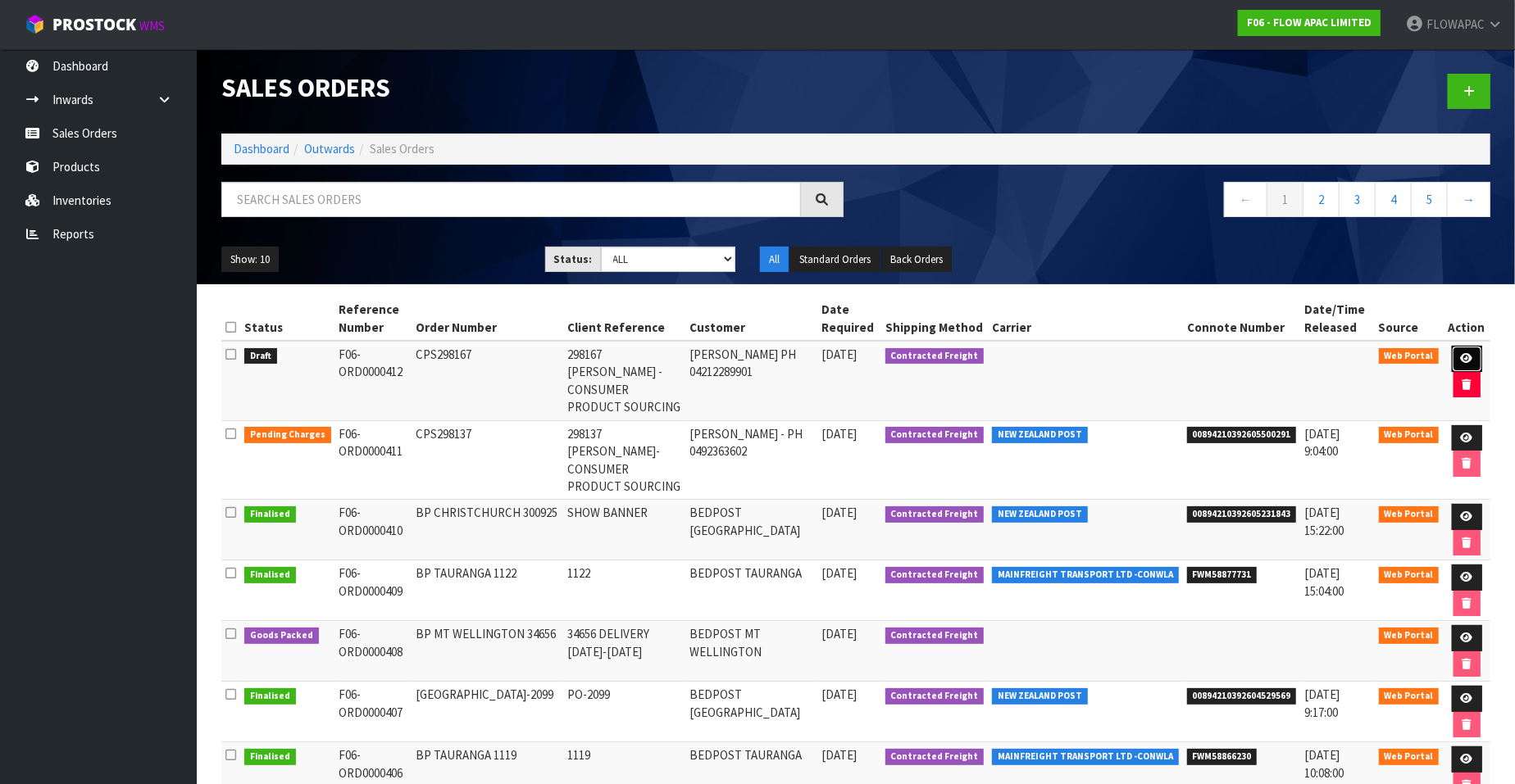
click at [1467, 357] on icon at bounding box center [1466, 358] width 12 height 10
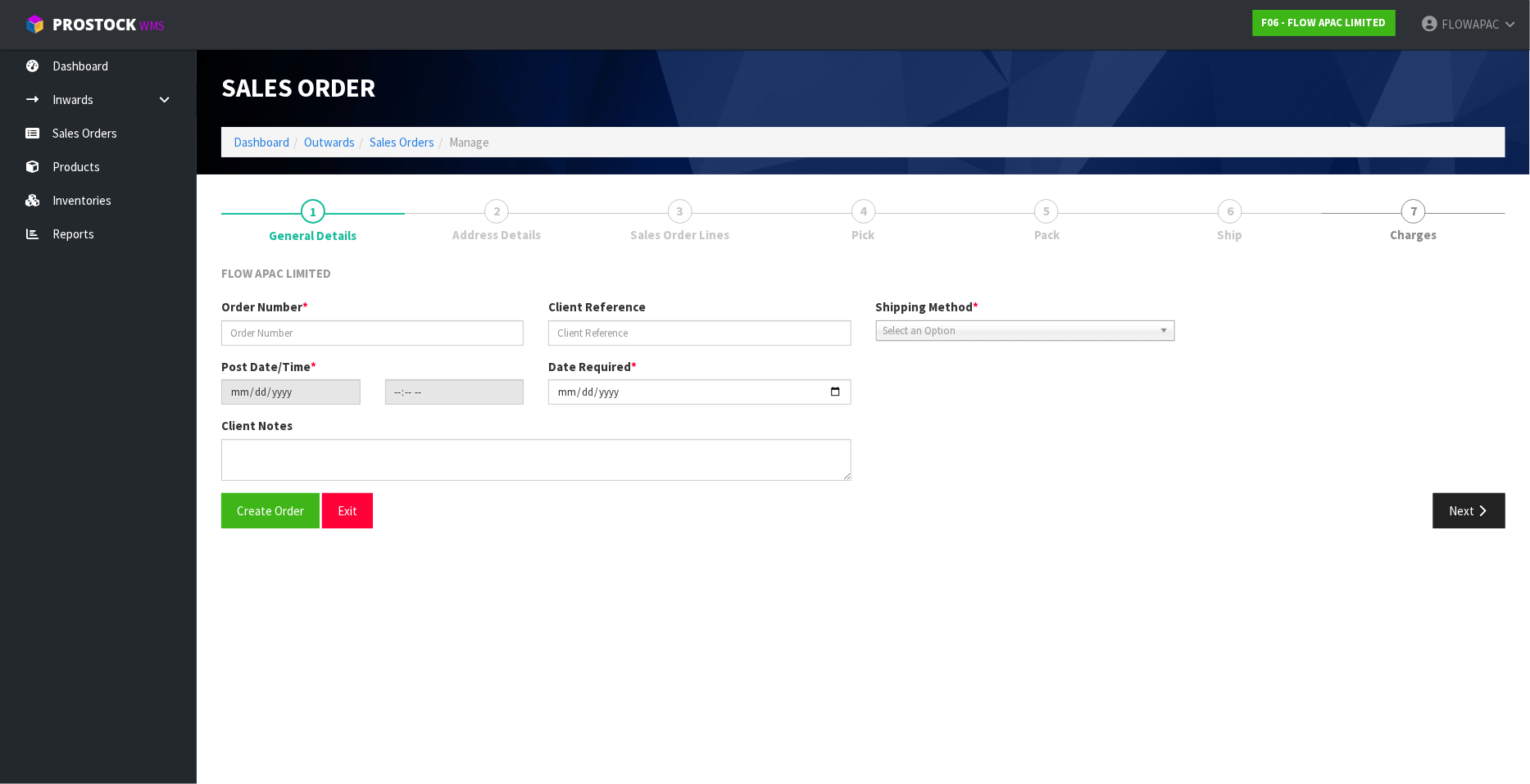
type input "CPS298167"
type input "298167 [PERSON_NAME] - CONSUMER PRODUCT SOURCING"
type input "[DATE]"
type input "02:19:00.000"
type input "[DATE]"
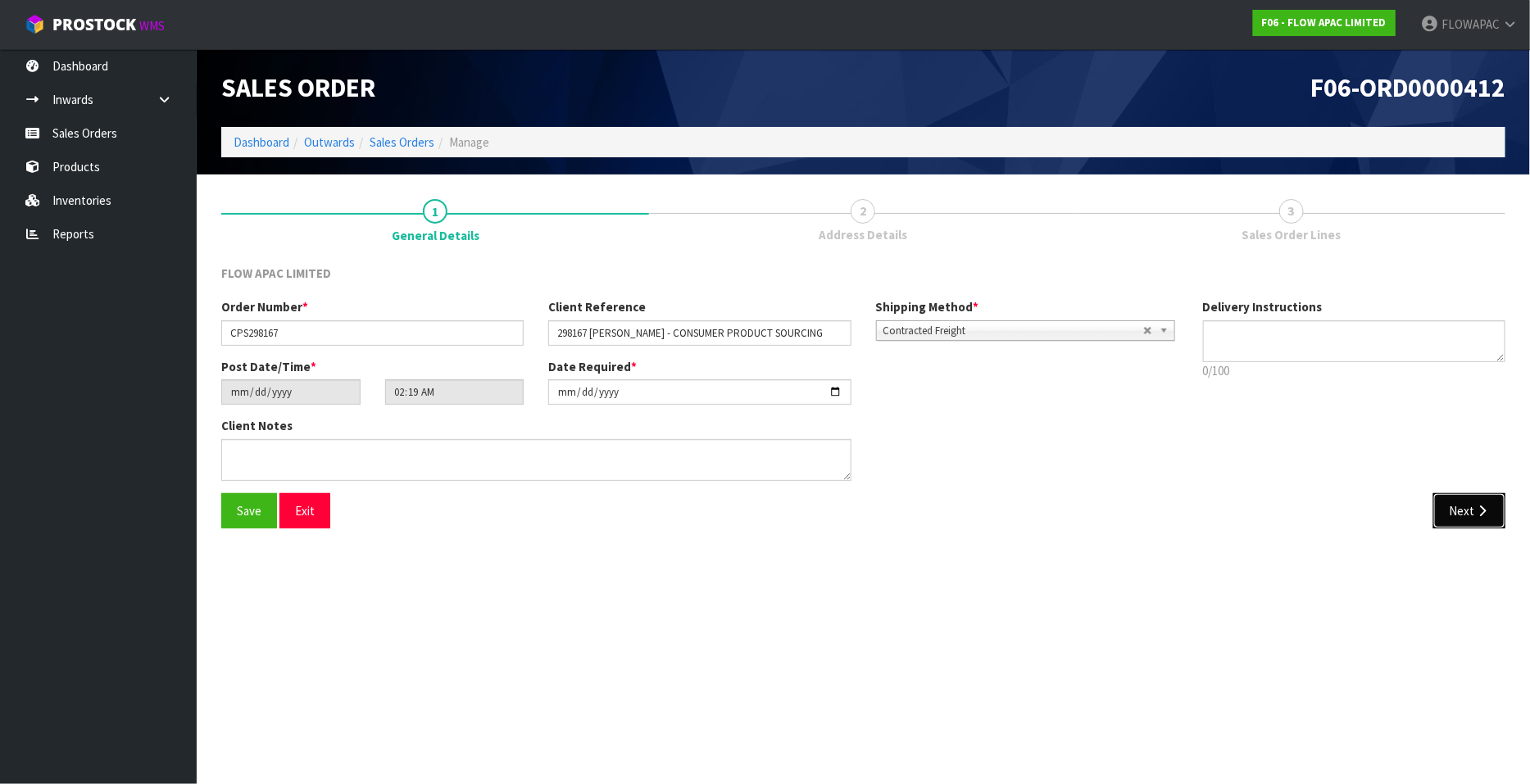
click at [1466, 506] on button "Next" at bounding box center [1469, 511] width 72 height 36
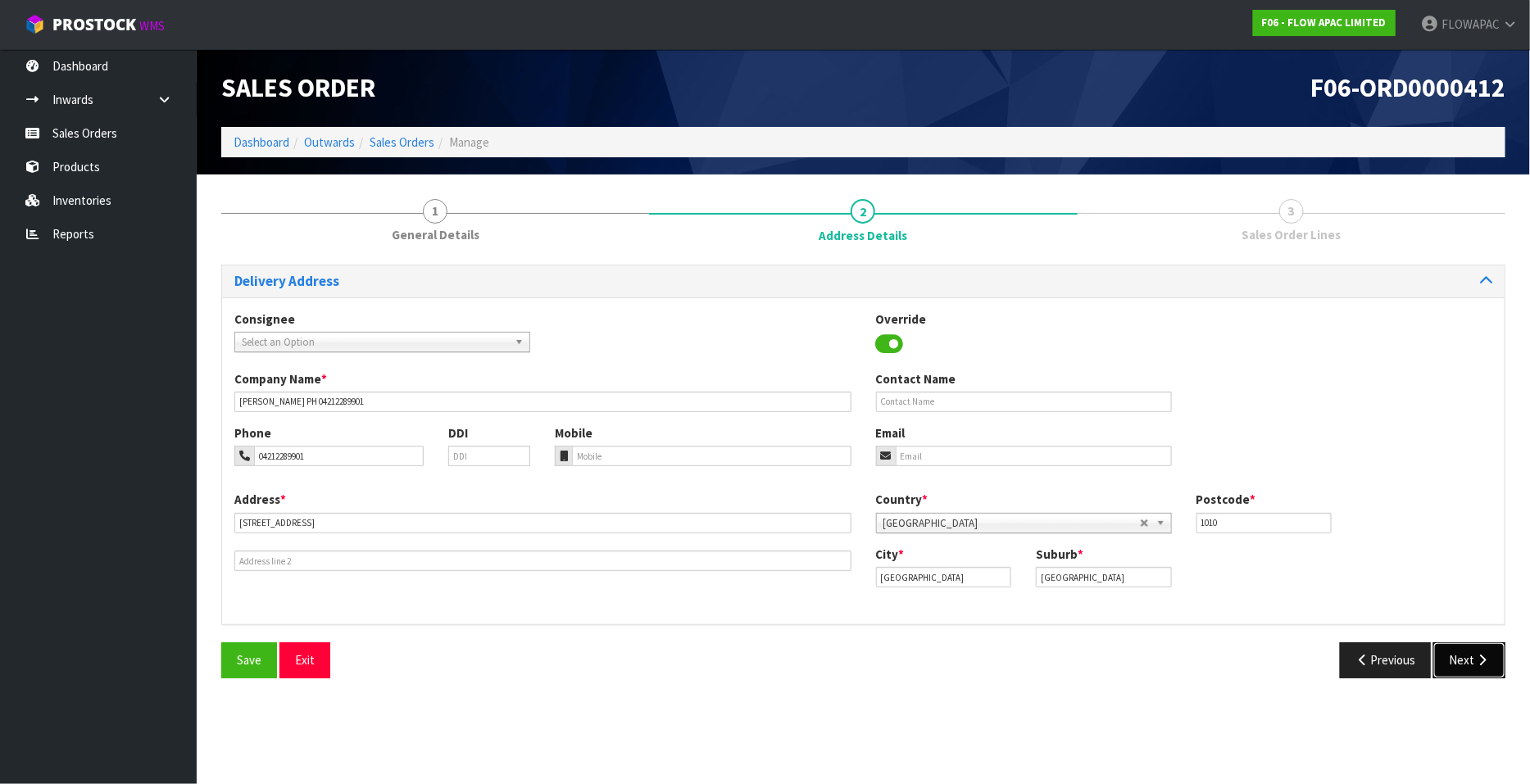
click at [1466, 658] on button "Next" at bounding box center [1469, 660] width 72 height 36
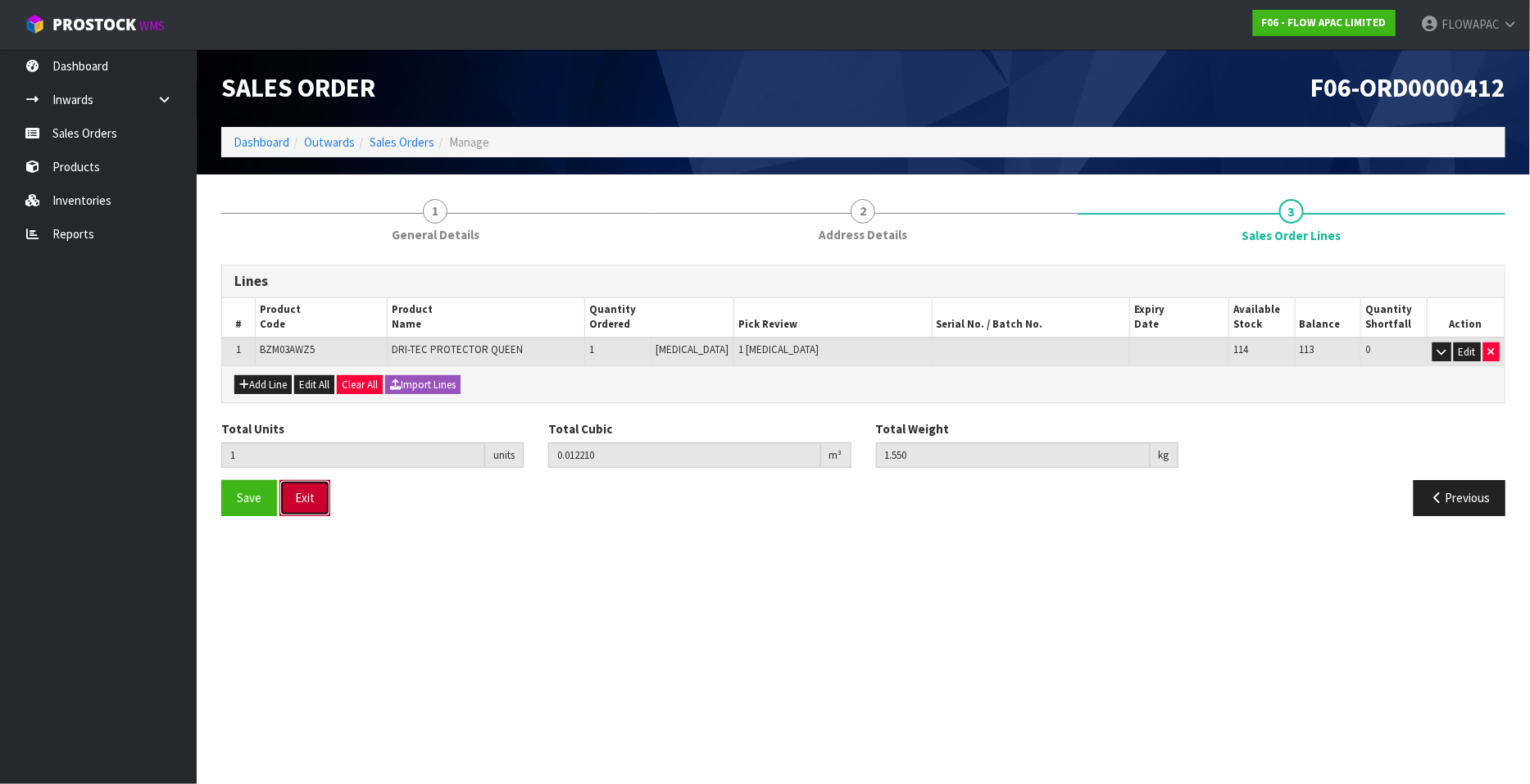
click at [319, 509] on button "Exit" at bounding box center [305, 498] width 50 height 36
